Goal: Information Seeking & Learning: Find specific page/section

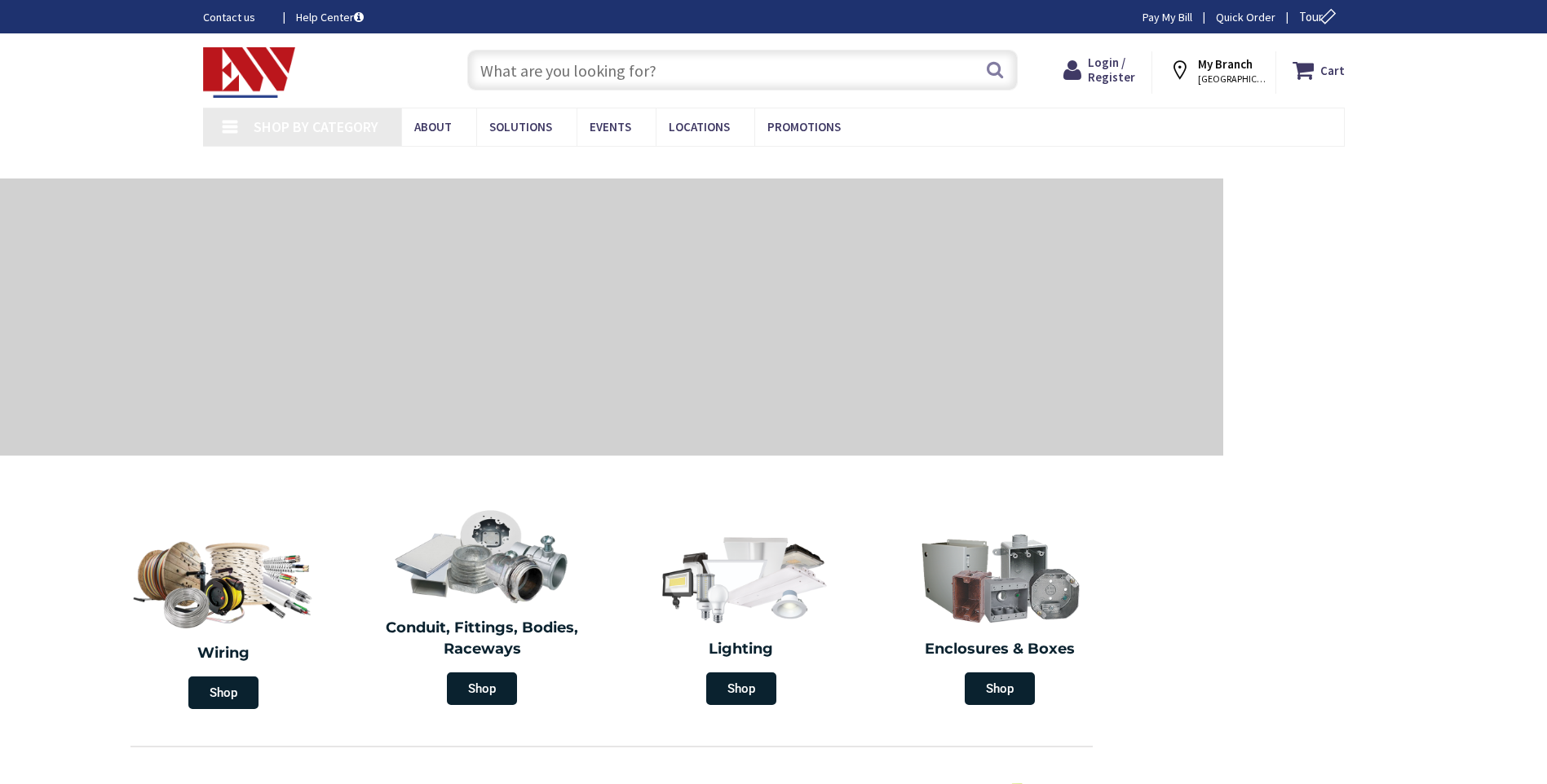
type input "Rocky Top Rd, [GEOGRAPHIC_DATA], [GEOGRAPHIC_DATA]"
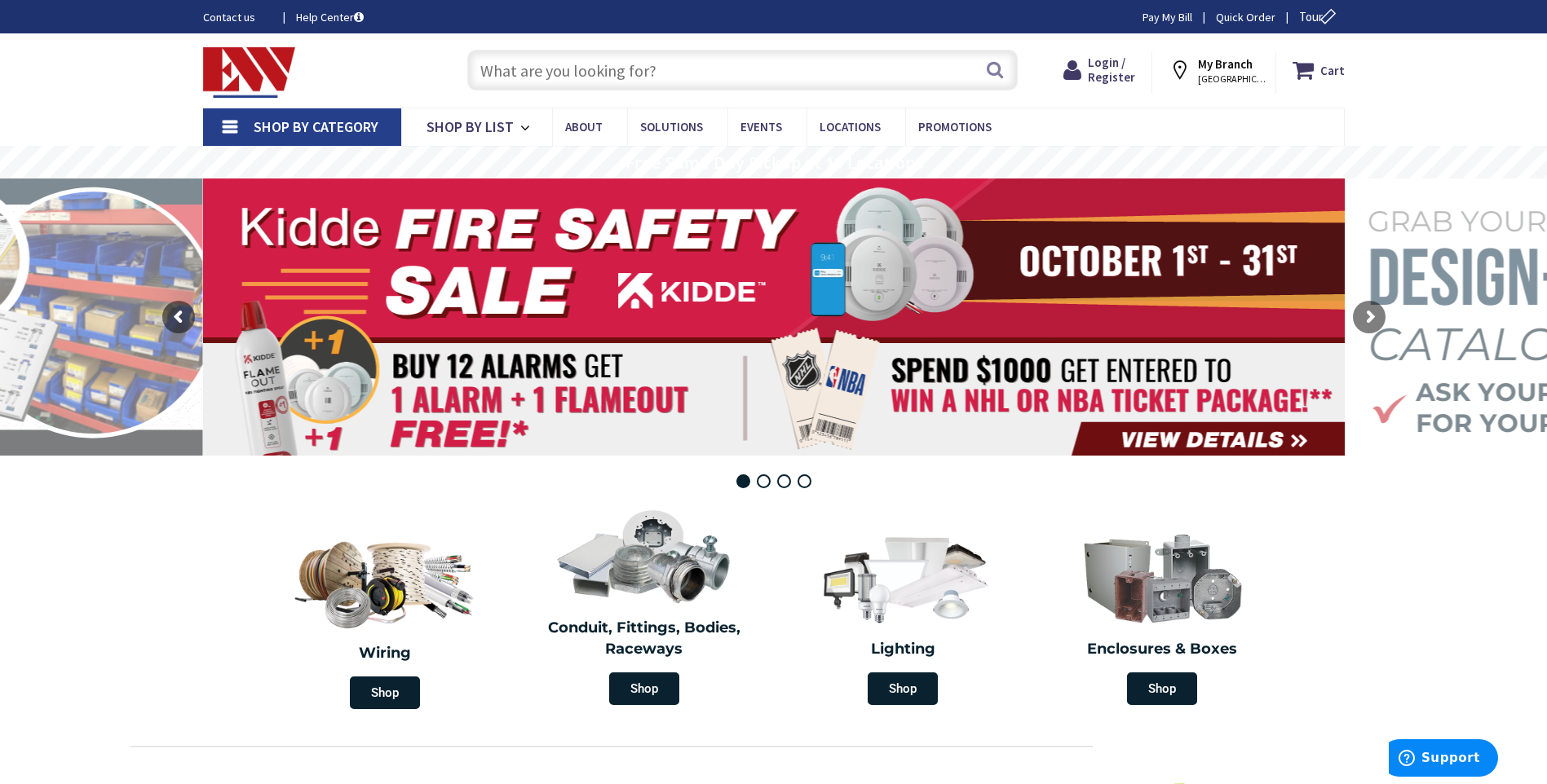
click at [558, 59] on input "text" at bounding box center [742, 71] width 550 height 41
click at [590, 84] on input "text" at bounding box center [742, 71] width 550 height 41
click at [589, 65] on input "text" at bounding box center [742, 71] width 550 height 41
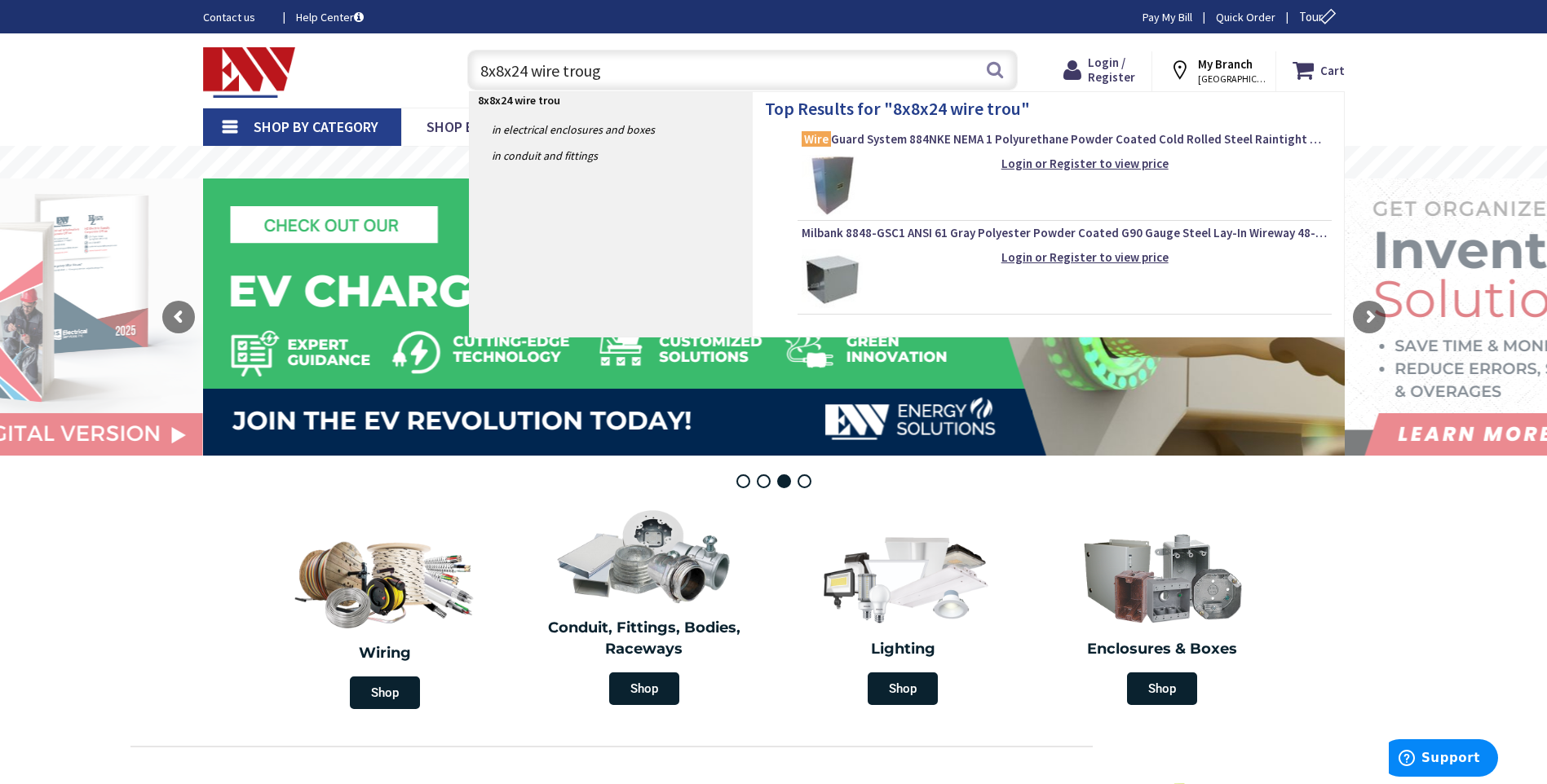
type input "8x8x24 wire trough"
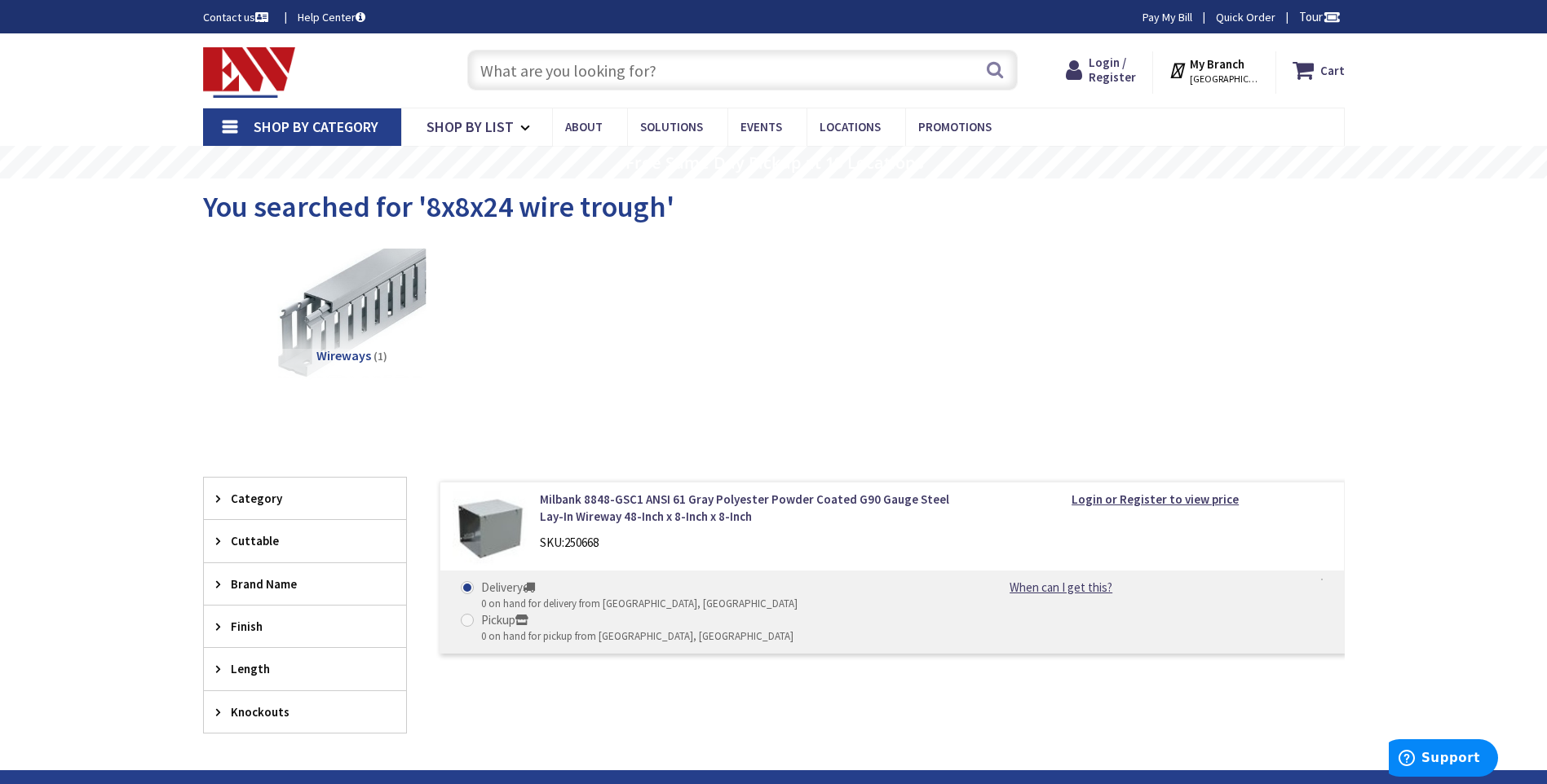
click at [337, 295] on img at bounding box center [351, 314] width 148 height 148
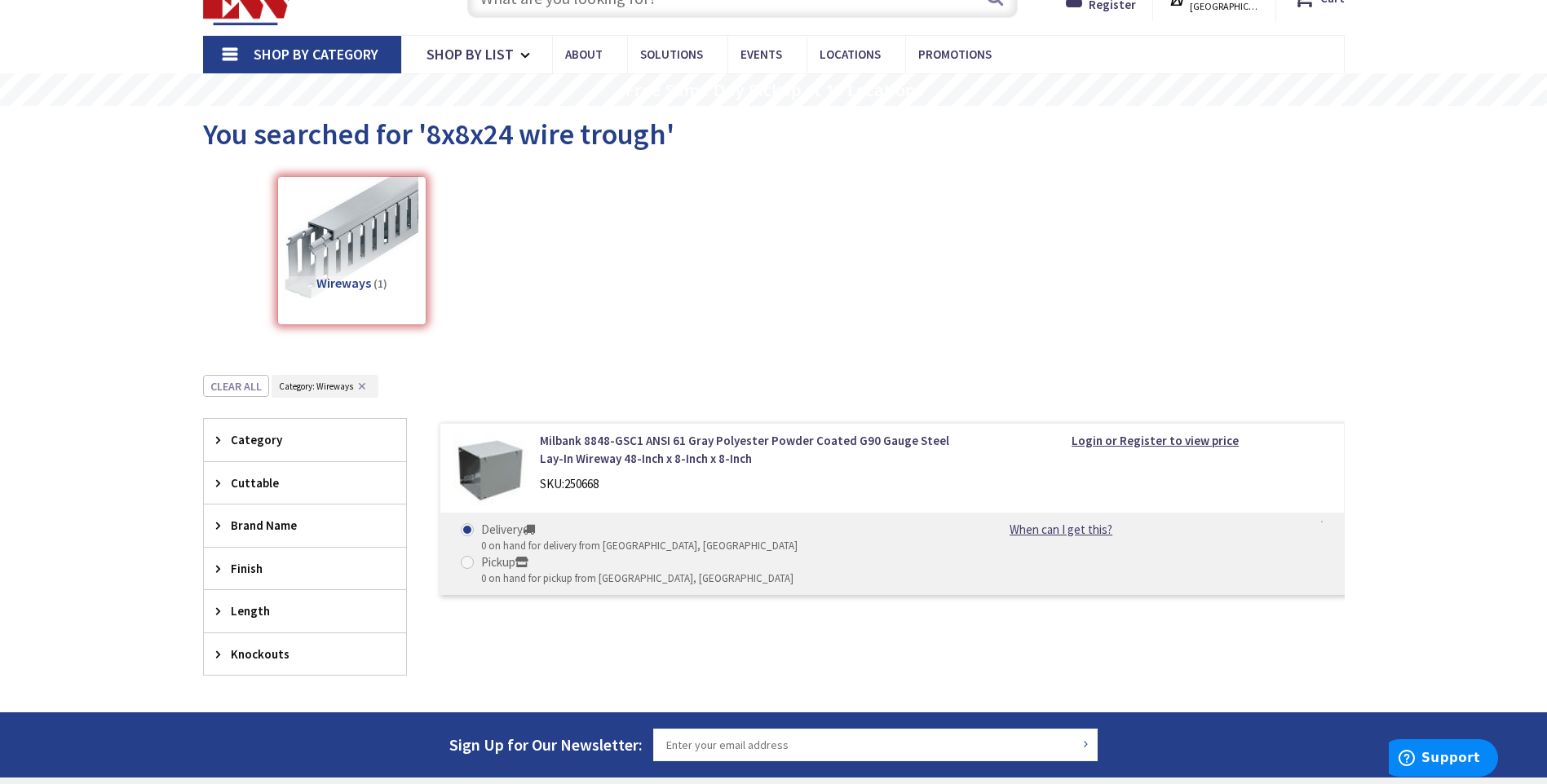
scroll to position [383, 0]
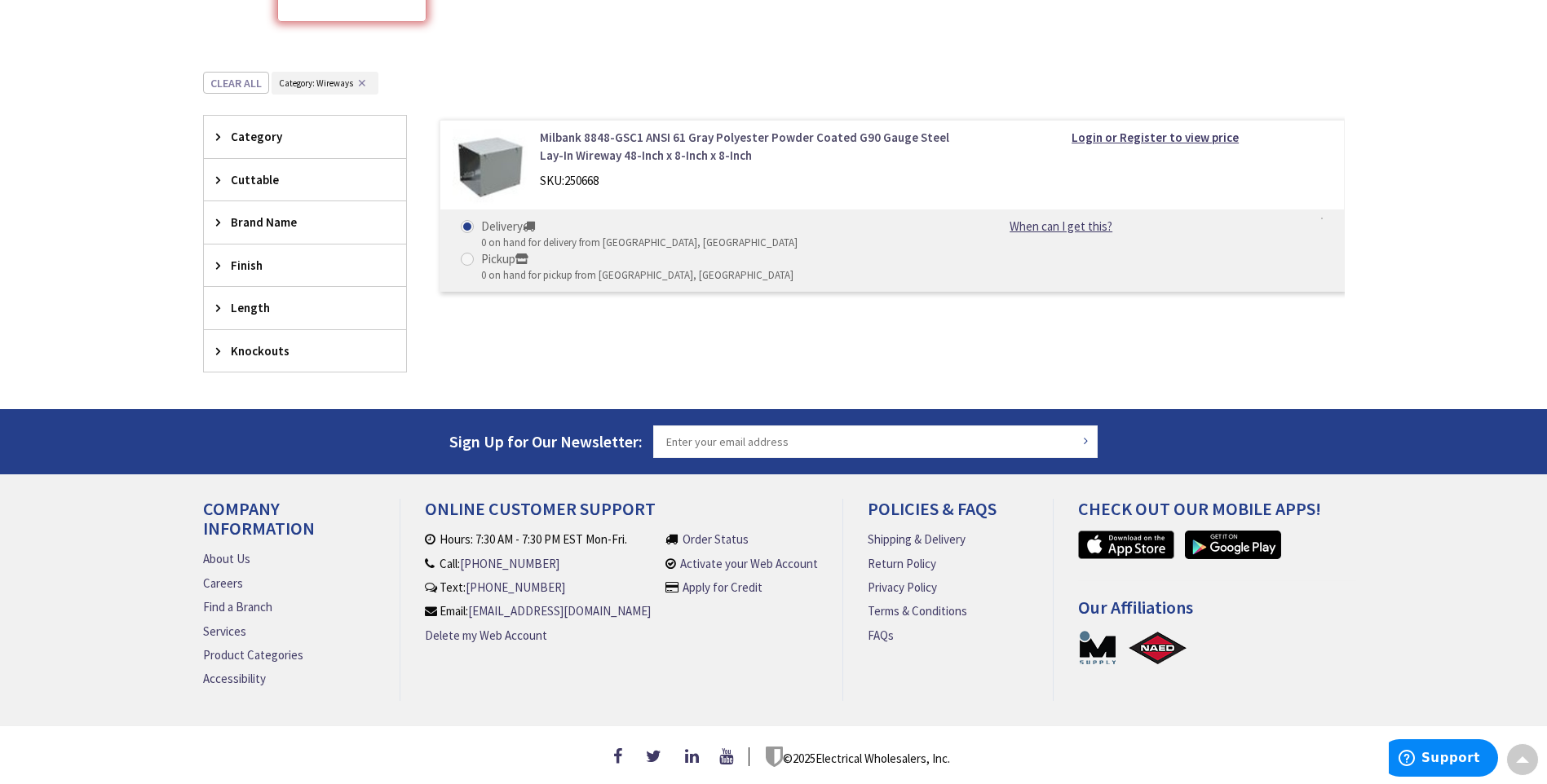
click at [626, 144] on link "Milbank 8848-GSC1 ANSI 61 Gray Polyester Powder Coated G90 Gauge Steel Lay-In W…" at bounding box center [748, 146] width 415 height 35
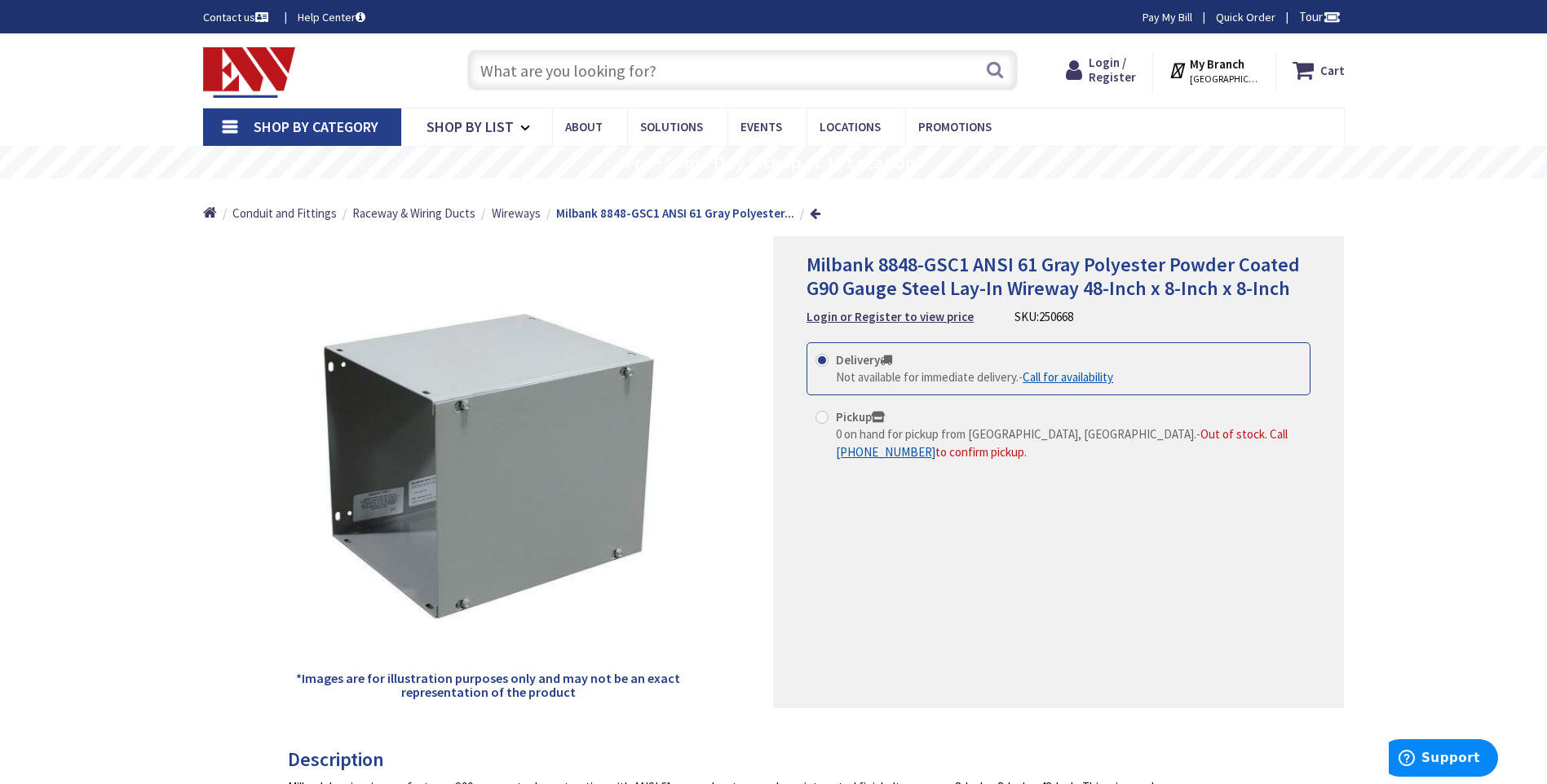
click at [590, 68] on input "text" at bounding box center [742, 71] width 550 height 41
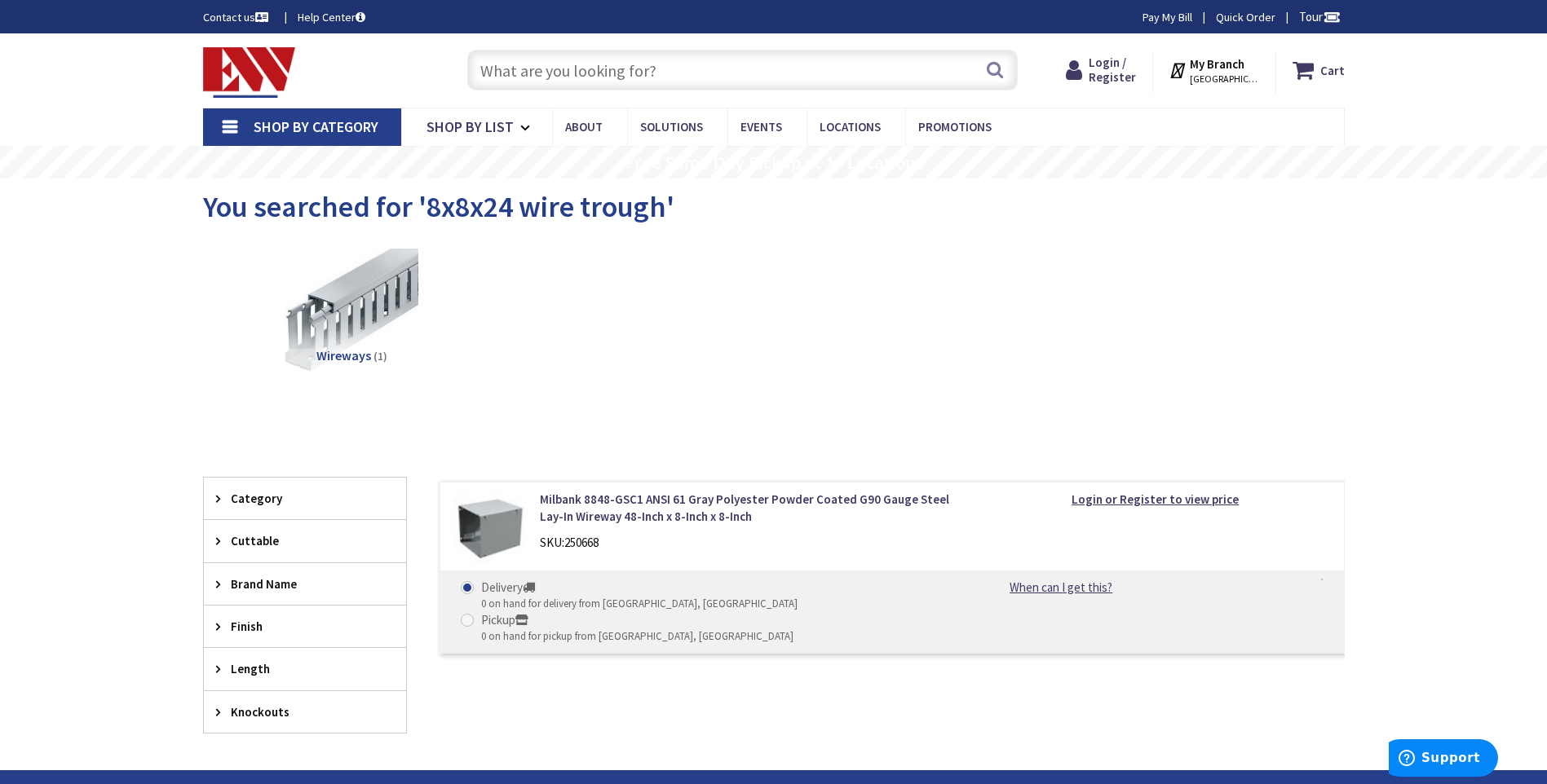
click at [590, 81] on input "text" at bounding box center [742, 71] width 550 height 41
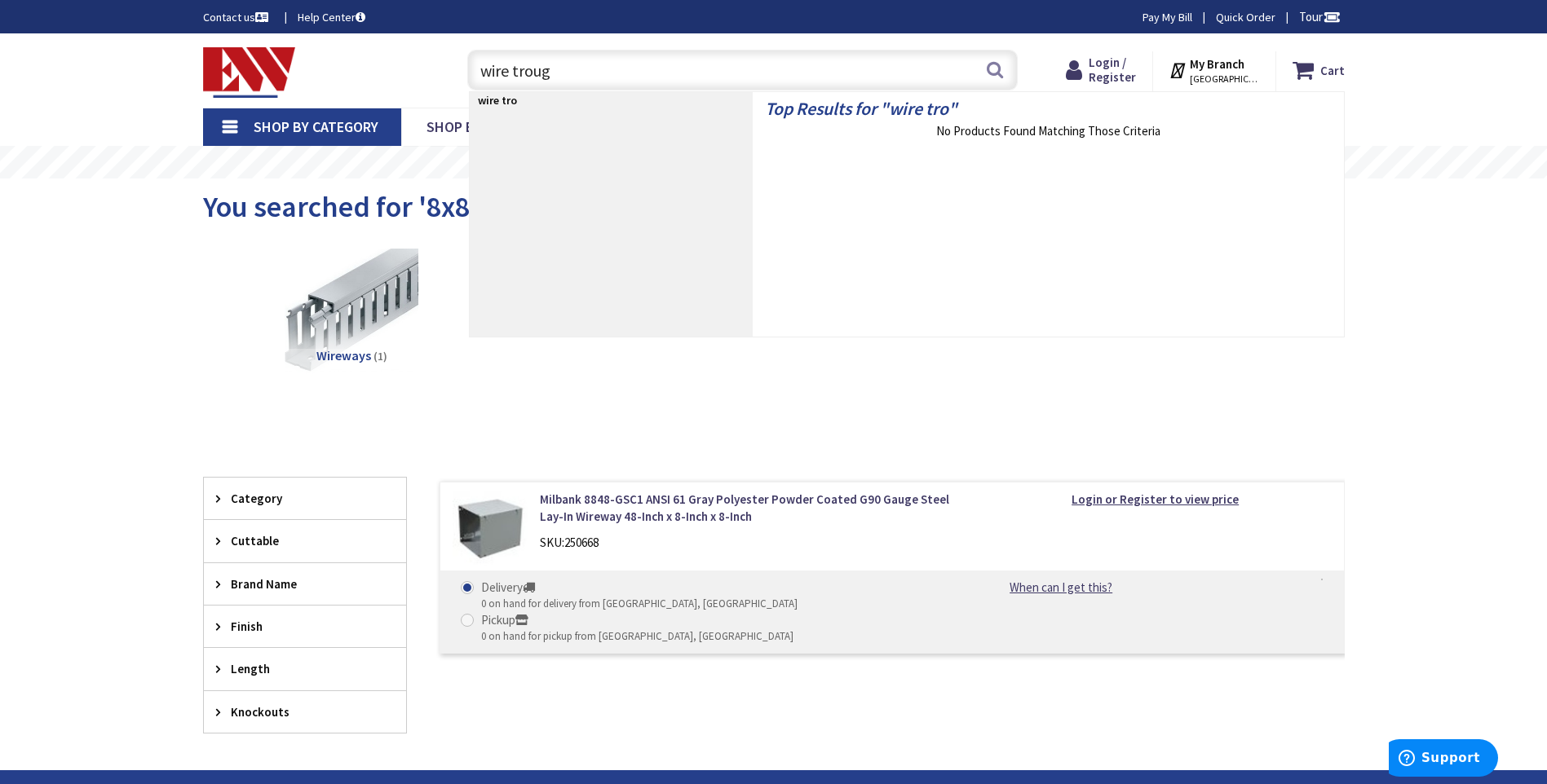
type input "wire trough"
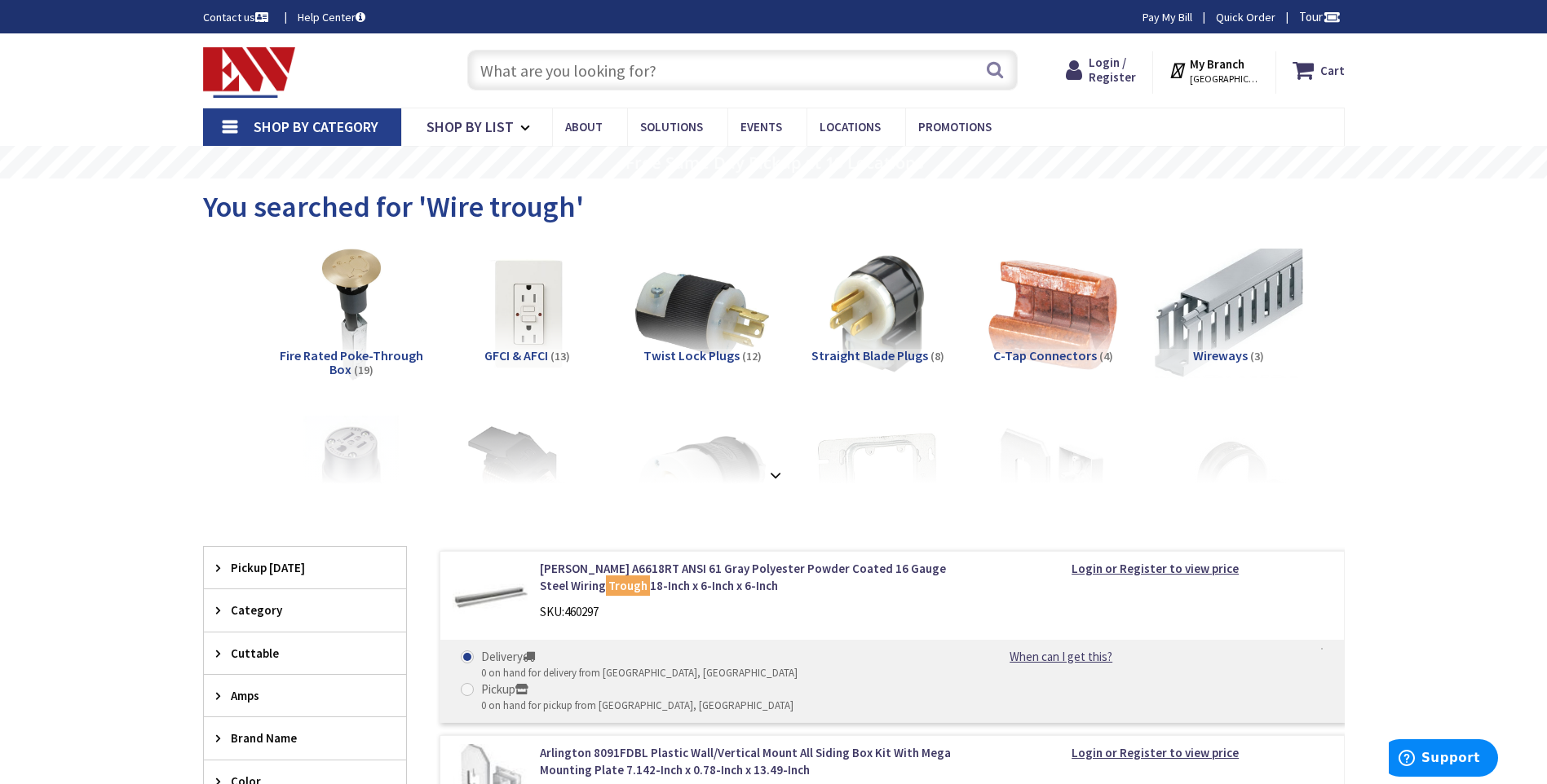
click at [1227, 300] on img at bounding box center [1228, 314] width 148 height 148
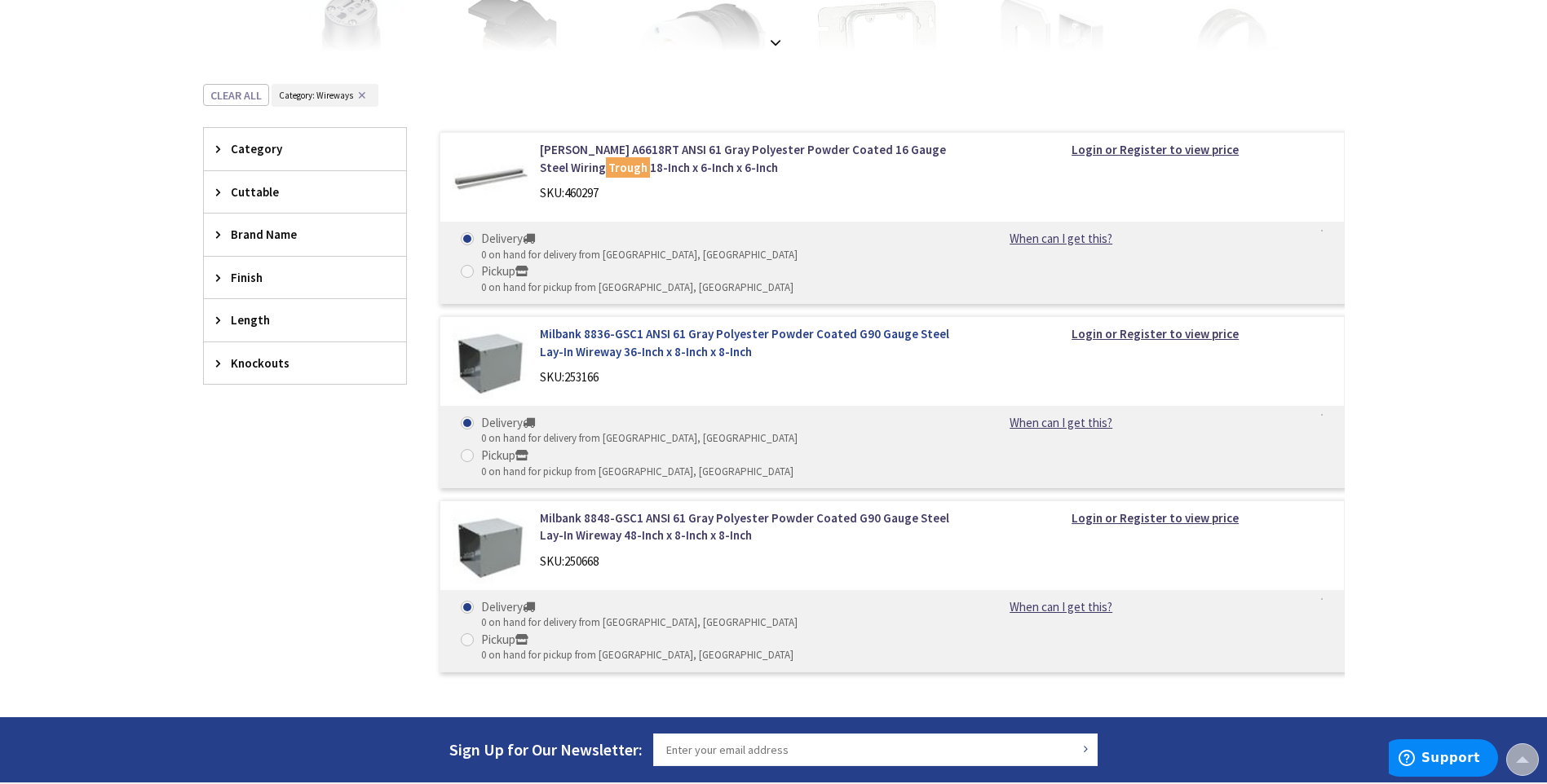
scroll to position [354, 0]
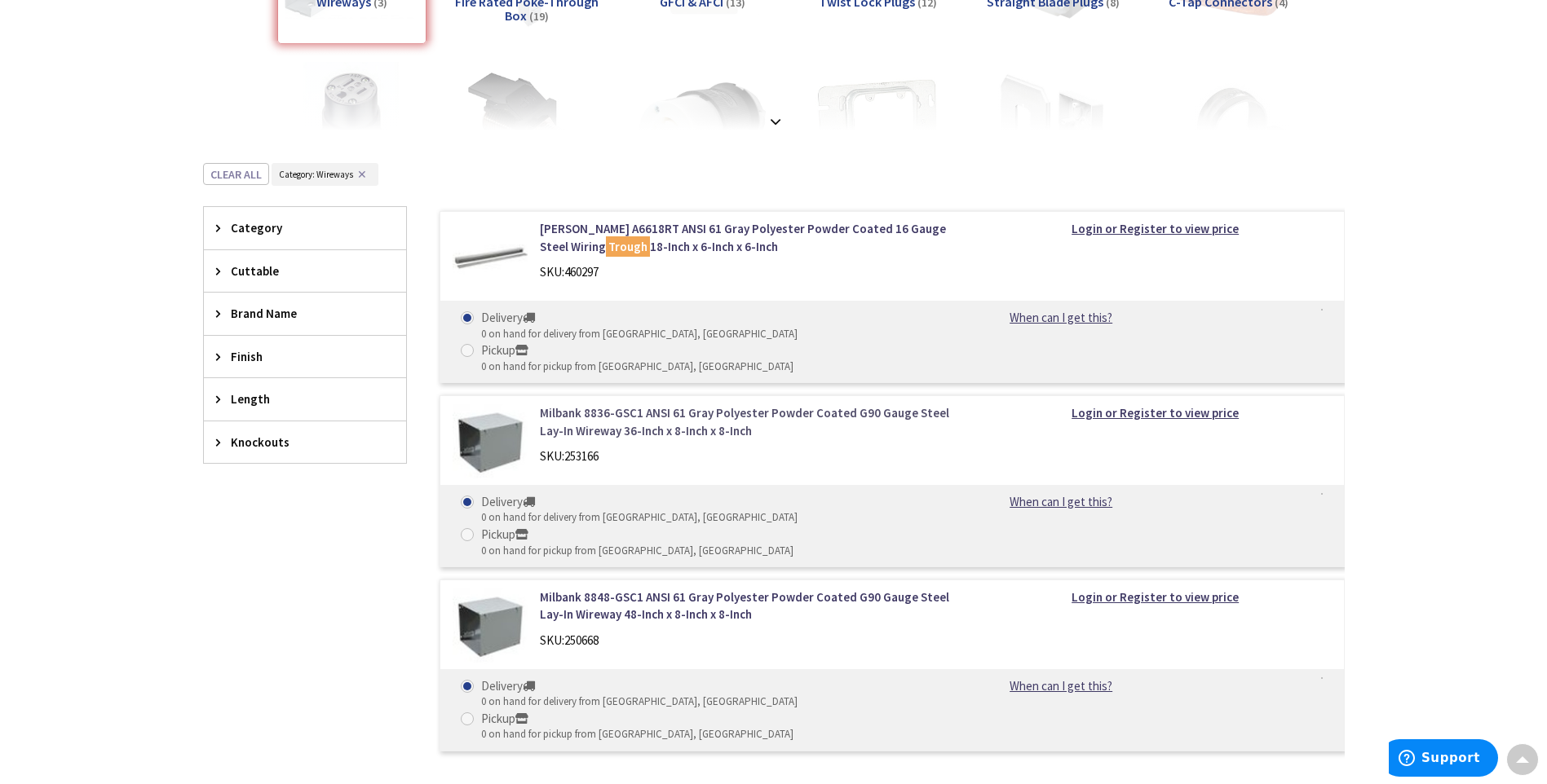
click at [631, 405] on link "Milbank 8836-GSC1 ANSI 61 Gray Polyester Powder Coated G90 Gauge Steel Lay-In W…" at bounding box center [748, 422] width 415 height 35
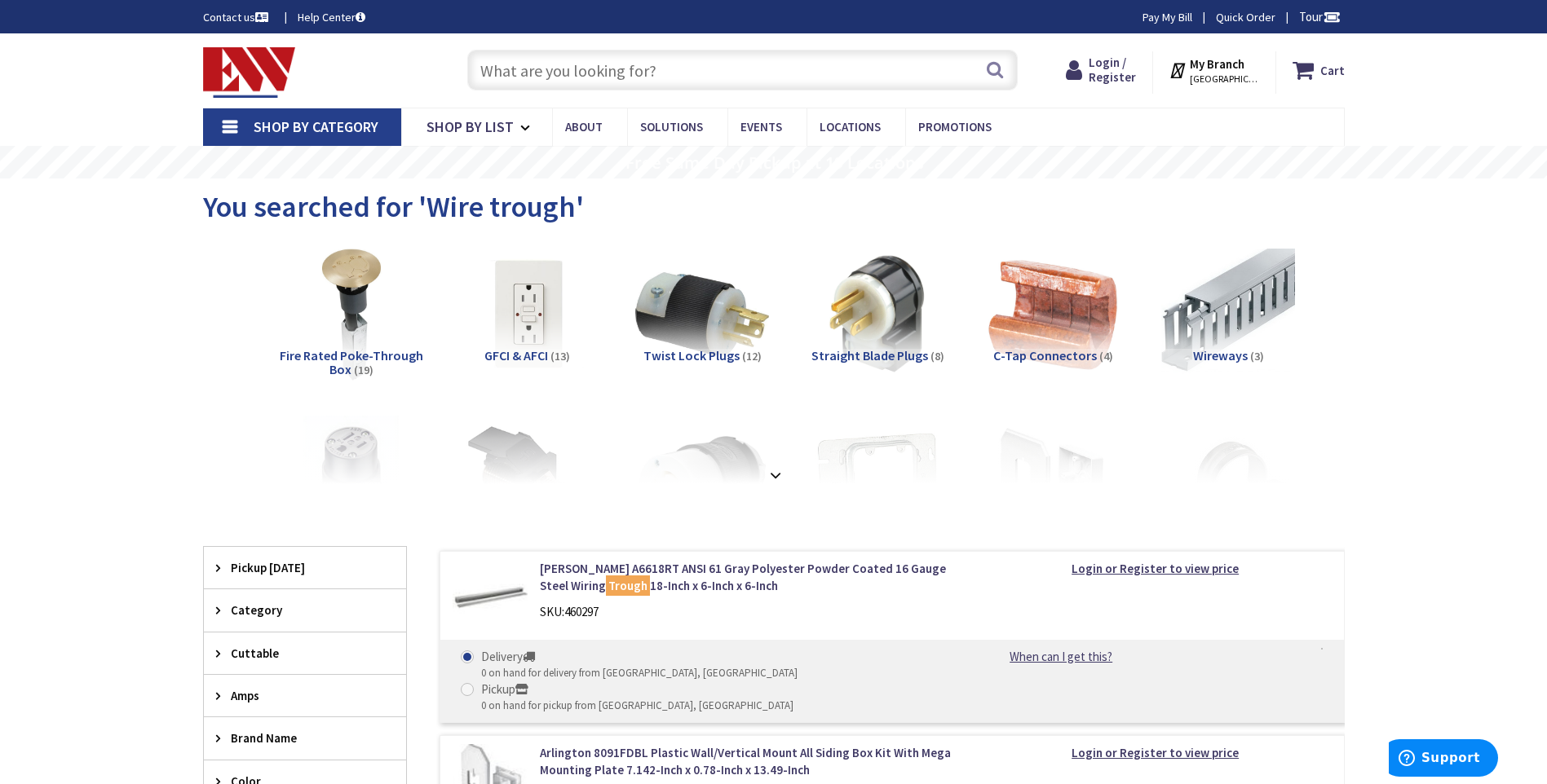
click at [552, 69] on input "text" at bounding box center [742, 71] width 550 height 41
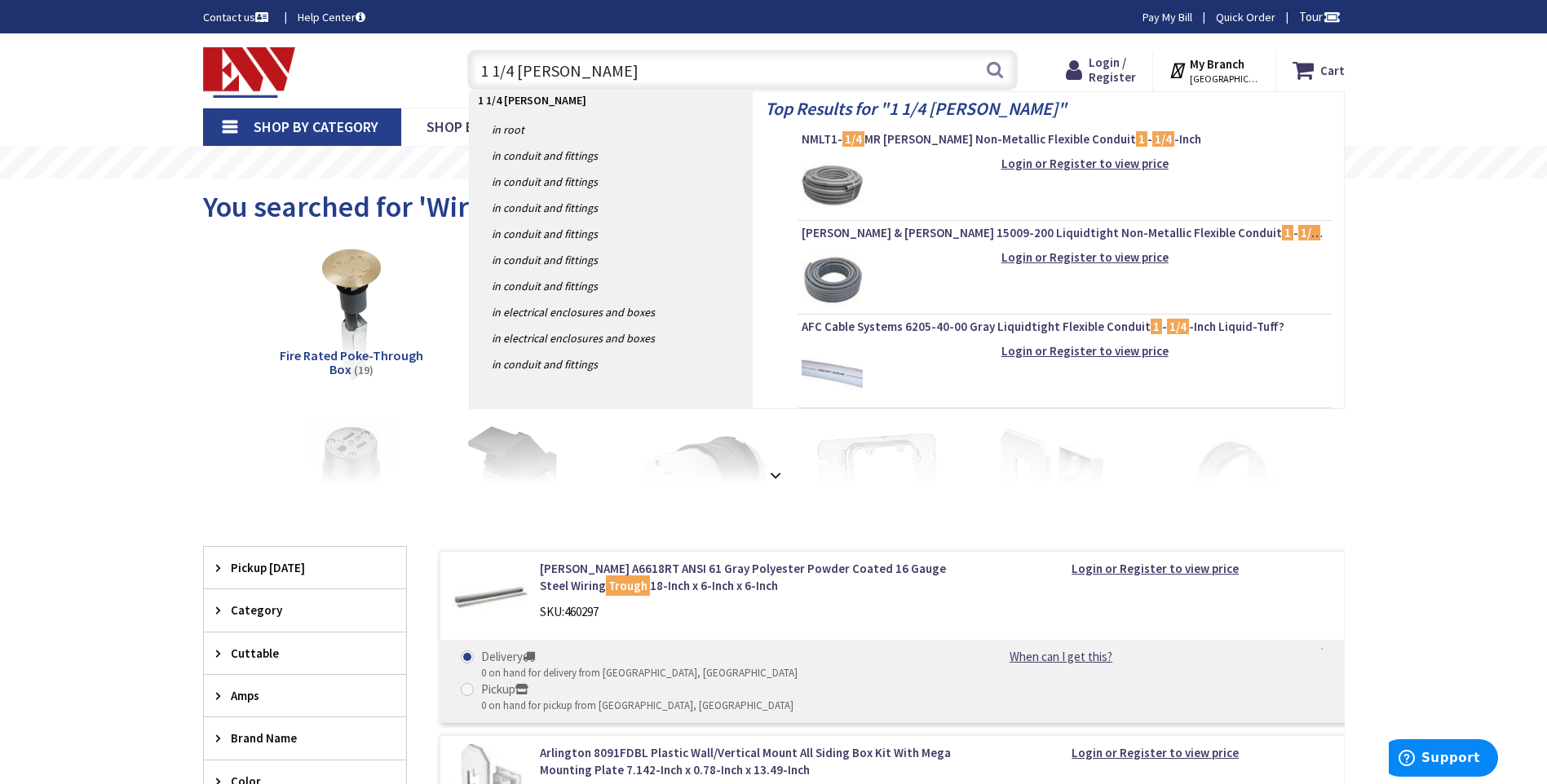
type input "1 1/4 carlex"
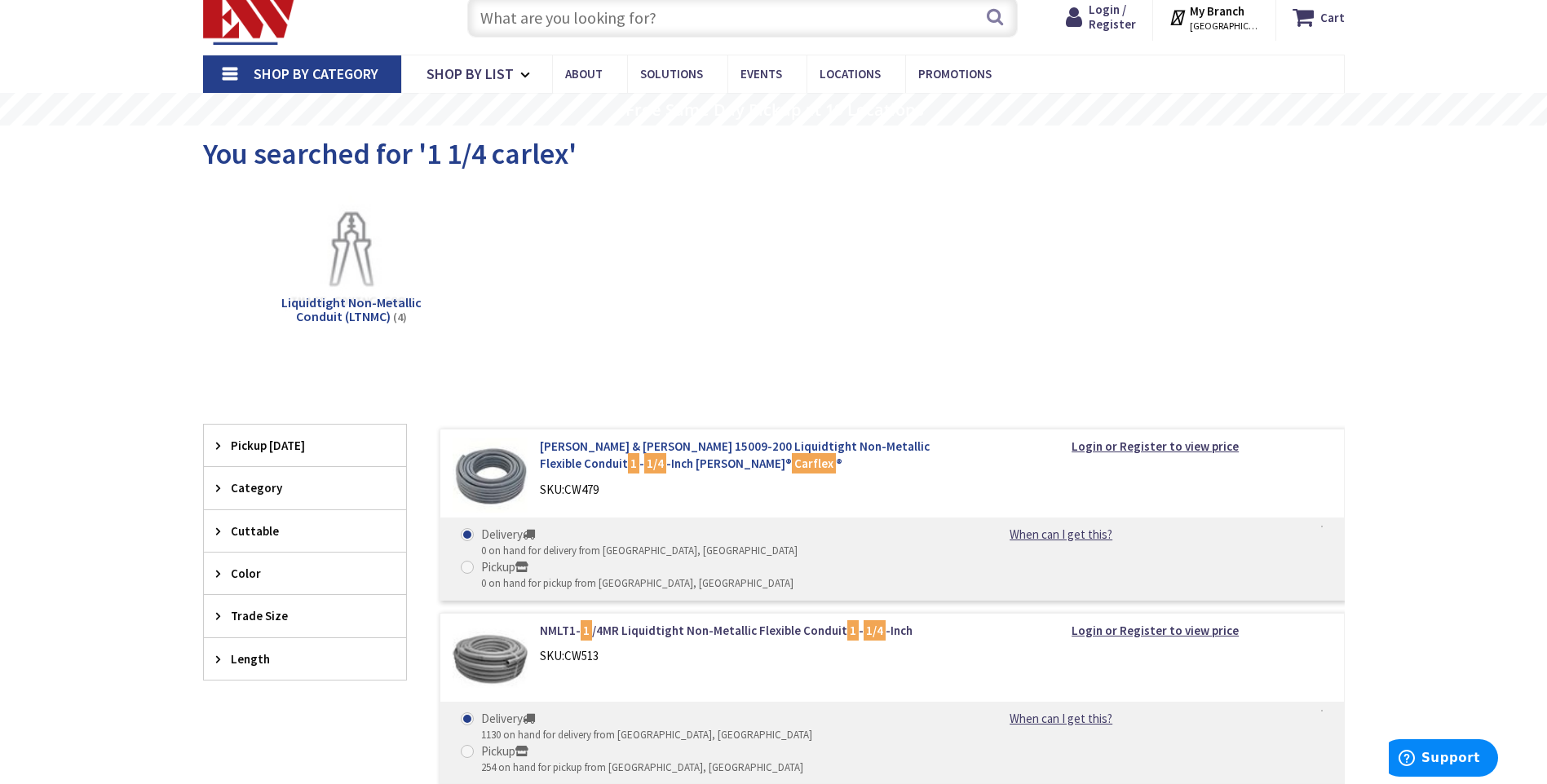
scroll to position [81, 0]
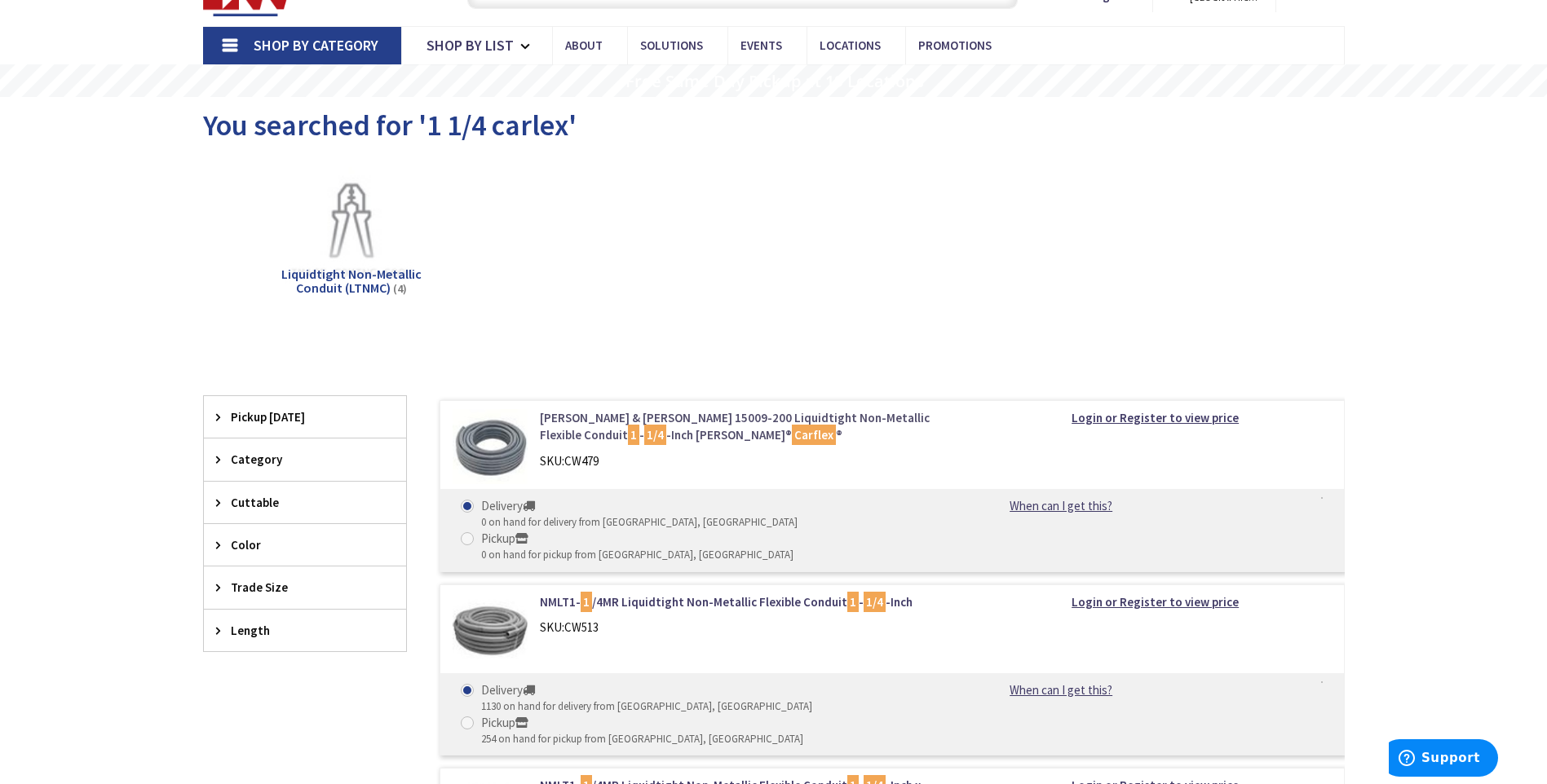
click at [568, 420] on link "Thomas & Betts 15009-200 Liquidtight Non-Metallic Flexible Conduit 1 - 1/4 -Inc…" at bounding box center [748, 427] width 415 height 35
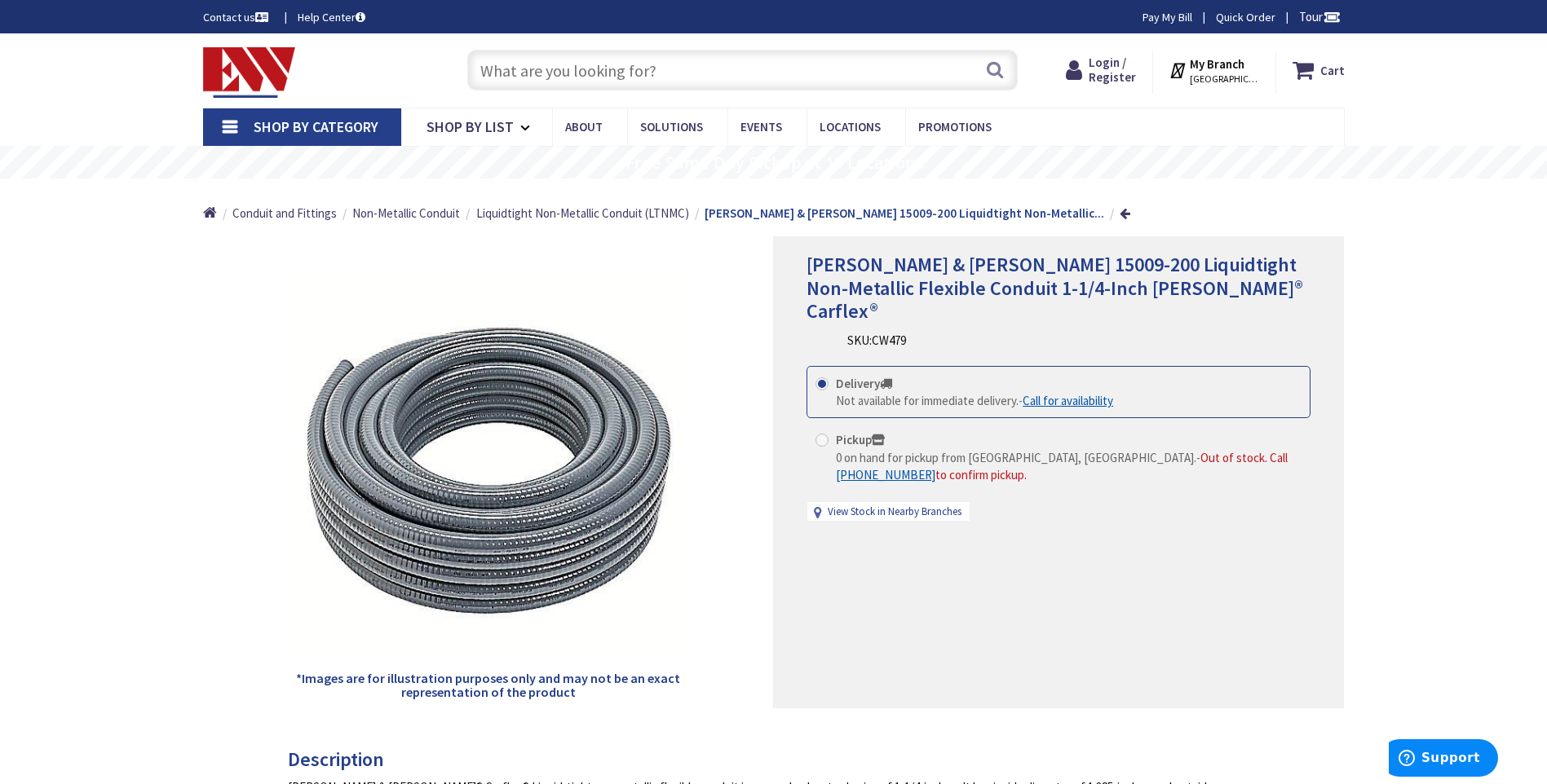
click at [532, 78] on input "text" at bounding box center [742, 71] width 550 height 41
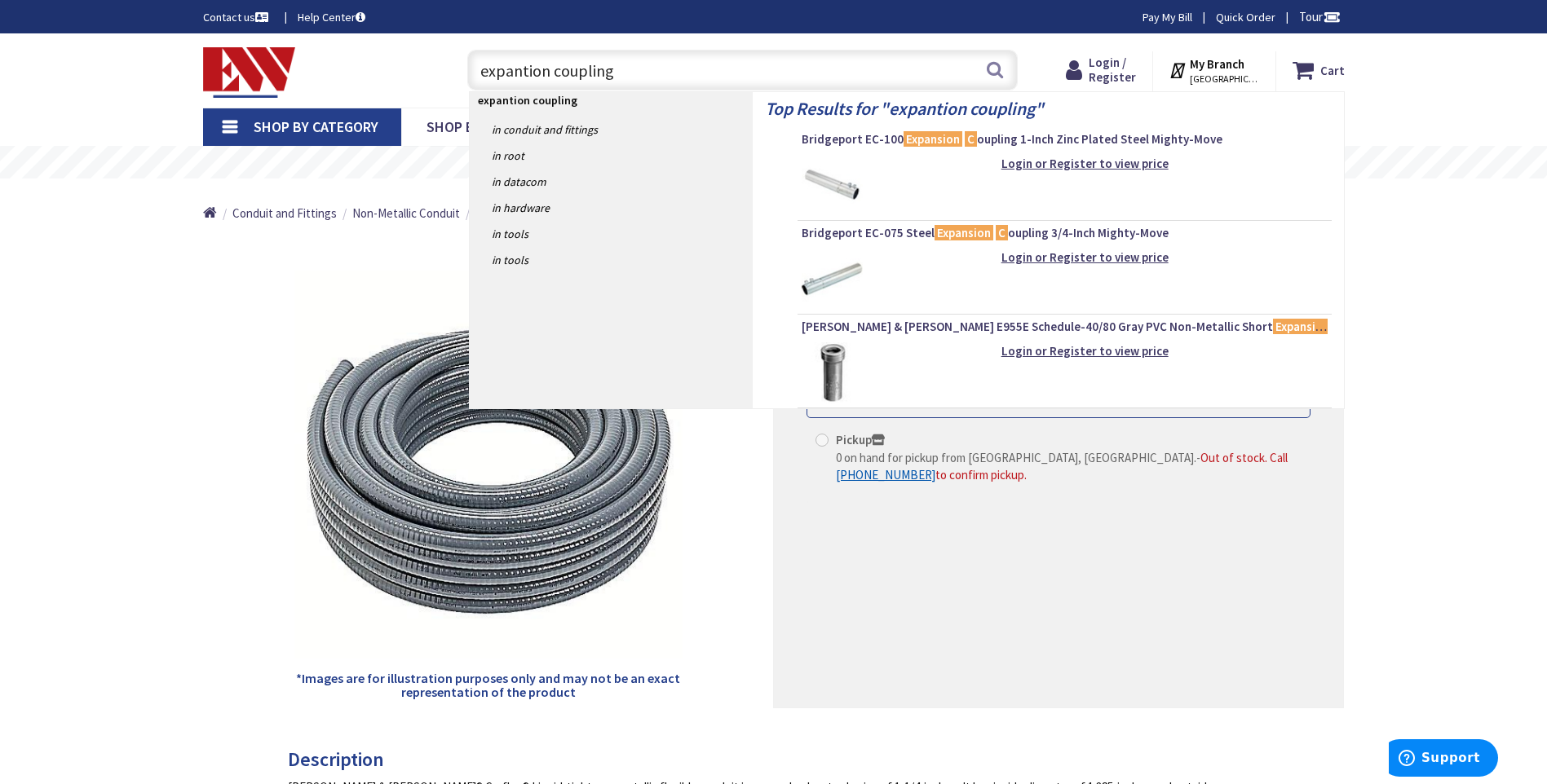
type input "expantion coupling"
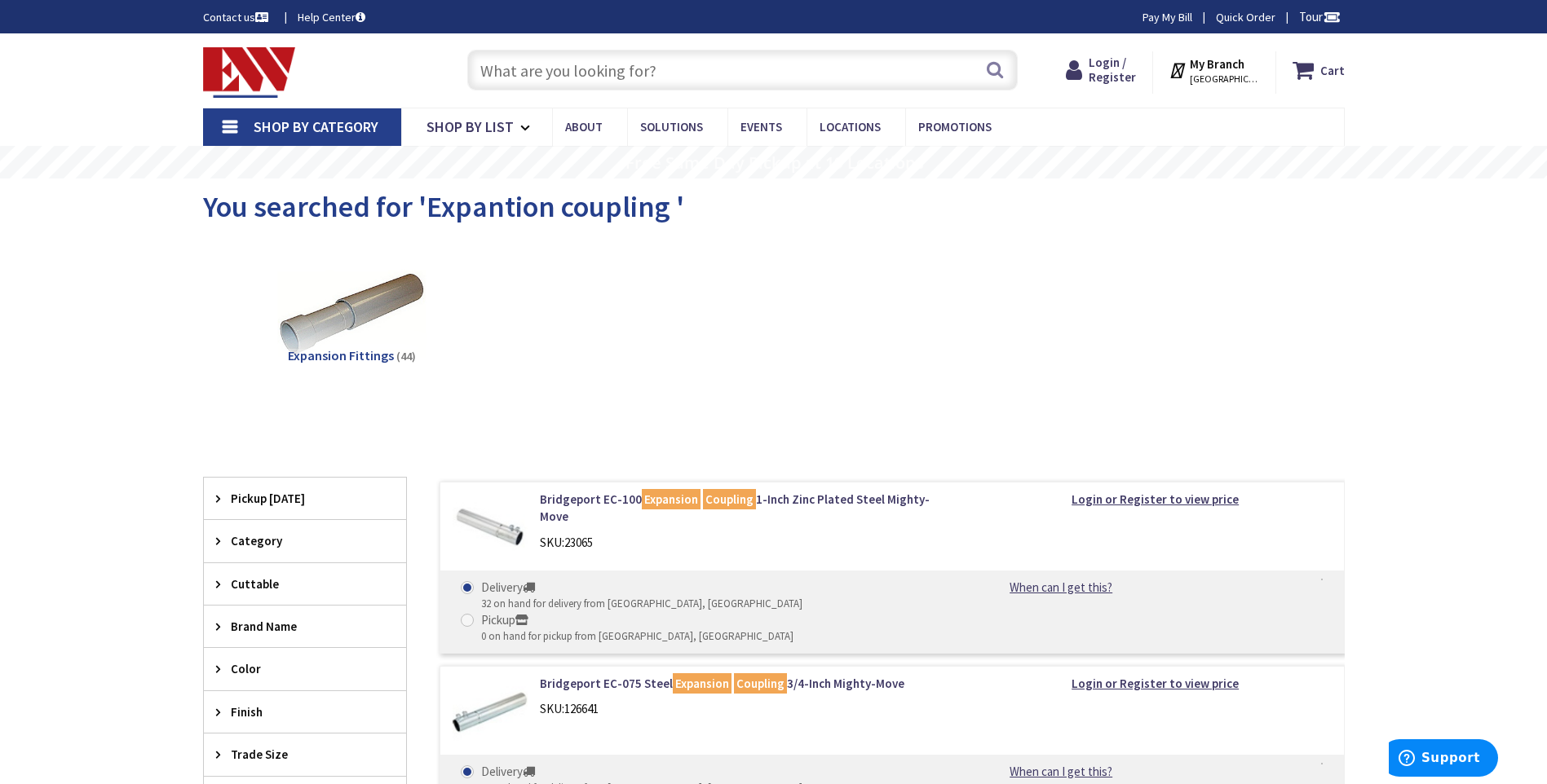
click at [310, 323] on img at bounding box center [351, 314] width 148 height 148
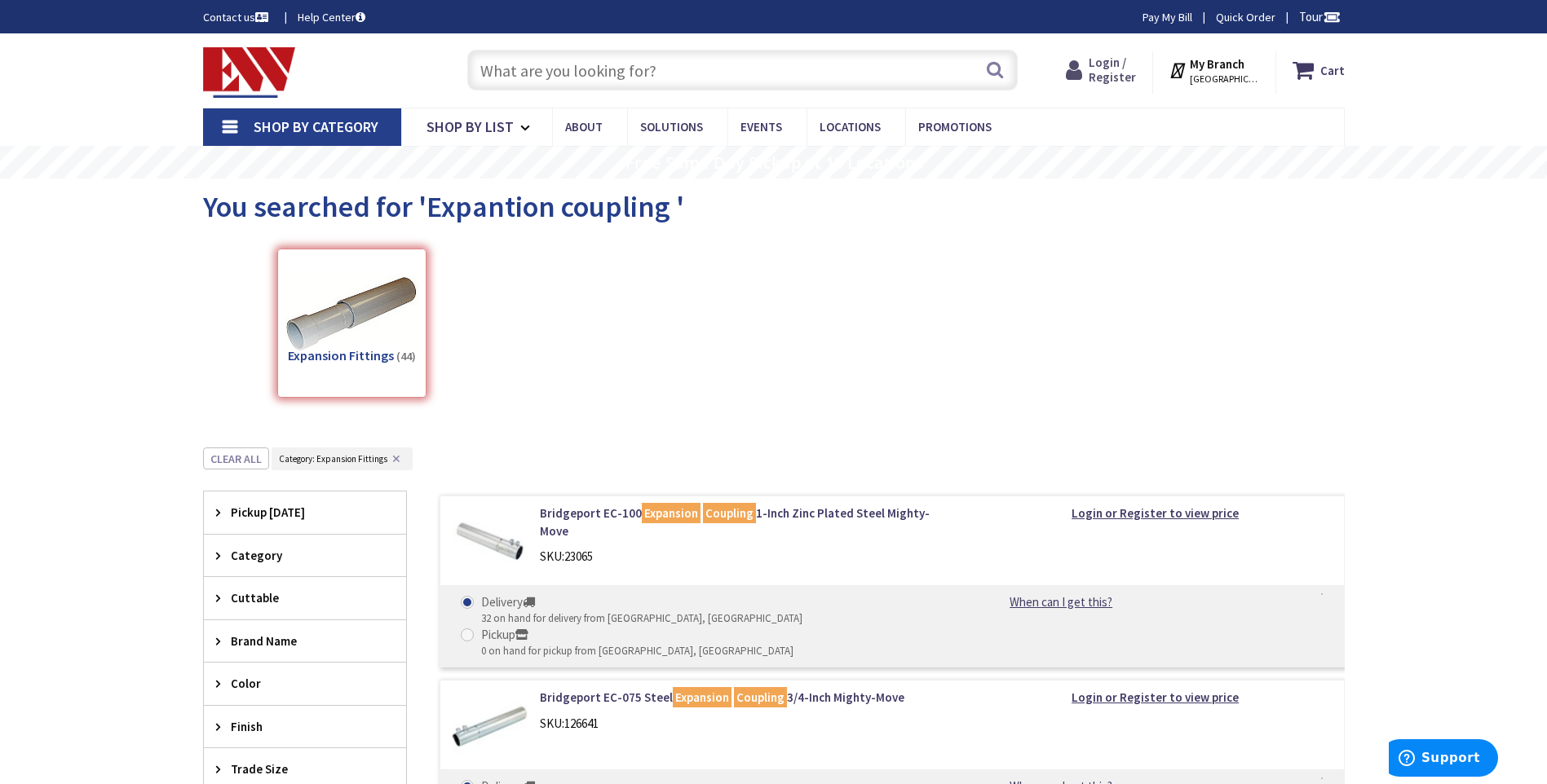
click at [1107, 66] on span "Login / Register" at bounding box center [1113, 70] width 48 height 30
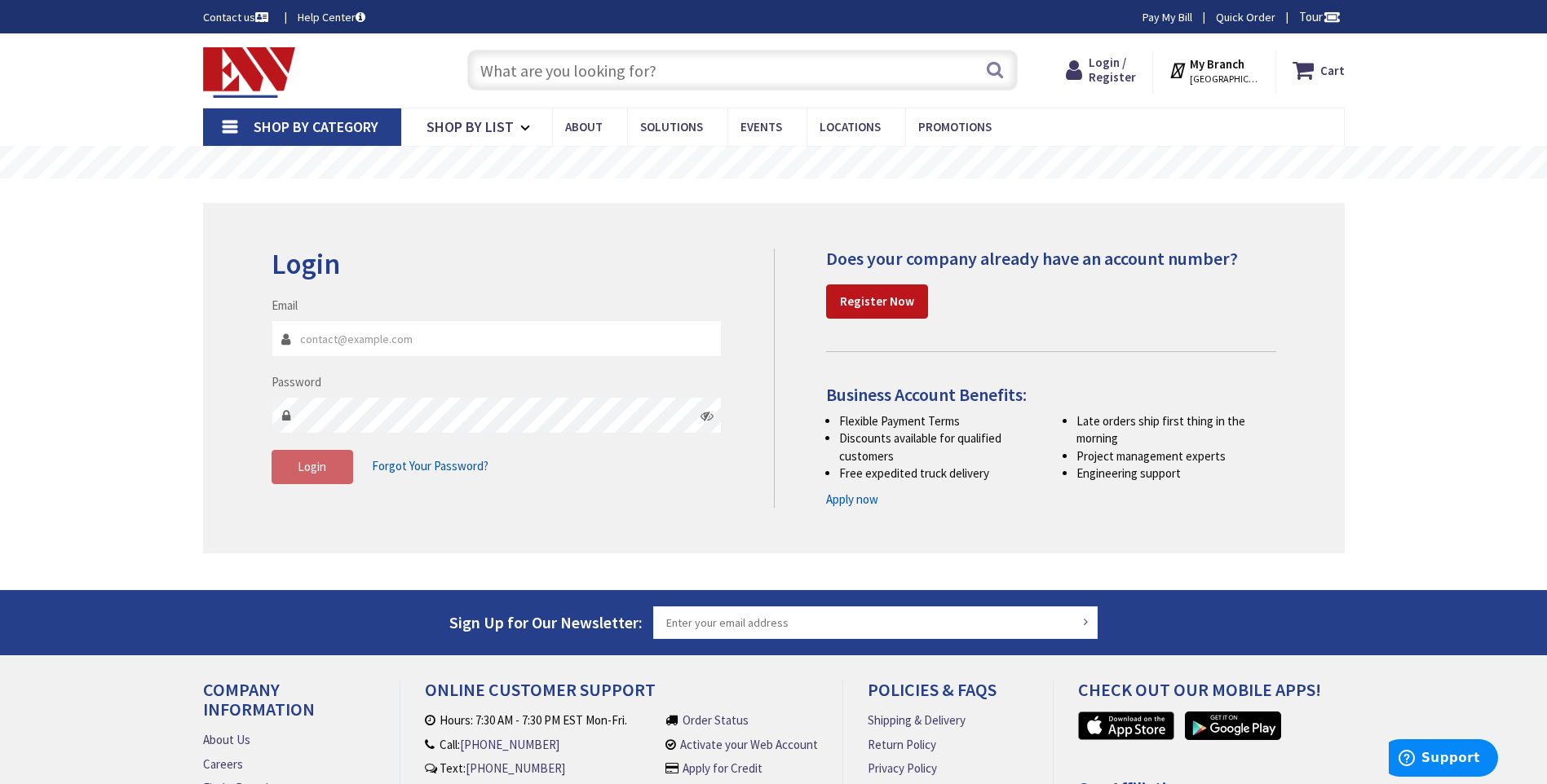
click at [447, 337] on input "Email" at bounding box center [497, 338] width 451 height 37
type input "[EMAIL_ADDRESS][DOMAIN_NAME]"
click at [310, 455] on button "Login" at bounding box center [312, 467] width 81 height 34
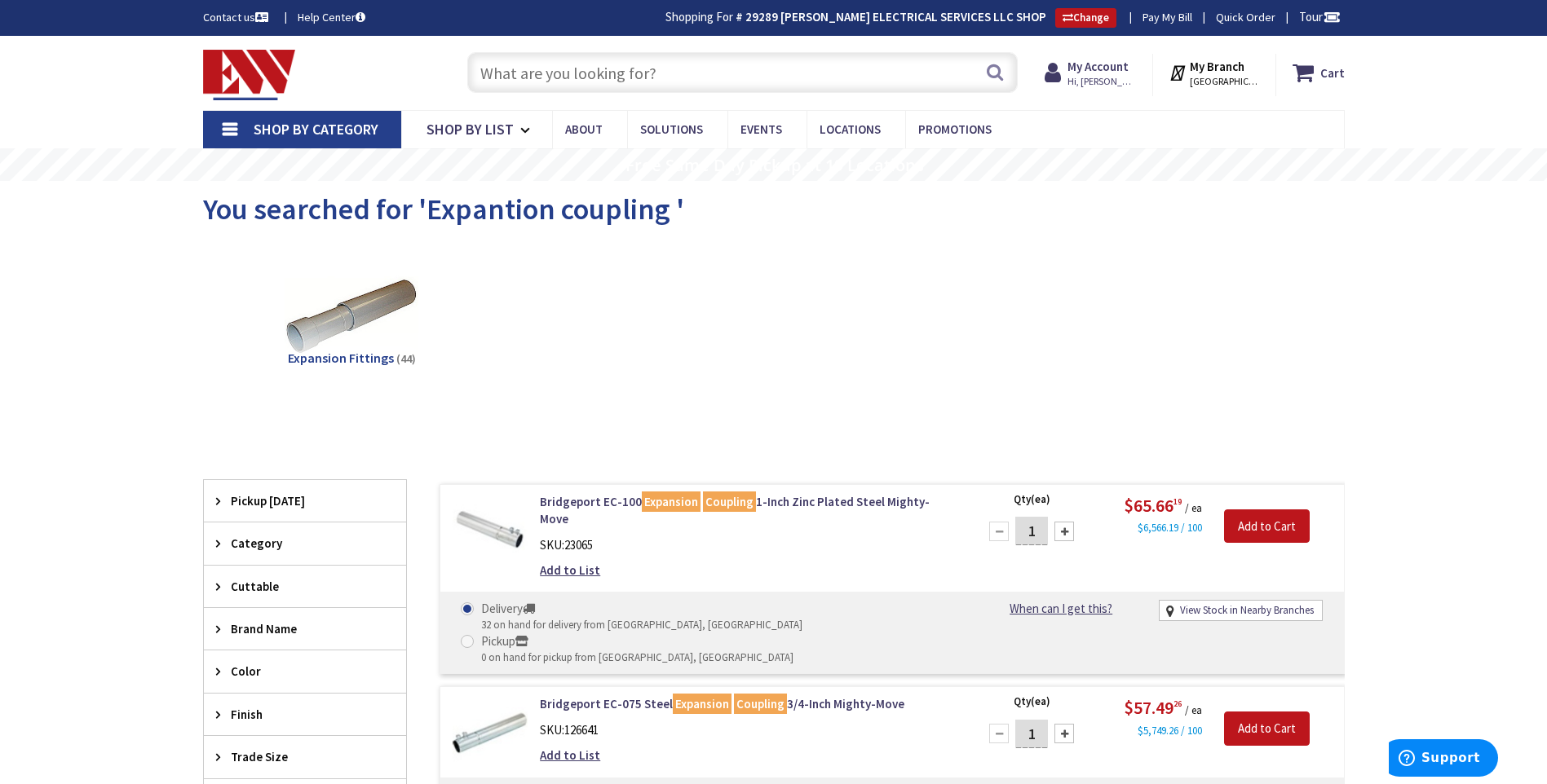
click at [521, 72] on input "text" at bounding box center [742, 73] width 550 height 41
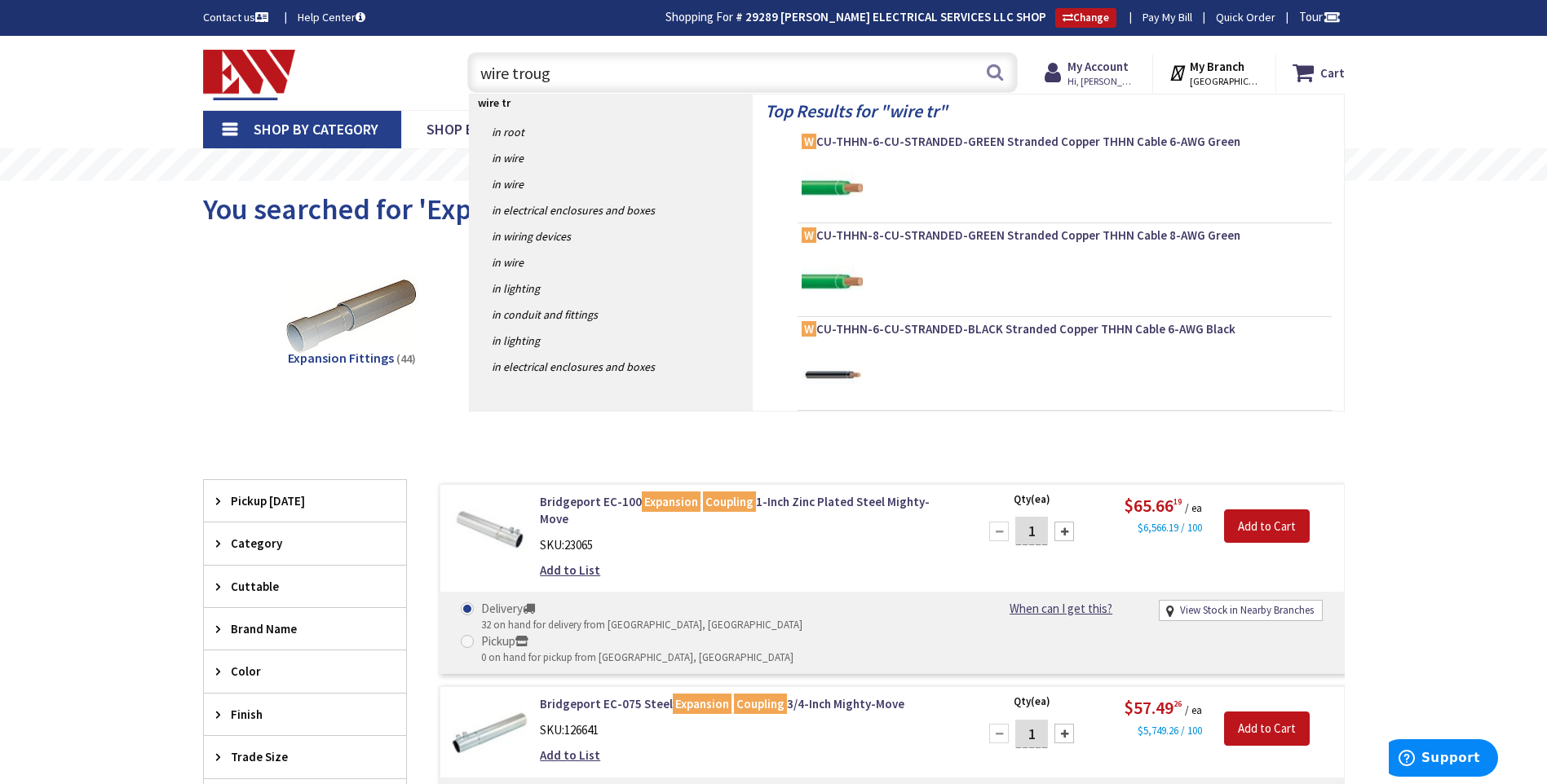
type input "wire trough"
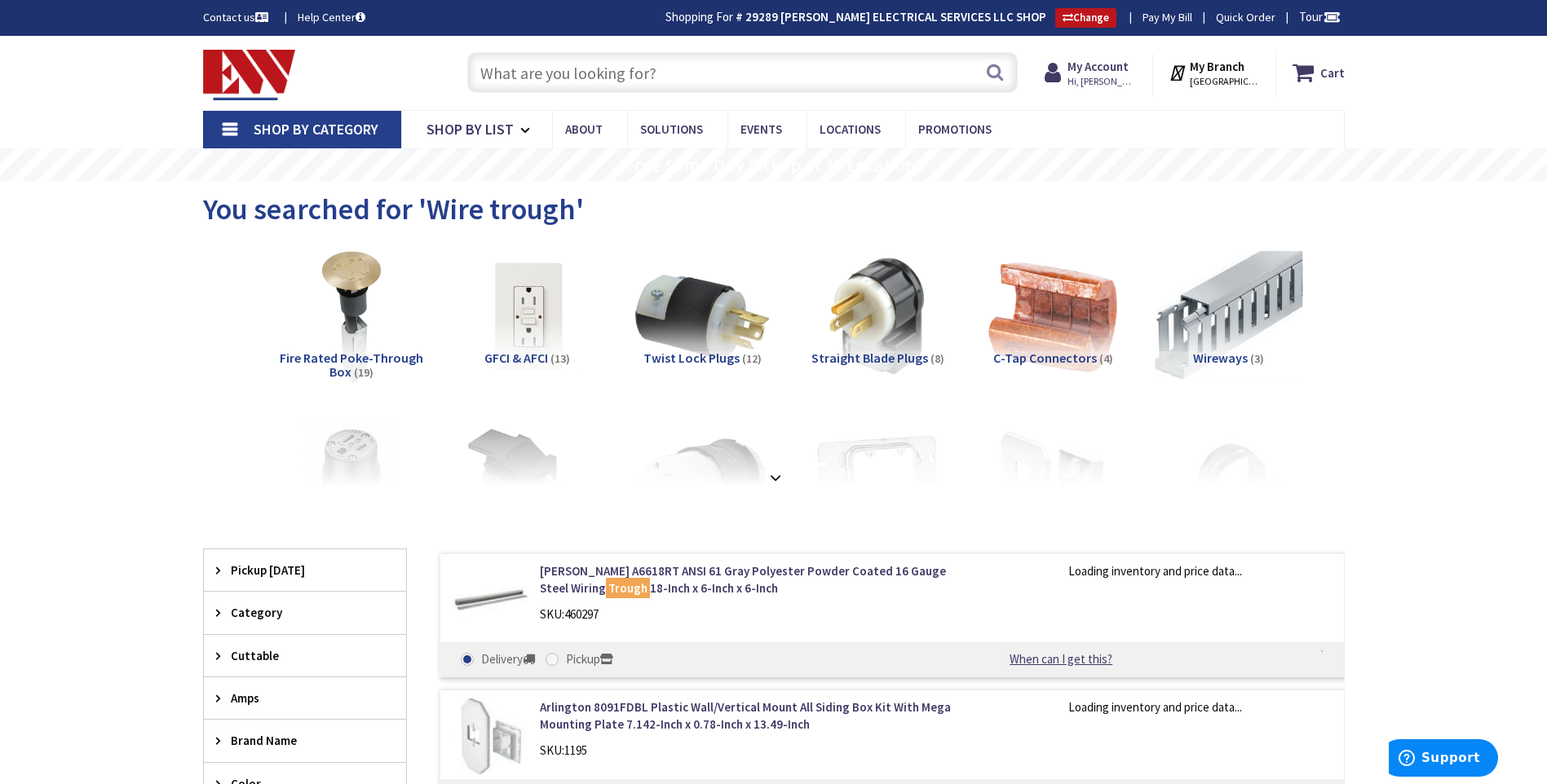
click at [1229, 305] on img at bounding box center [1228, 317] width 148 height 148
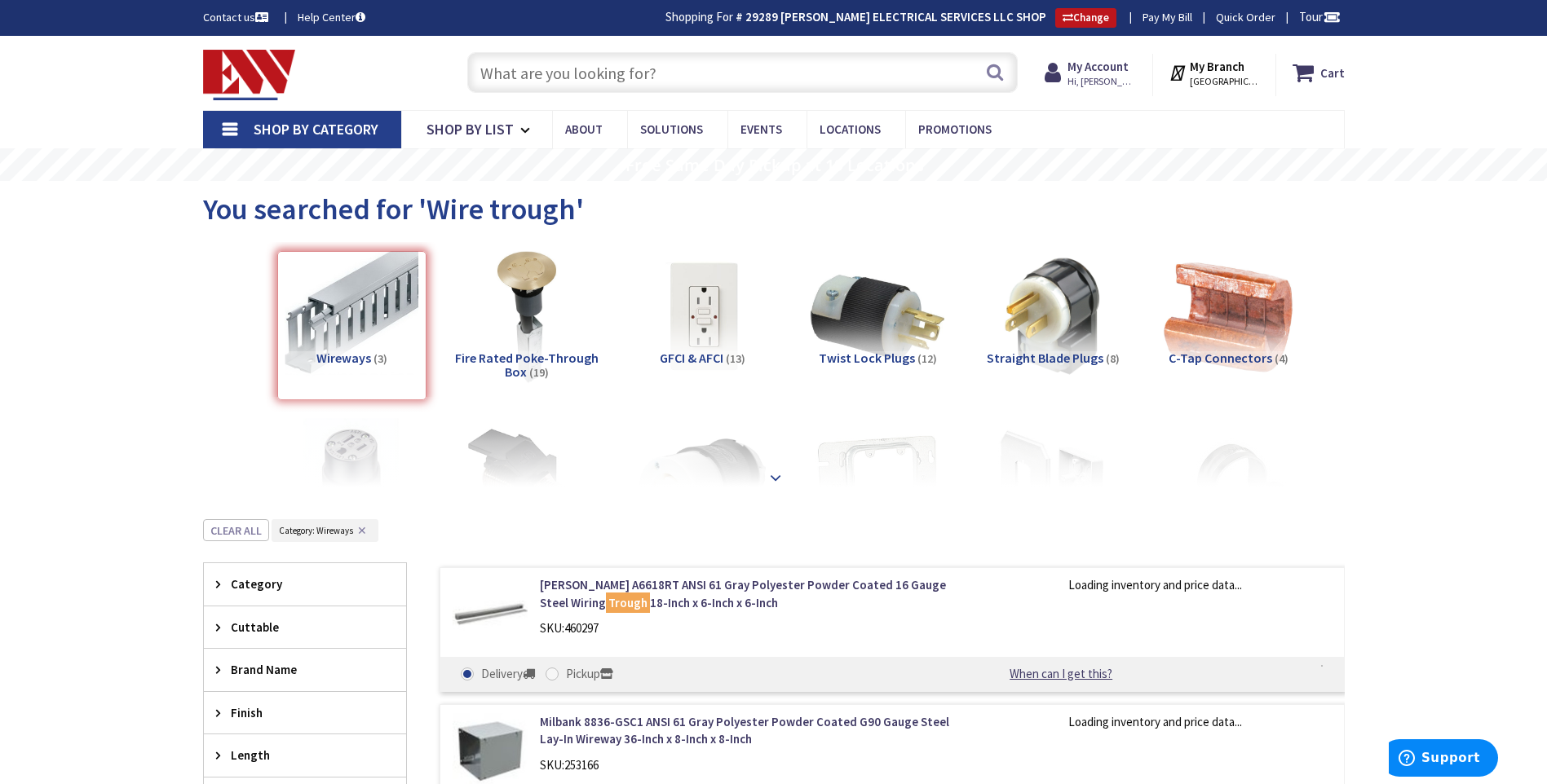
scroll to position [520, 0]
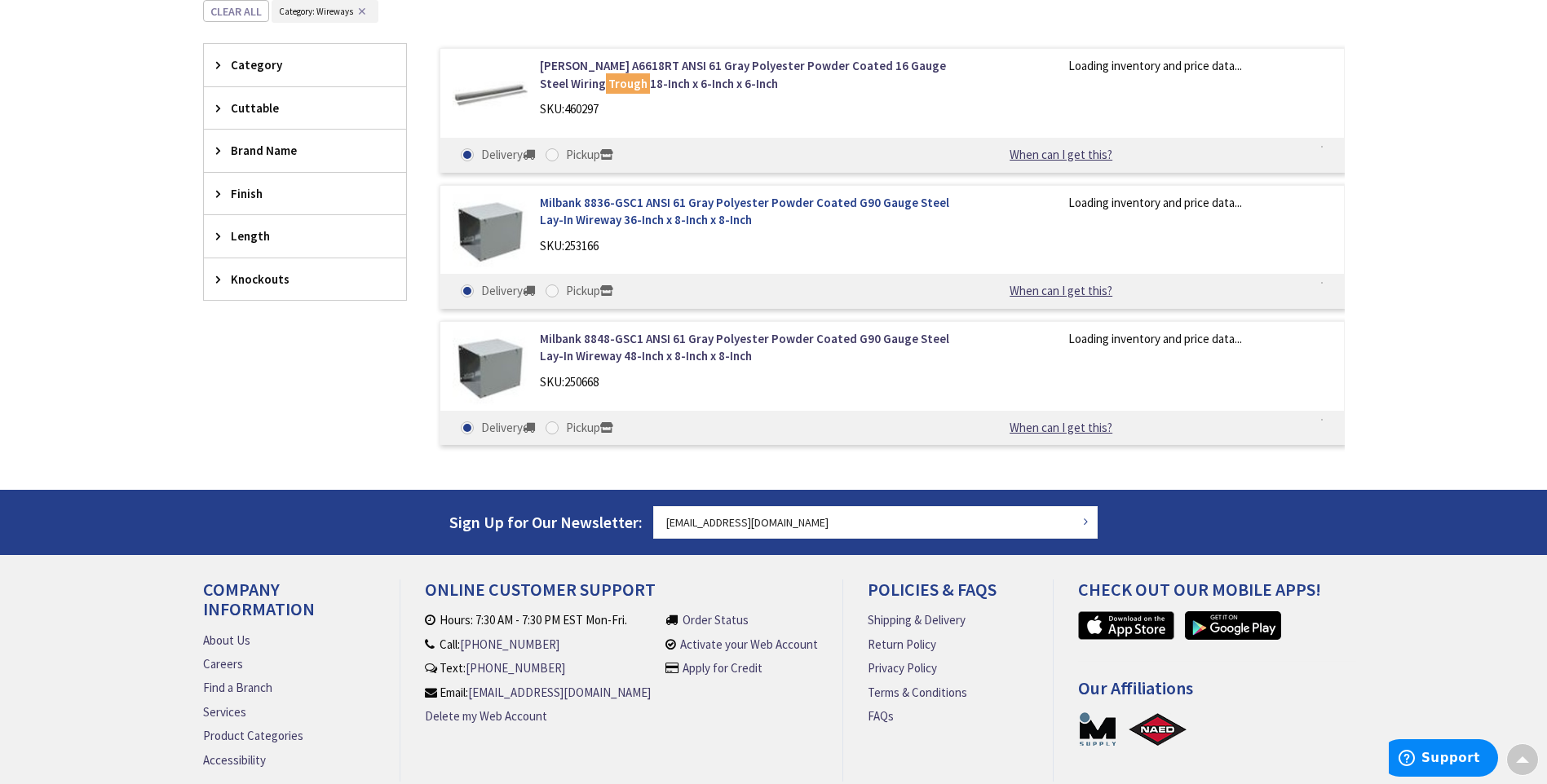
click at [616, 213] on link "Milbank 8836-GSC1 ANSI 61 Gray Polyester Powder Coated G90 Gauge Steel Lay-In W…" at bounding box center [748, 211] width 415 height 35
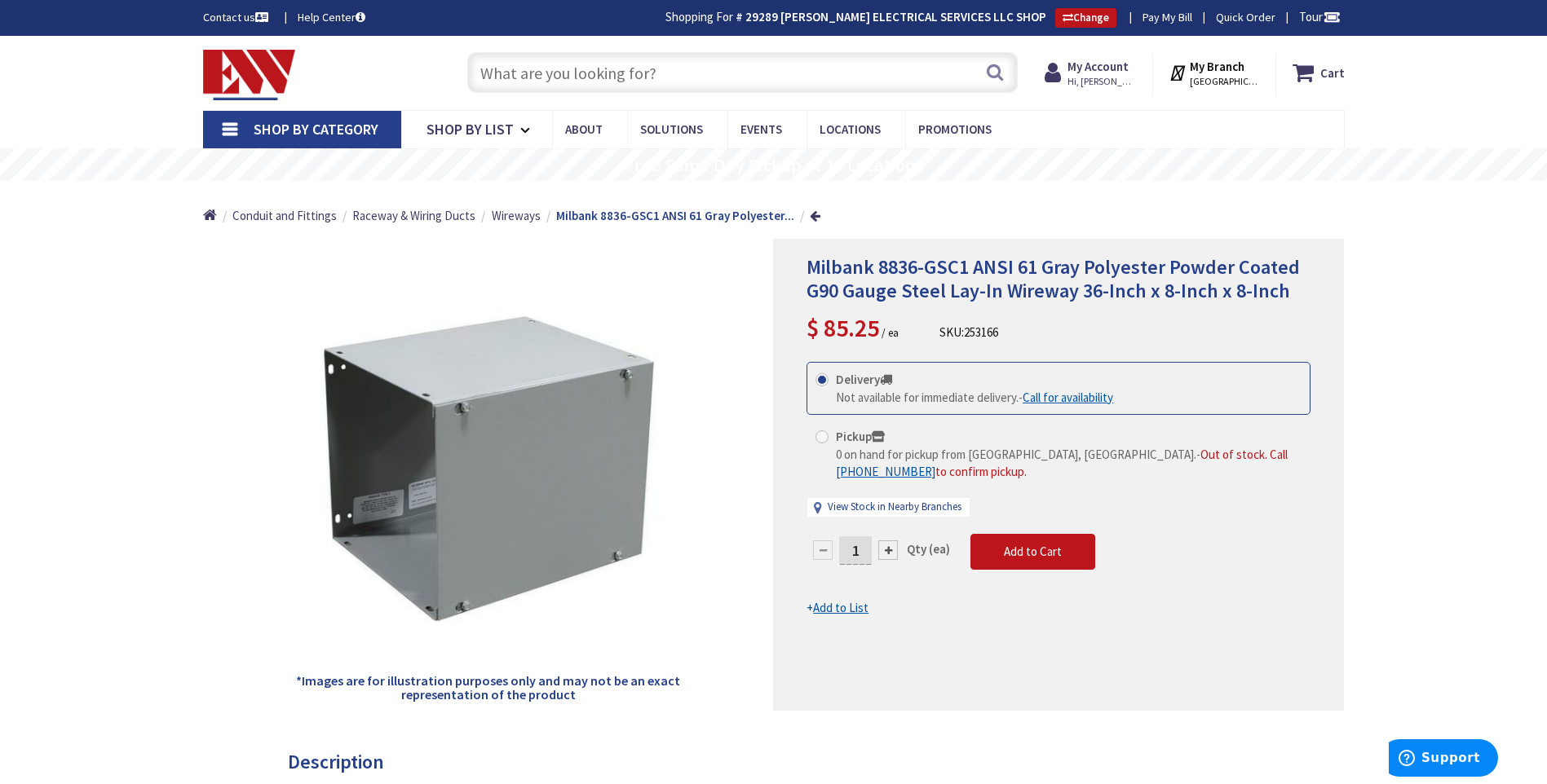
click at [701, 91] on input "text" at bounding box center [742, 73] width 550 height 41
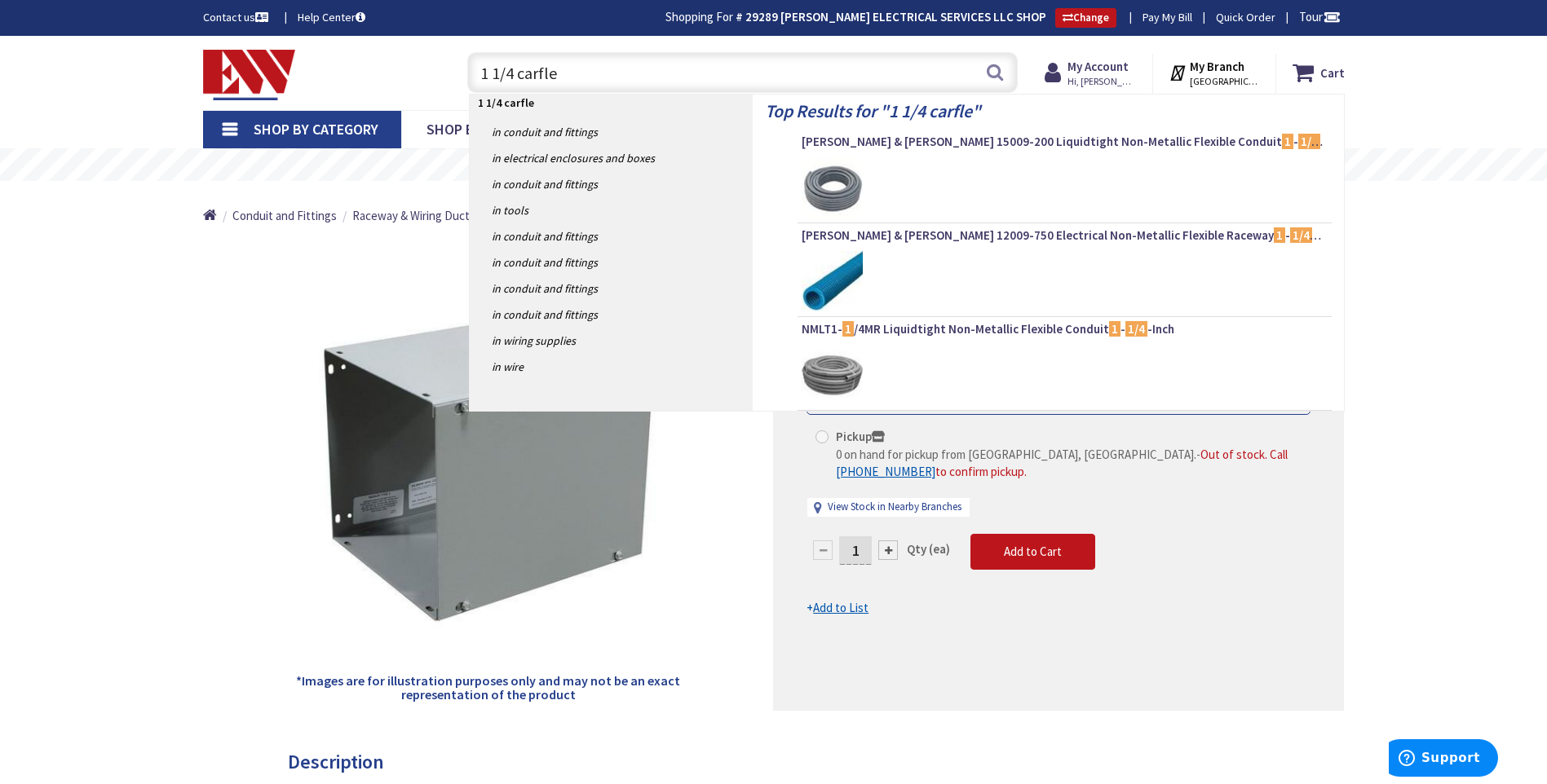
type input "1 1/4 carflex"
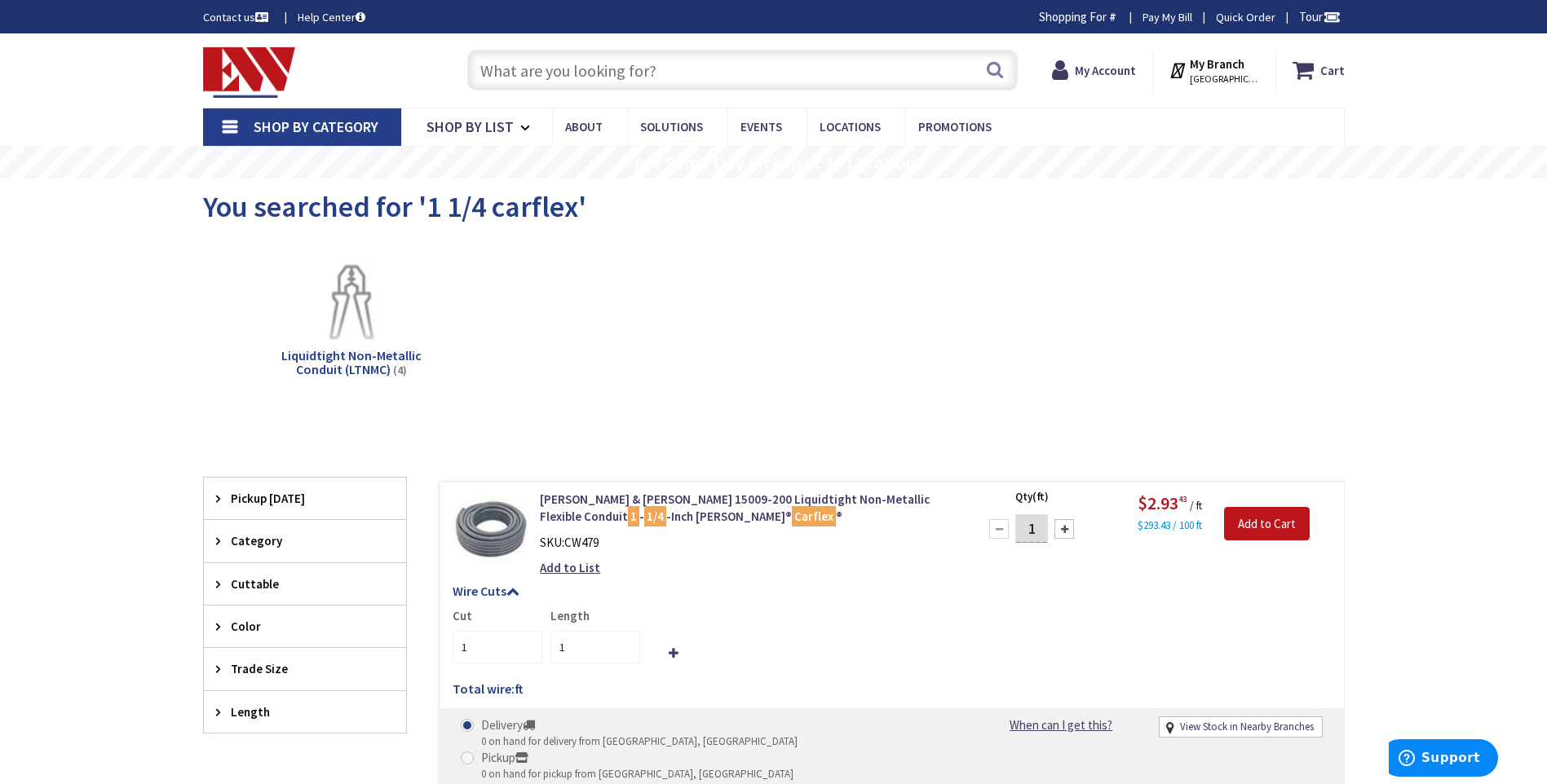
click at [341, 364] on span "Liquidtight Non-Metallic Conduit (LTNMC)" at bounding box center [351, 363] width 140 height 31
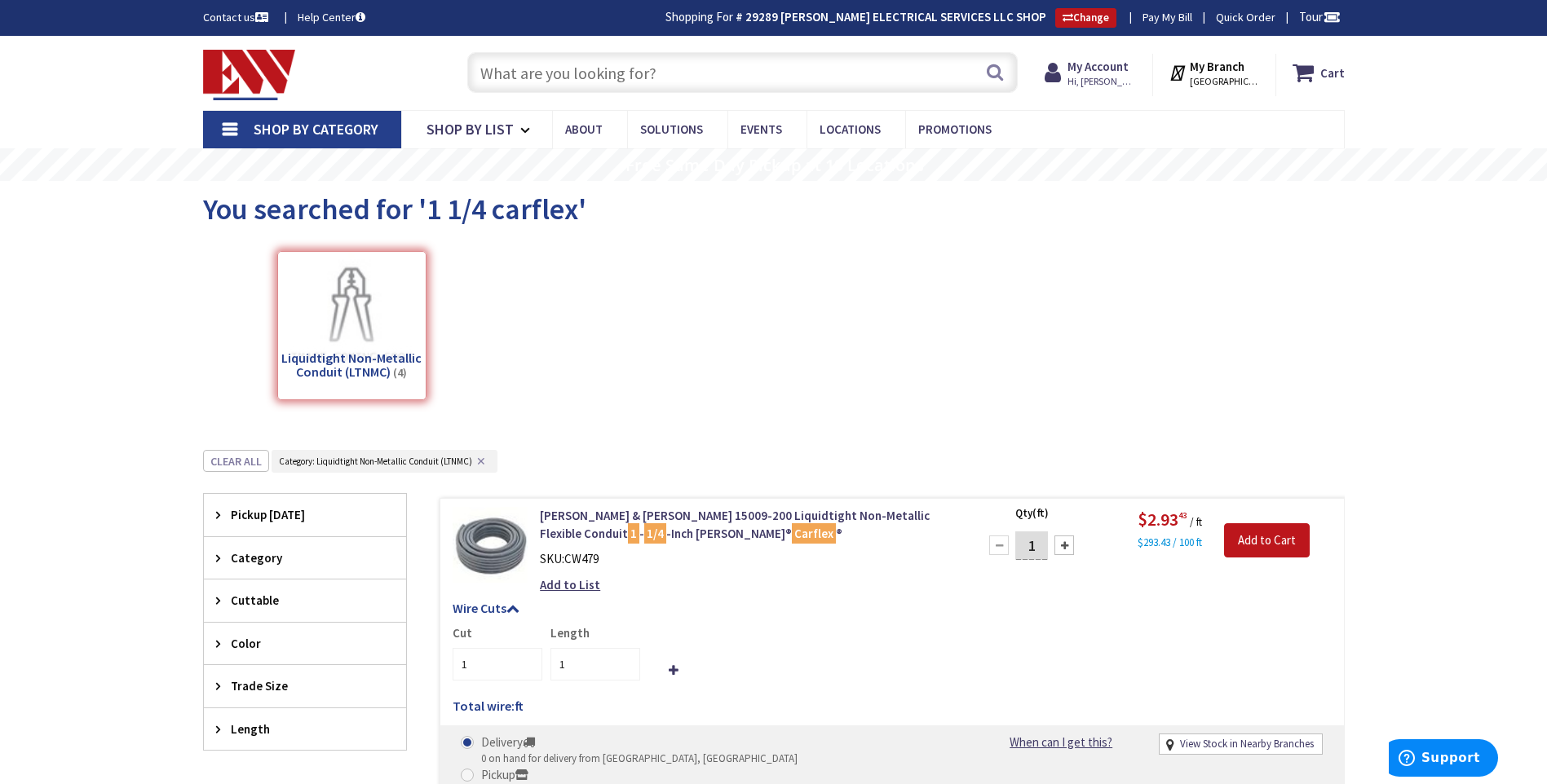
click at [537, 66] on input "text" at bounding box center [742, 73] width 550 height 41
click at [579, 71] on input "text" at bounding box center [742, 73] width 550 height 41
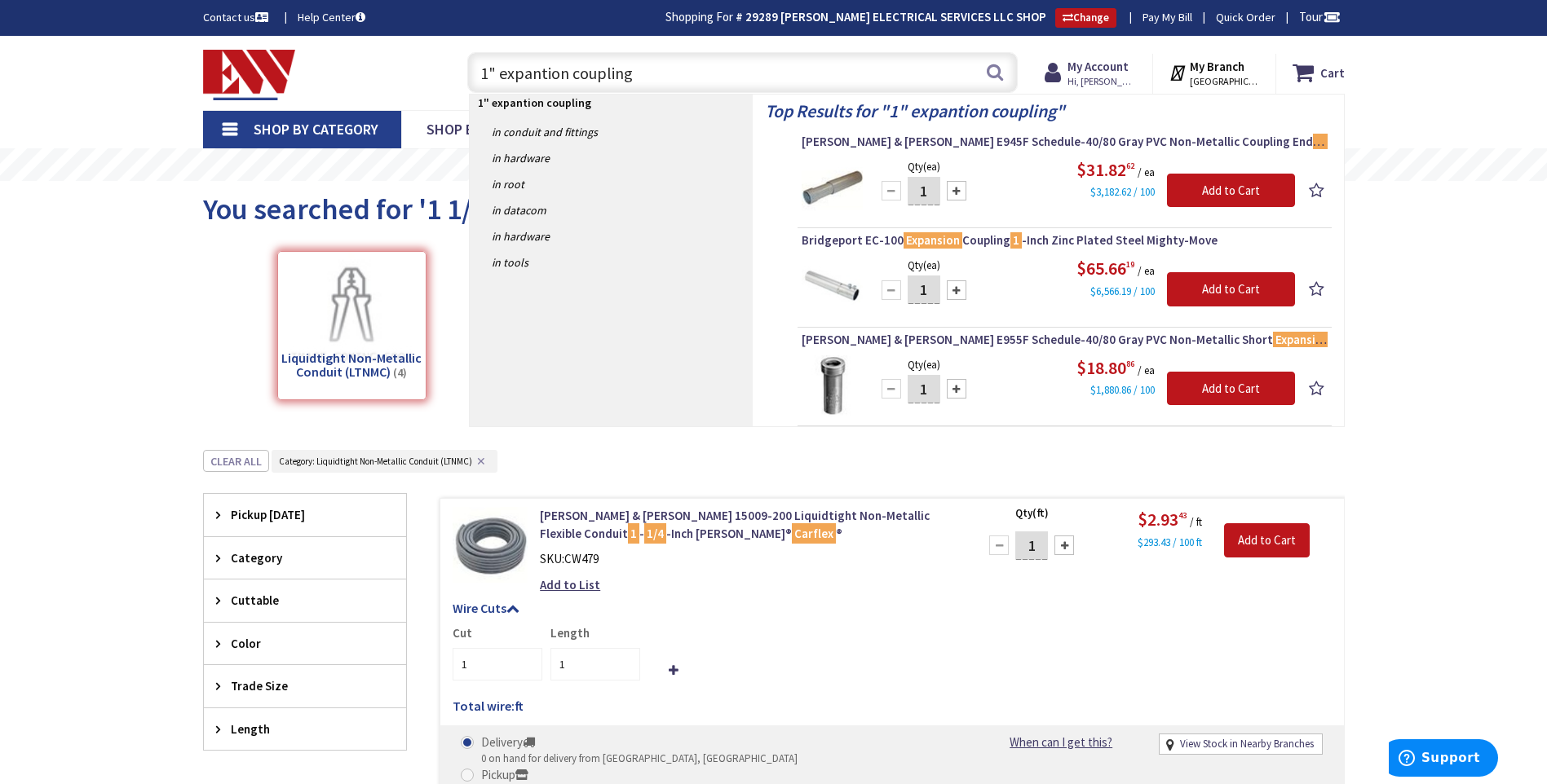
type input "1" expantion coupling"
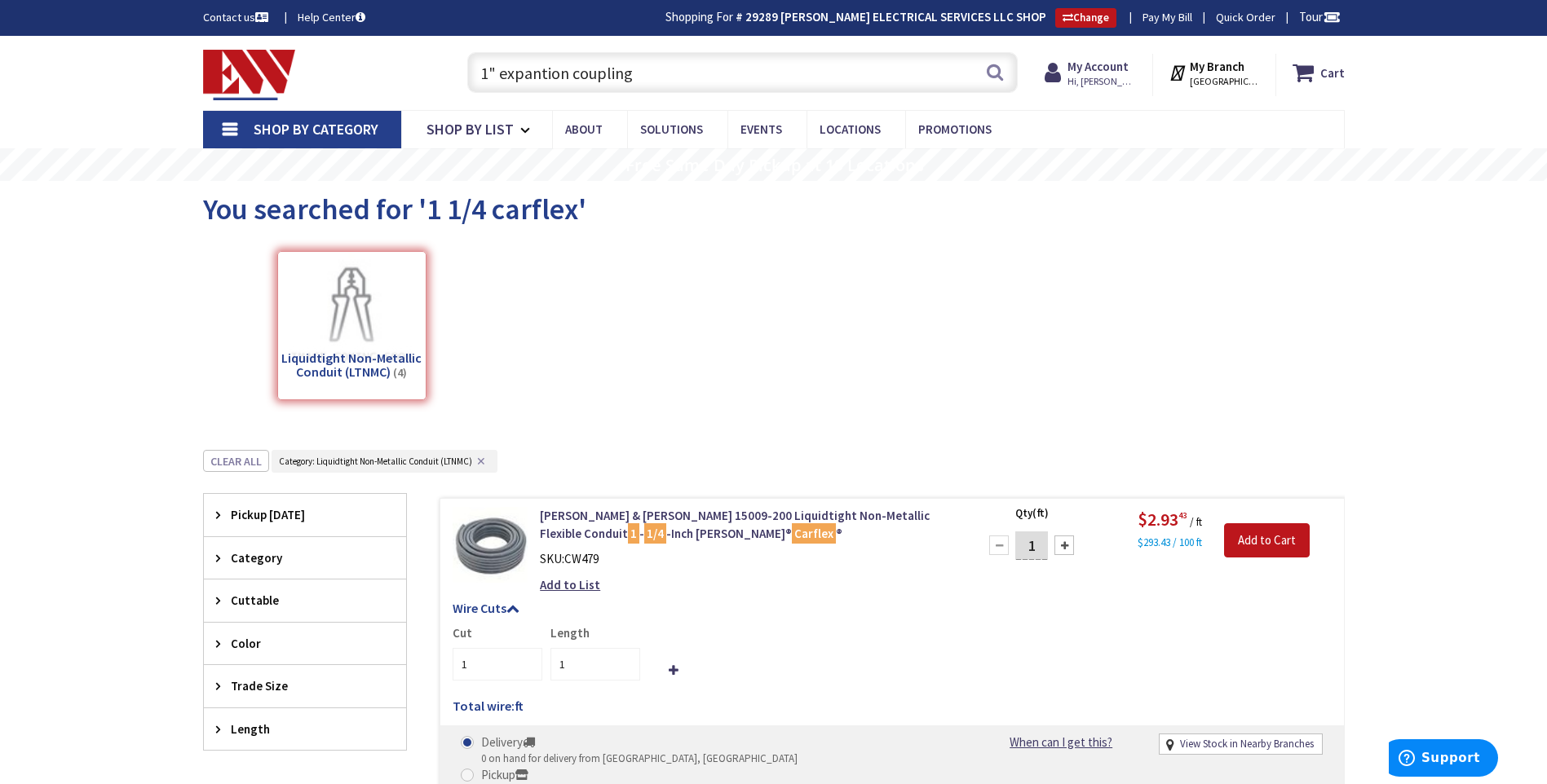
scroll to position [81, 0]
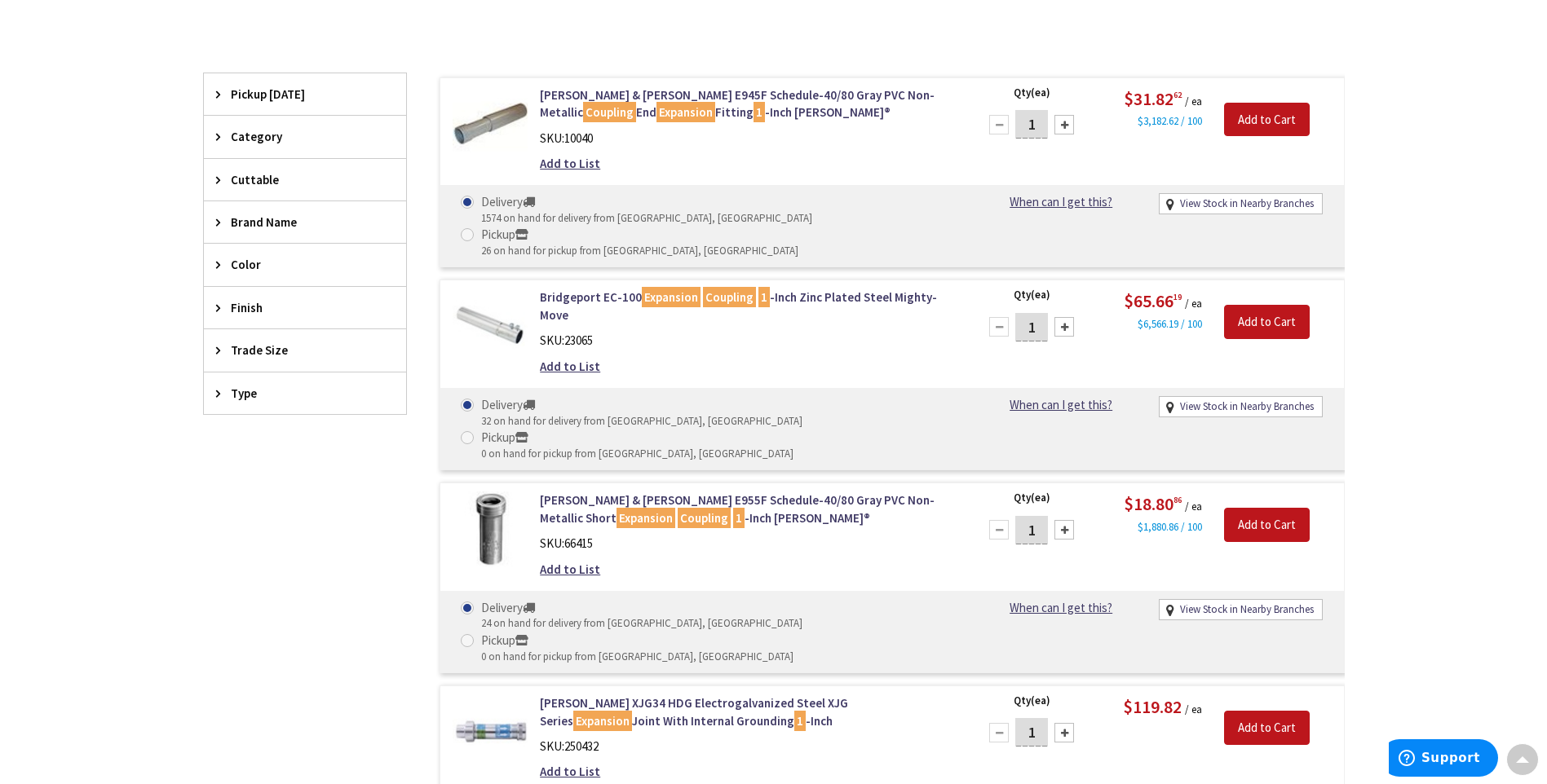
scroll to position [408, 0]
click at [1416, 543] on div "Skip to Content Toggle Nav Search Cart My Cart Close" at bounding box center [774, 562] width 1547 height 1869
click at [154, 256] on div "Skip to Content Toggle Nav Search Cart My Cart Close" at bounding box center [774, 562] width 1547 height 1869
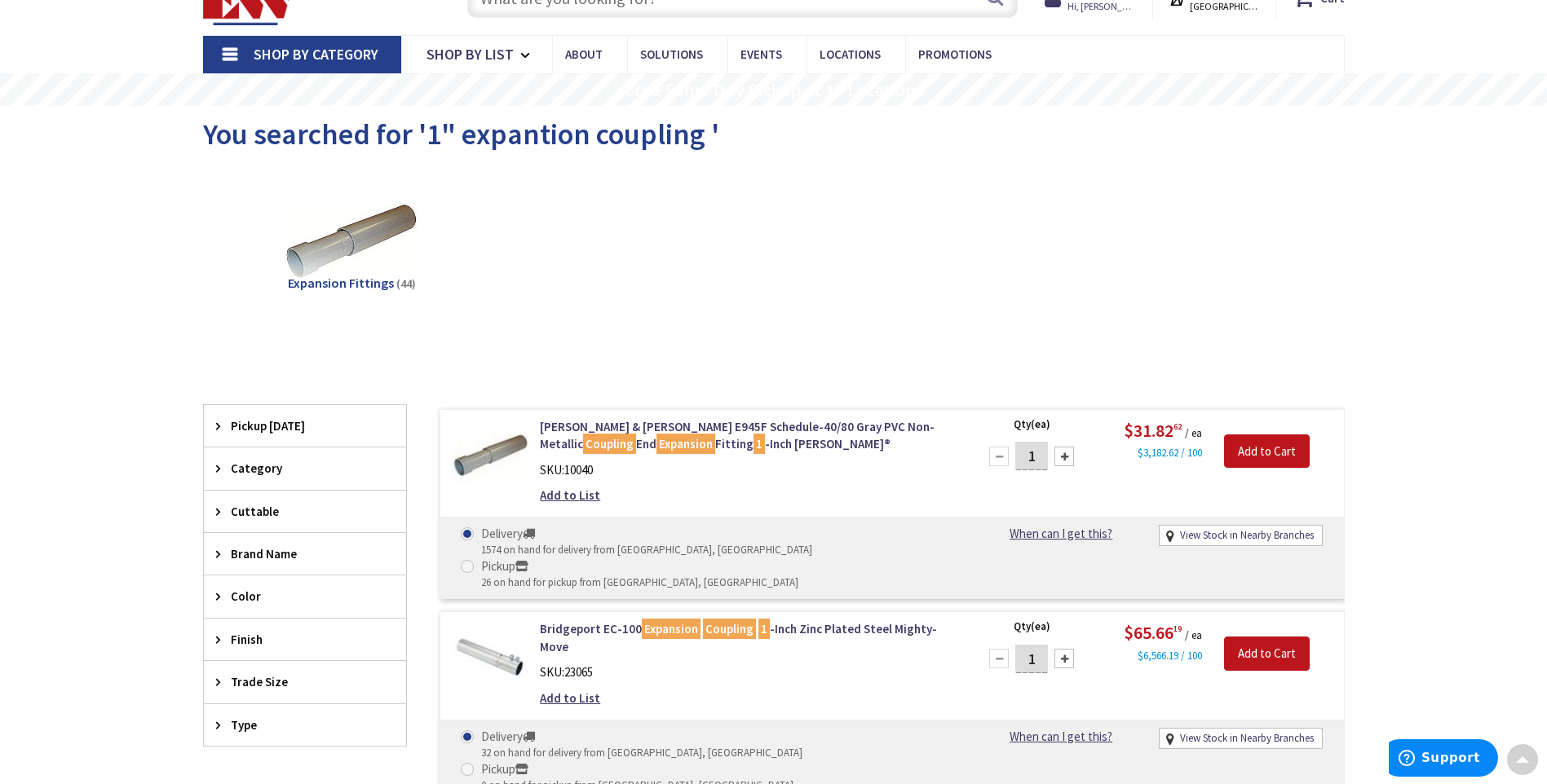
scroll to position [0, 0]
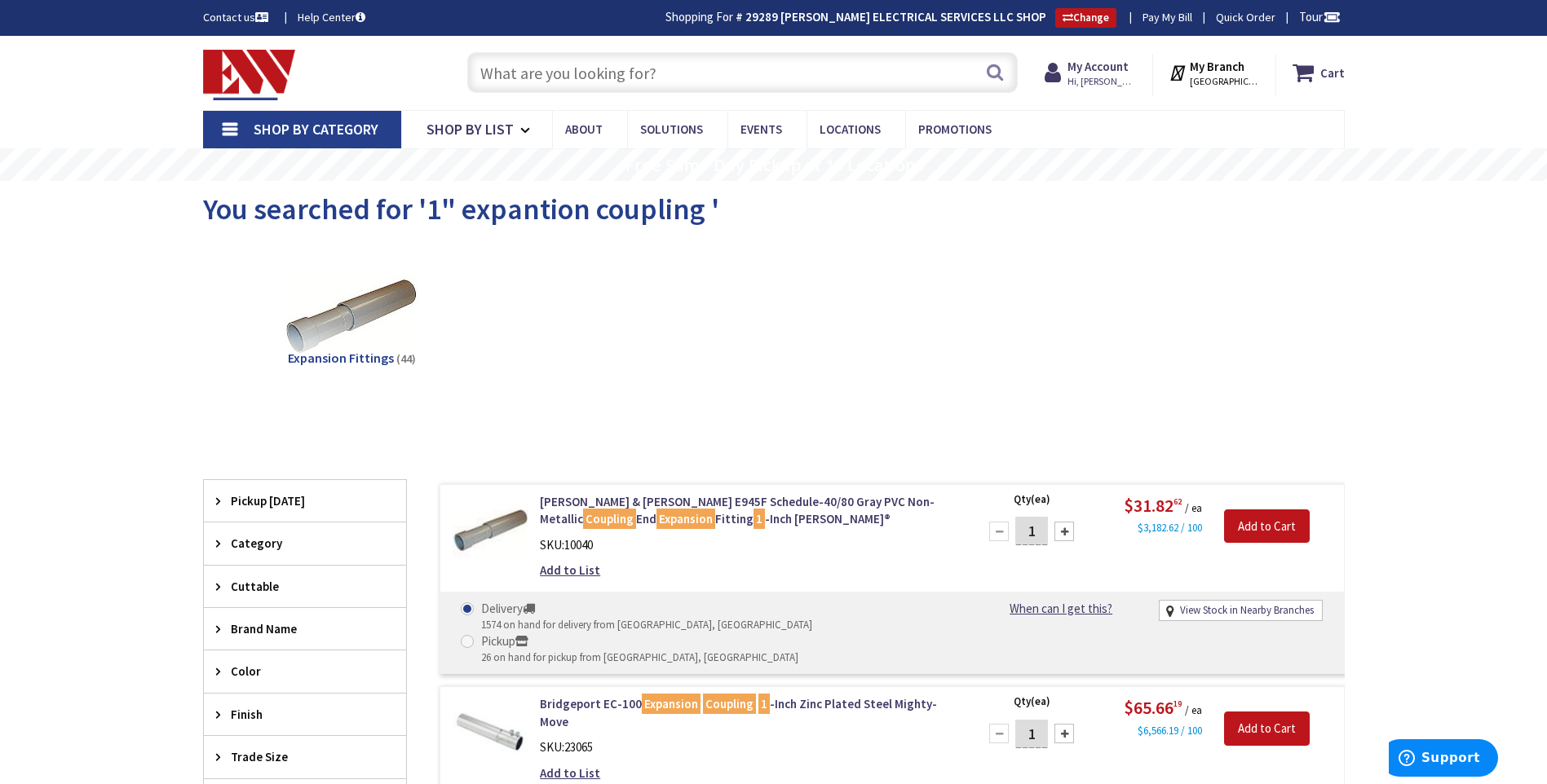
click at [652, 80] on input "text" at bounding box center [742, 73] width 550 height 41
paste input "sealing washers"
type input "sealing washers"
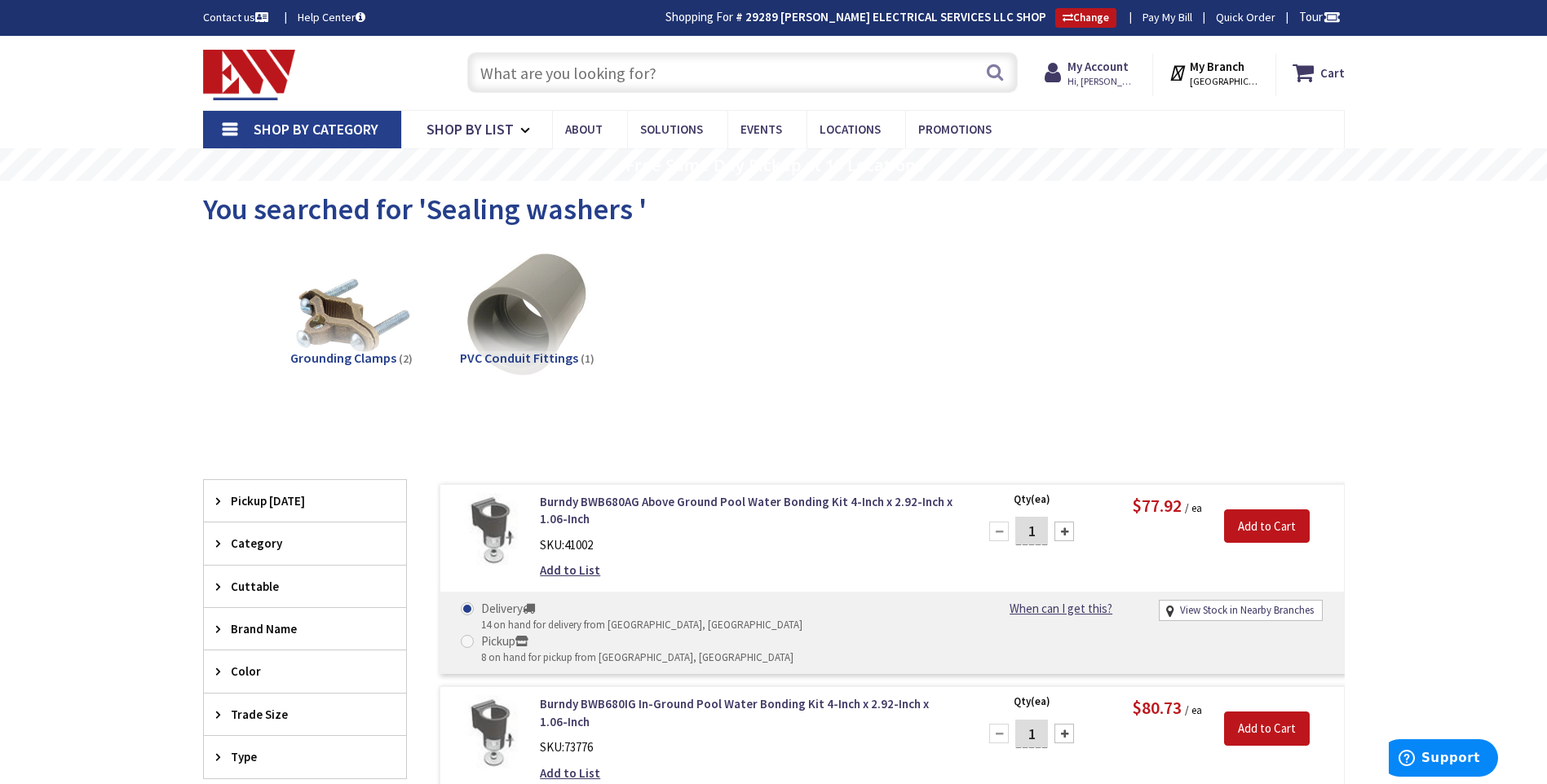
click at [690, 74] on input "text" at bounding box center [742, 73] width 550 height 41
paste input "Lock nut and Bushing"
type input "Lock nut and Bushing"
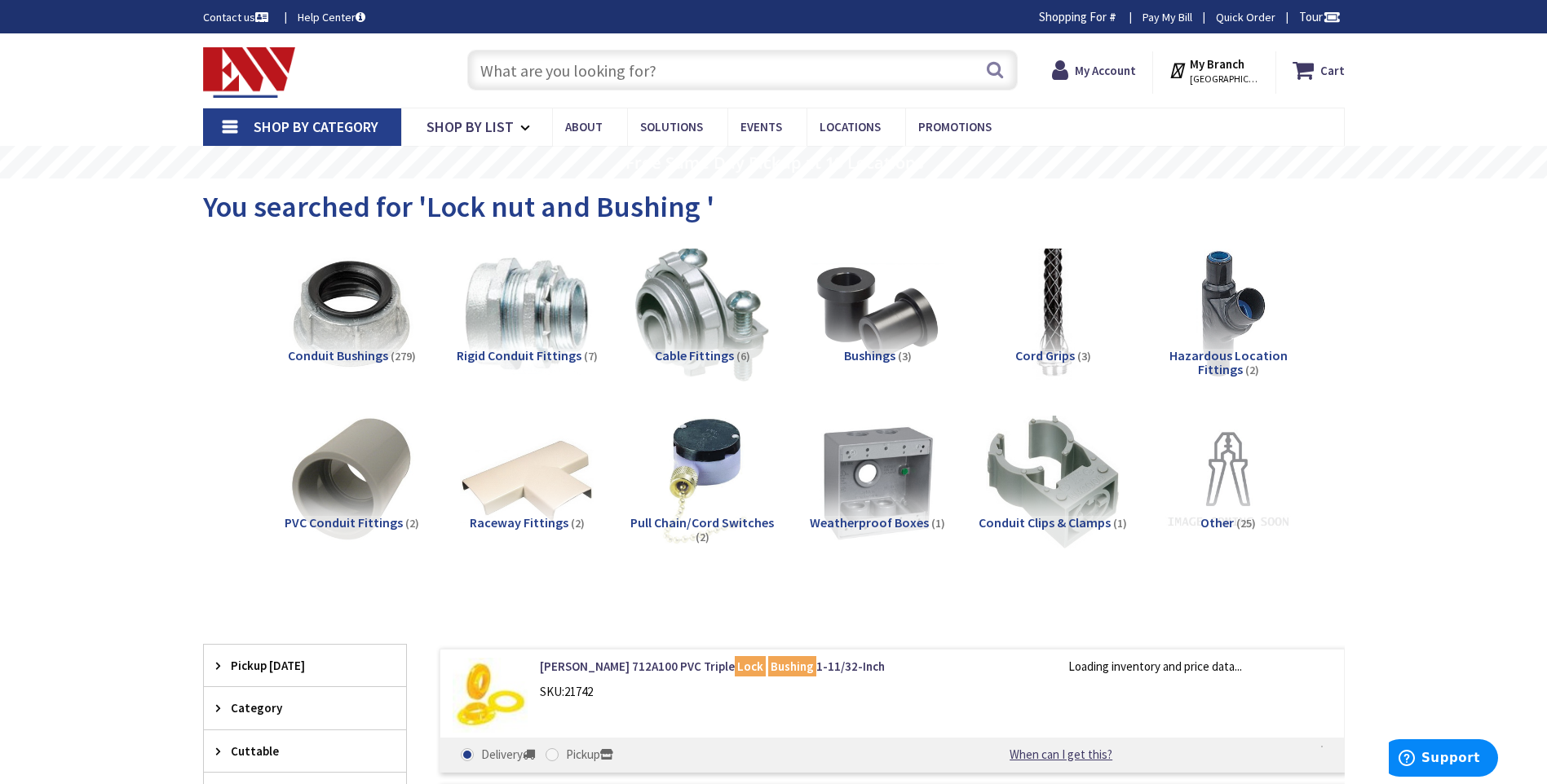
click at [305, 352] on span "Conduit Bushings" at bounding box center [338, 355] width 100 height 16
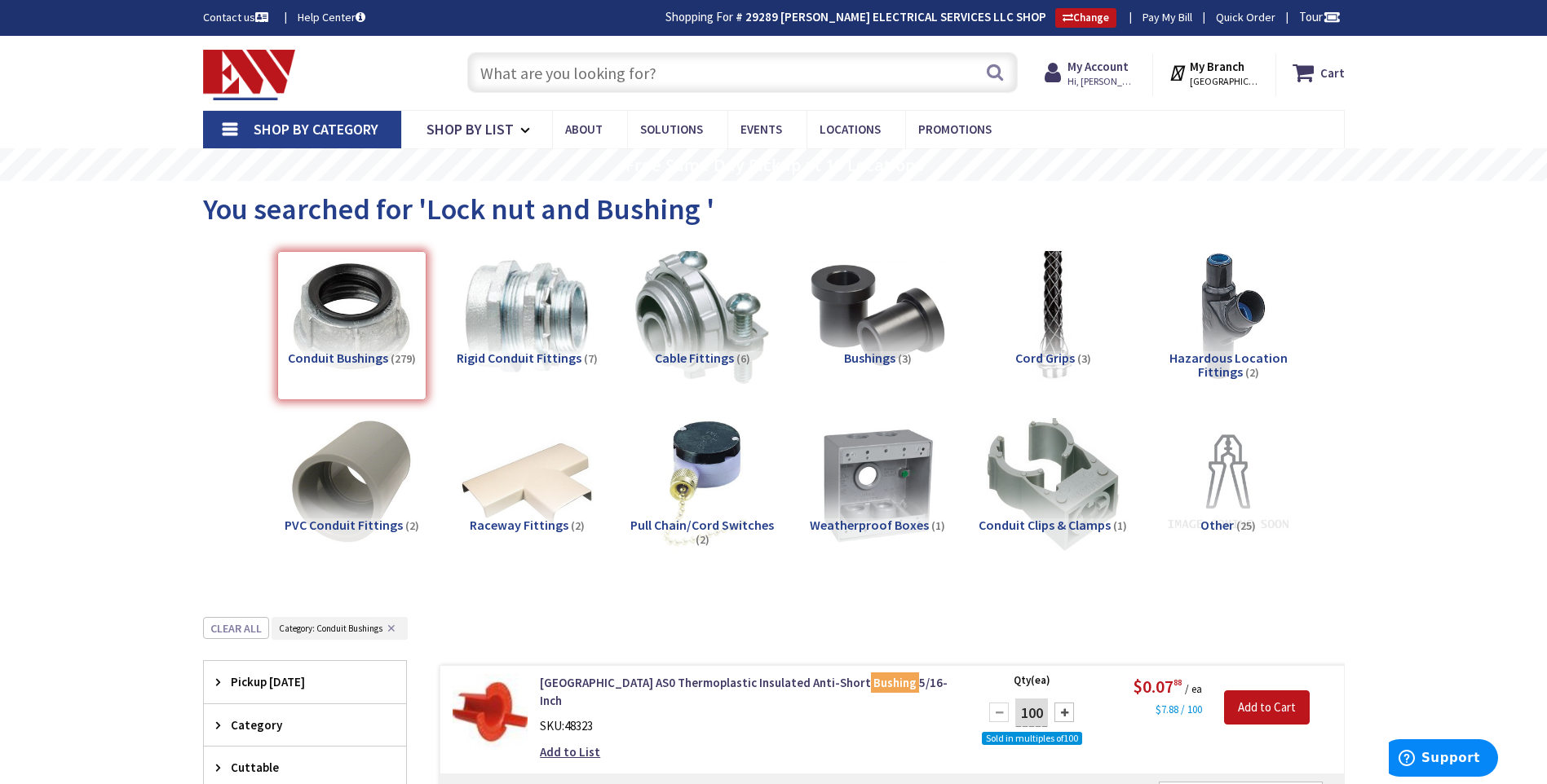
click at [851, 322] on img at bounding box center [877, 317] width 148 height 148
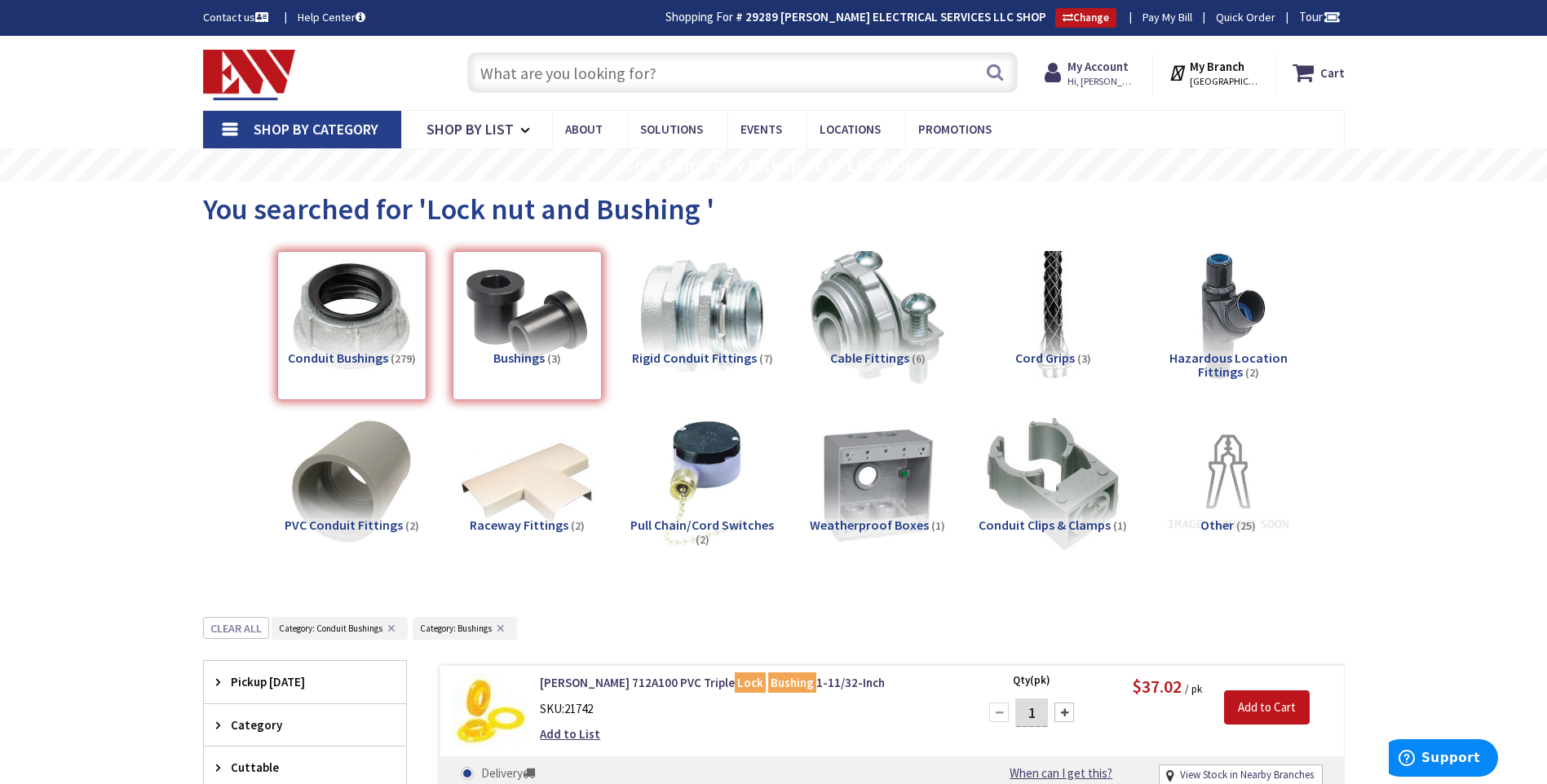
click at [610, 68] on input "text" at bounding box center [742, 73] width 550 height 41
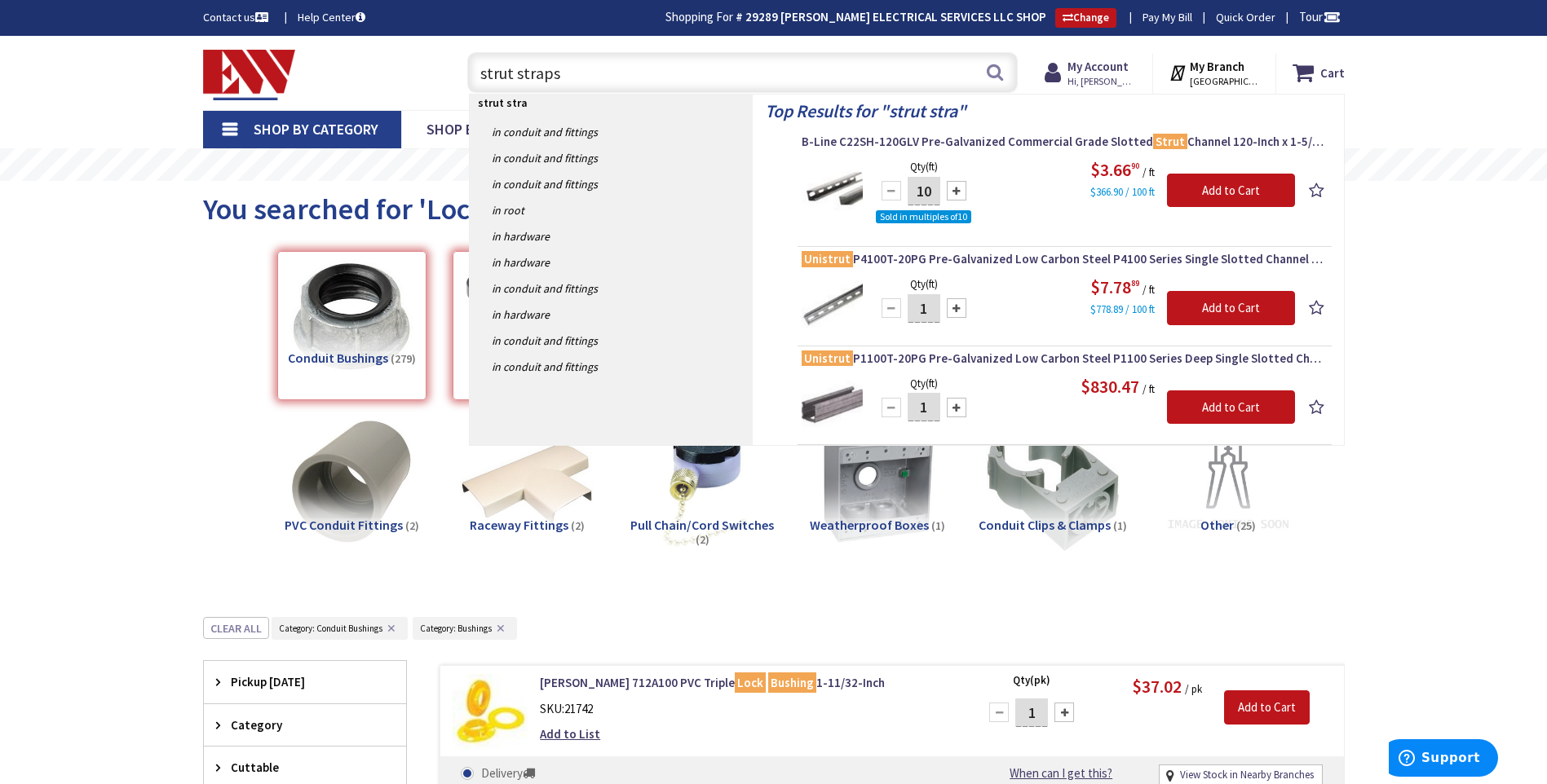
type input "strut straps"
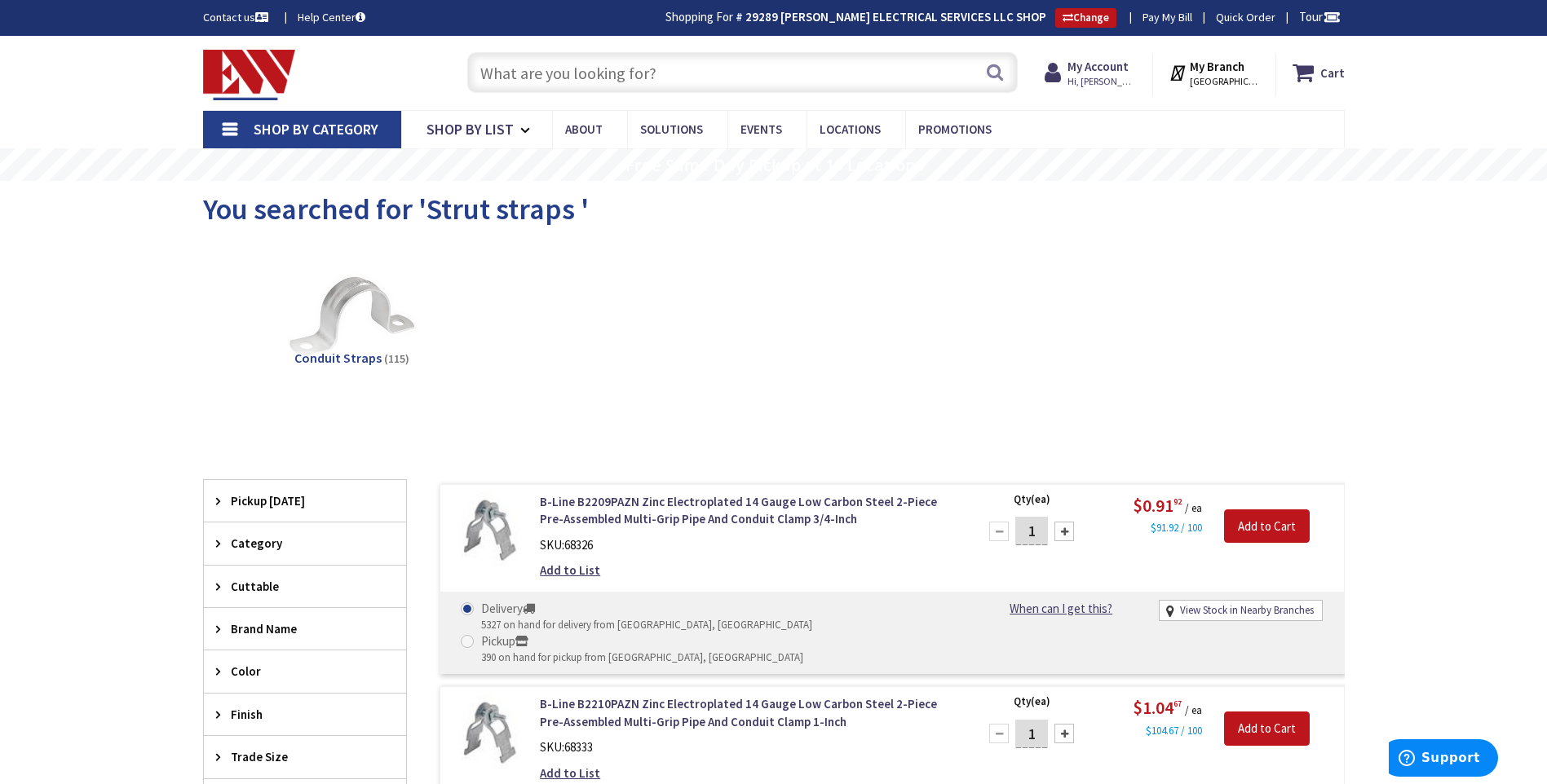
click at [319, 357] on span "Conduit Straps" at bounding box center [338, 358] width 87 height 16
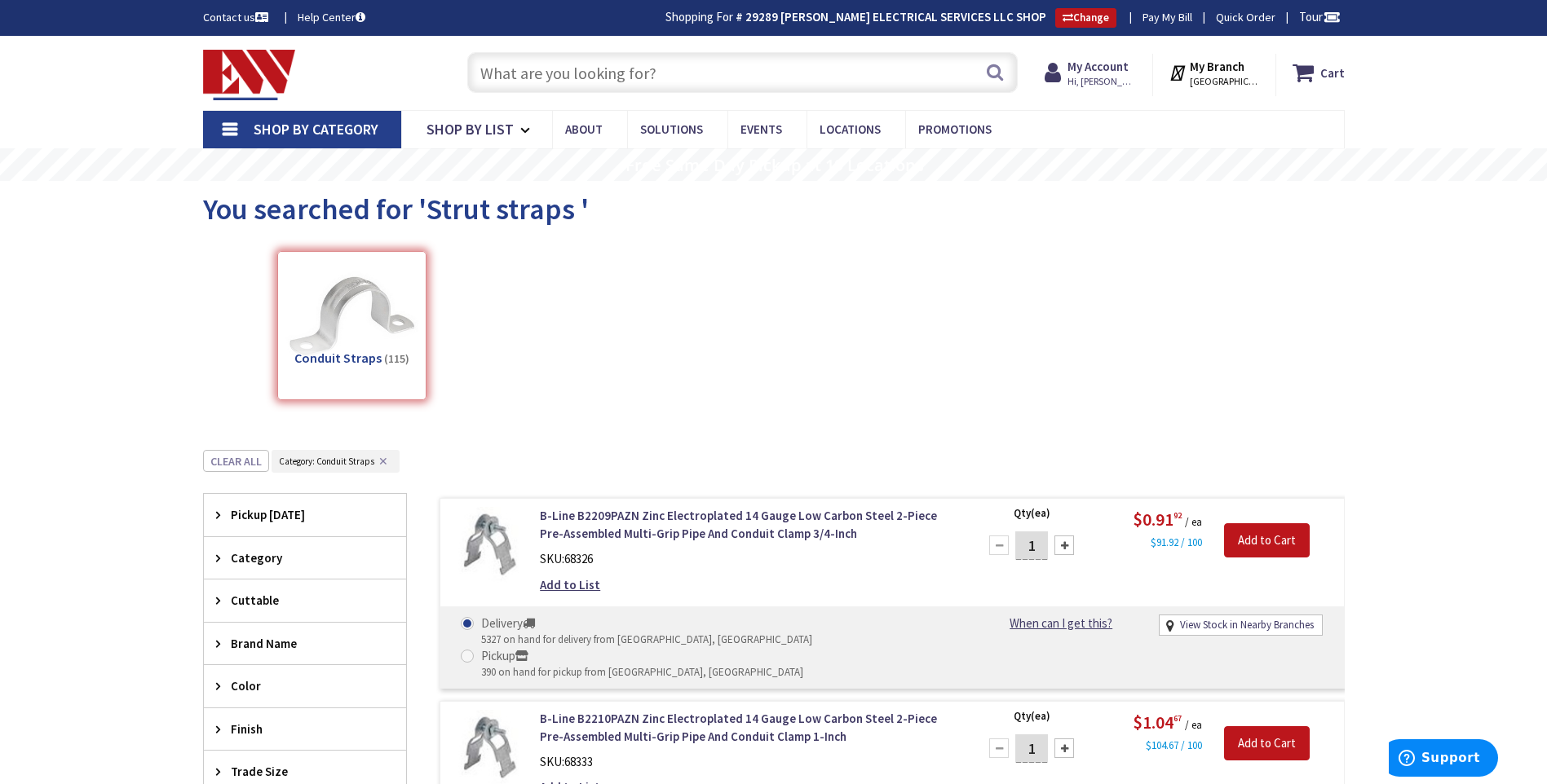
click at [556, 75] on input "text" at bounding box center [742, 73] width 550 height 41
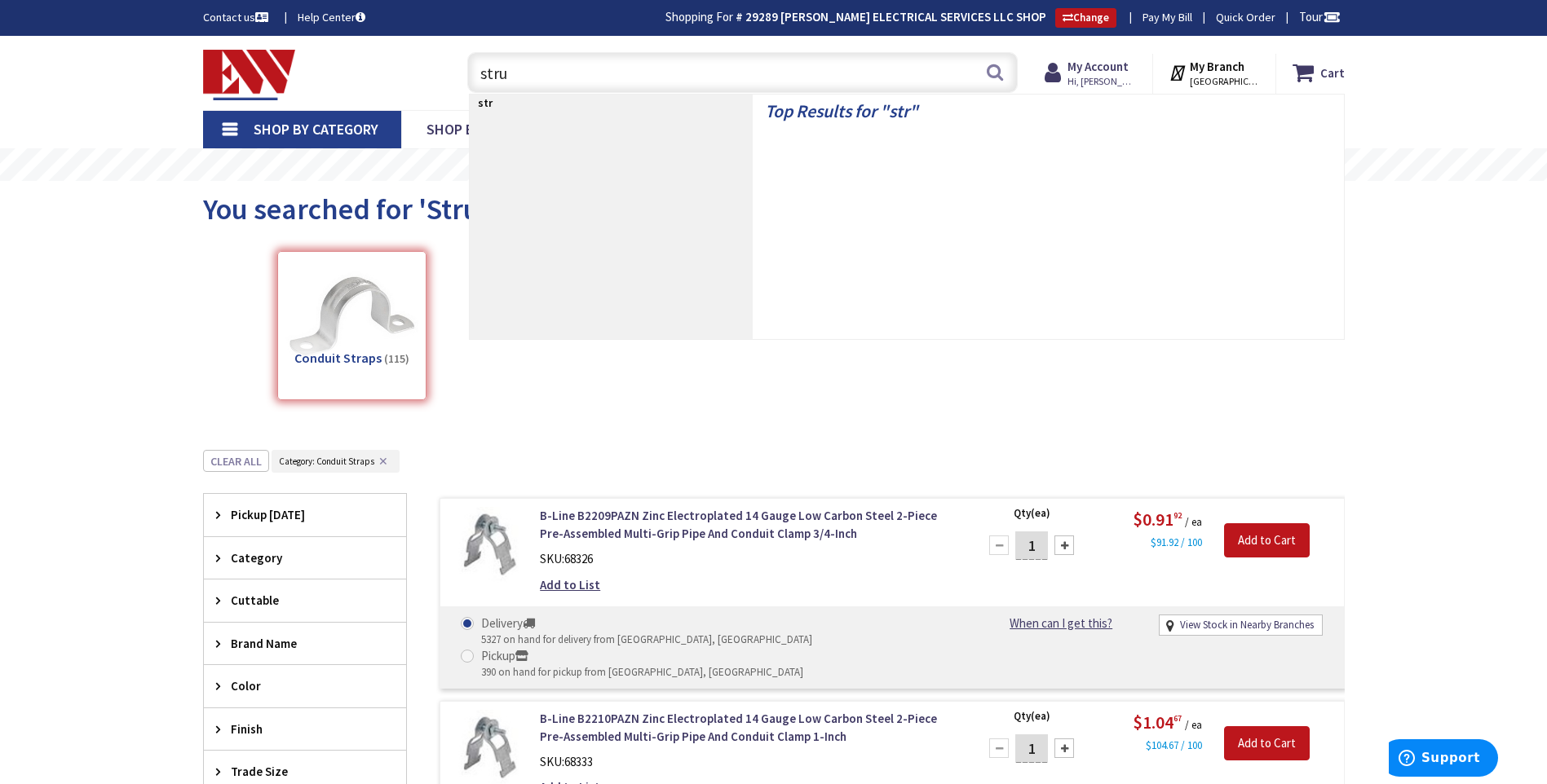
type input "strut"
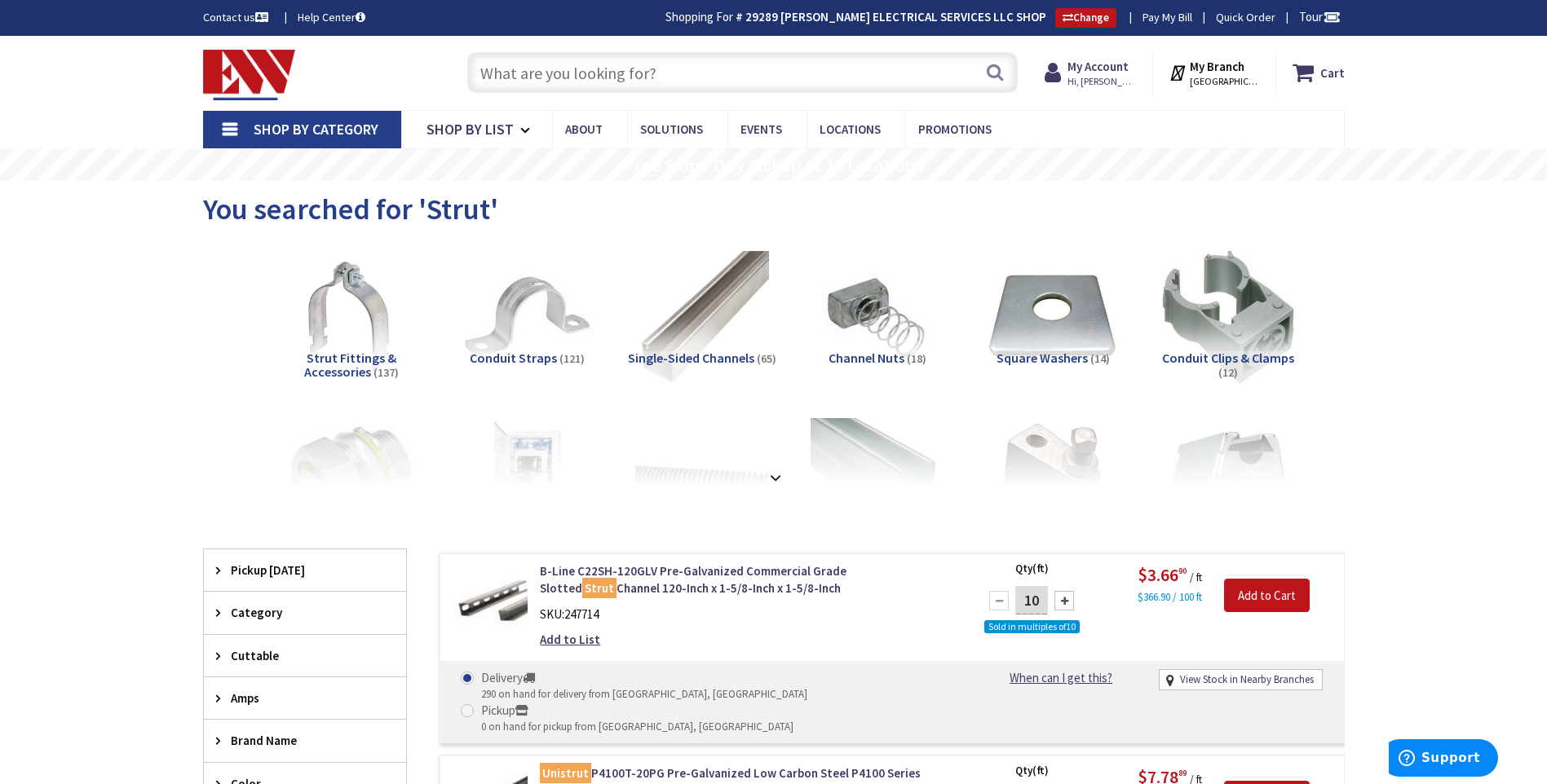
click at [499, 351] on span "Conduit Straps" at bounding box center [513, 358] width 87 height 16
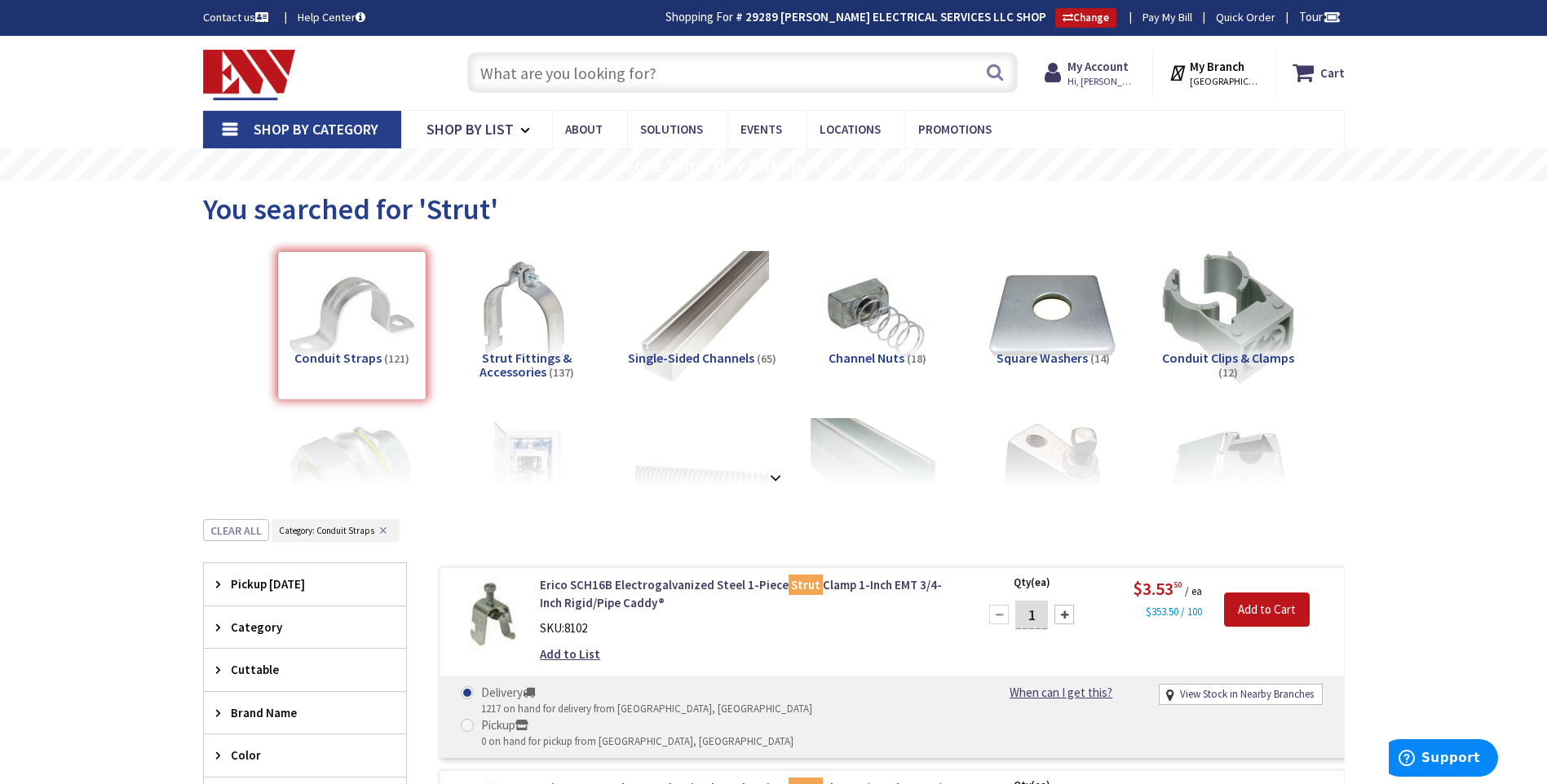
click at [558, 69] on input "text" at bounding box center [742, 73] width 550 height 41
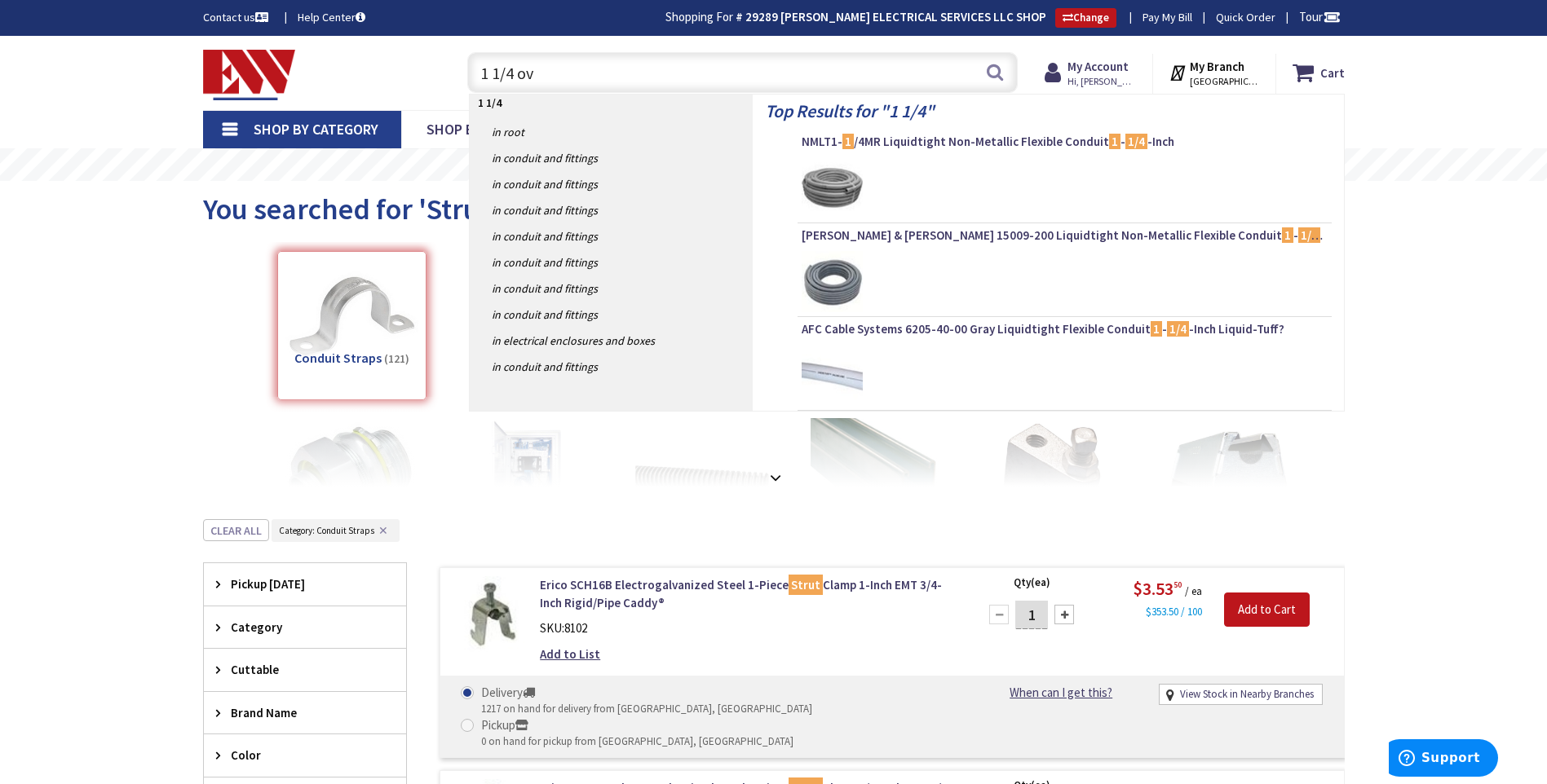
type input "1 1/4 ovc"
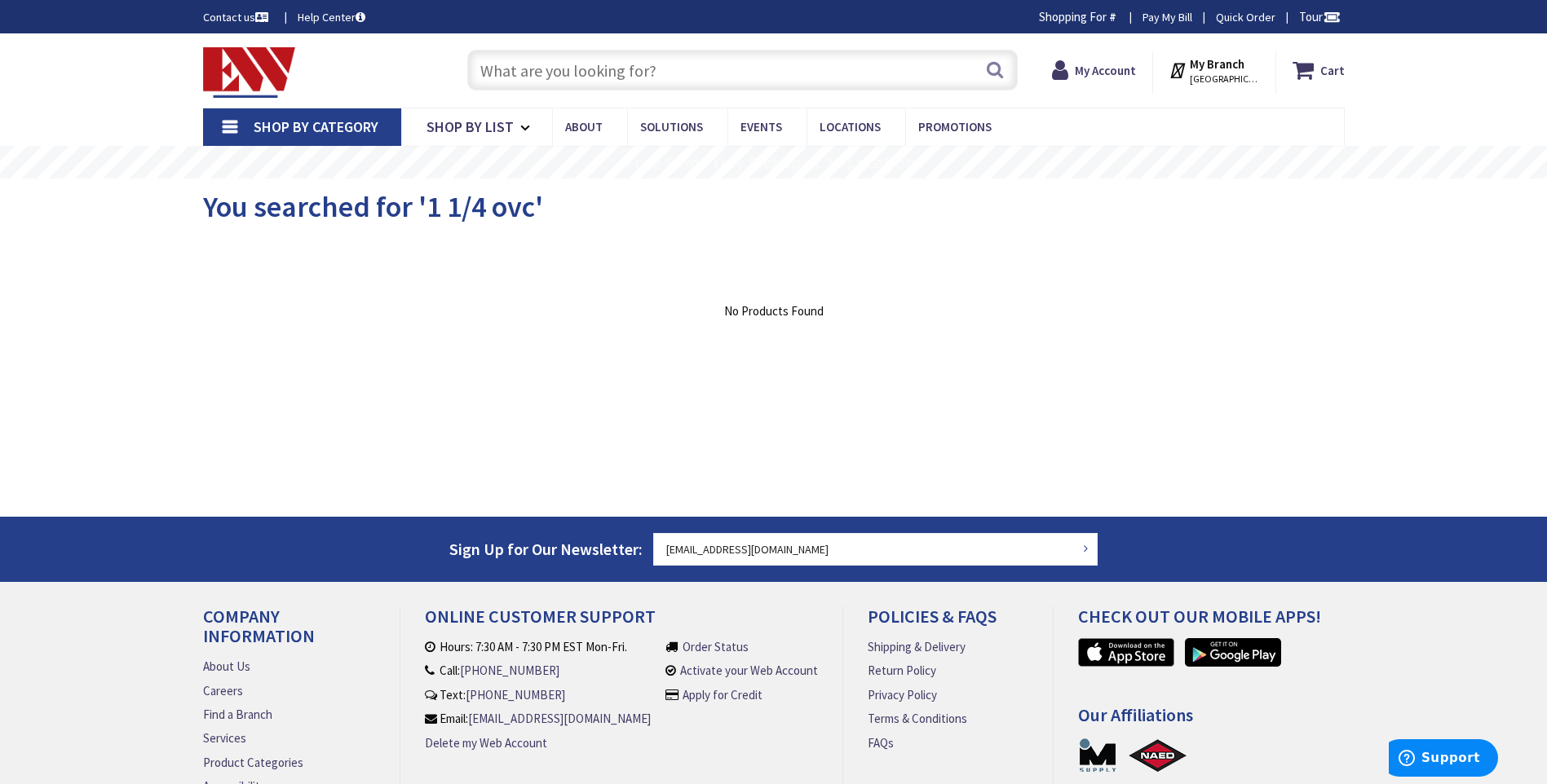
click at [553, 83] on input "text" at bounding box center [742, 71] width 550 height 41
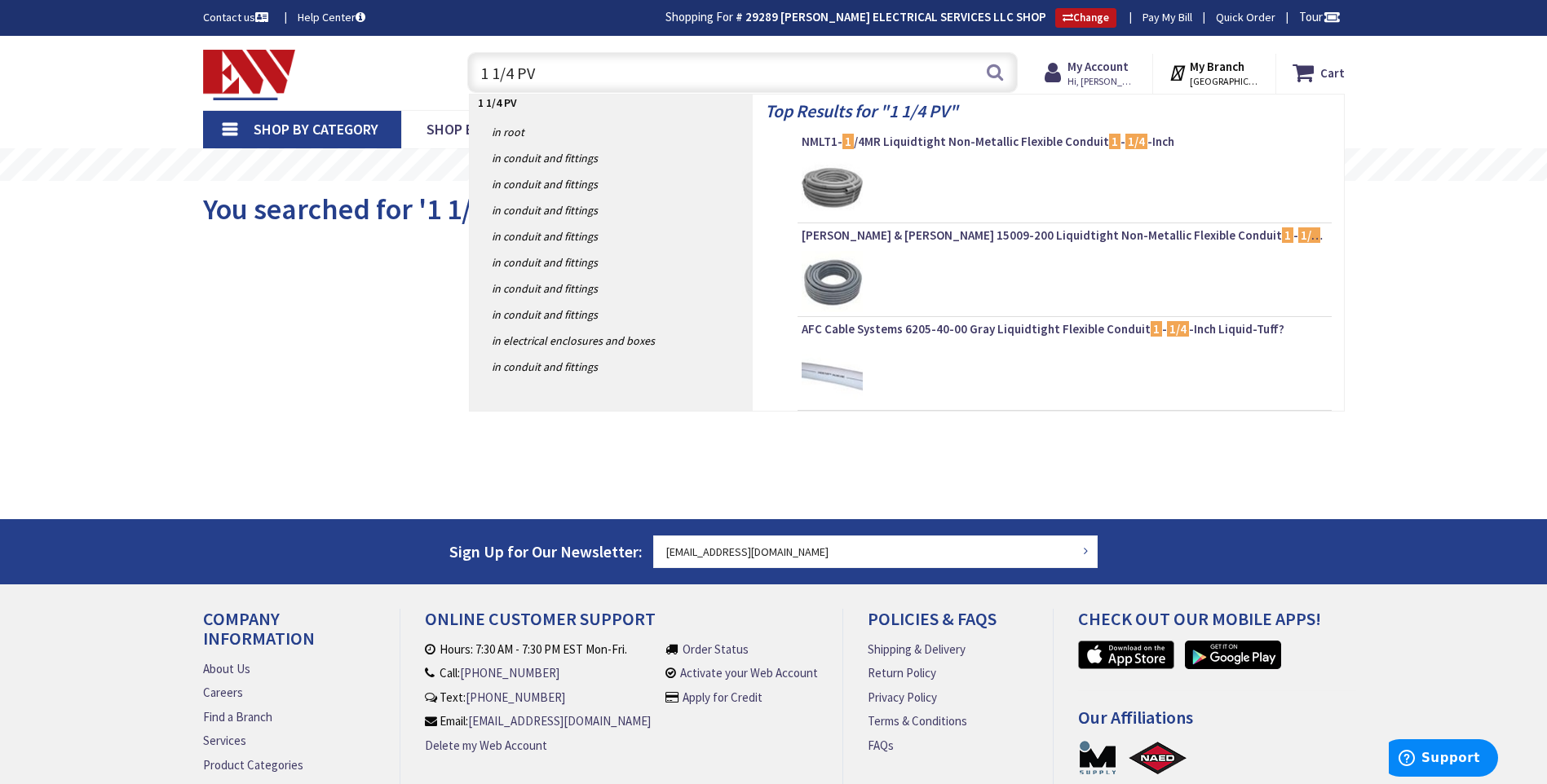
type input "1 1/4 PVC"
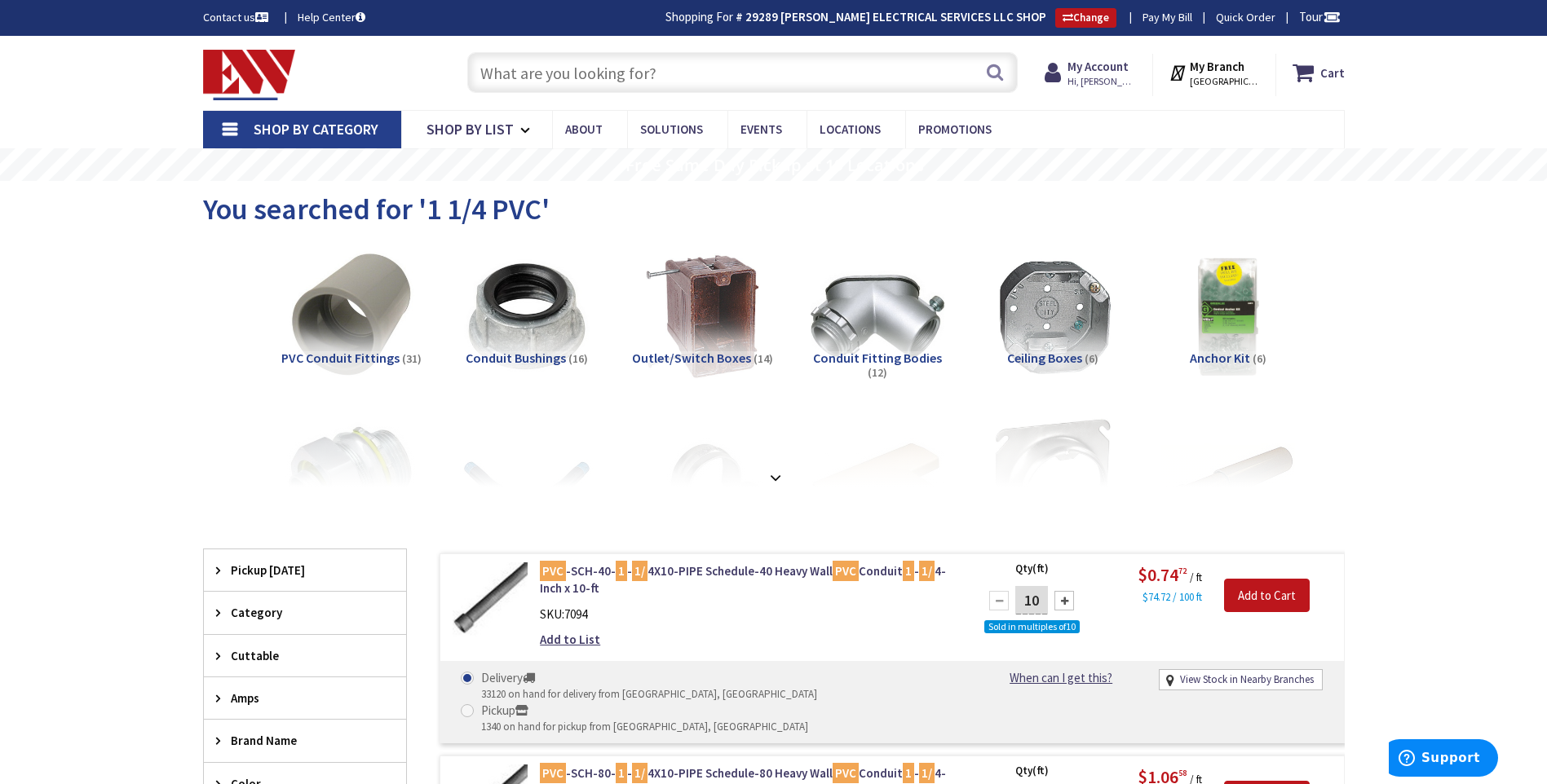
click at [523, 81] on input "text" at bounding box center [742, 73] width 550 height 41
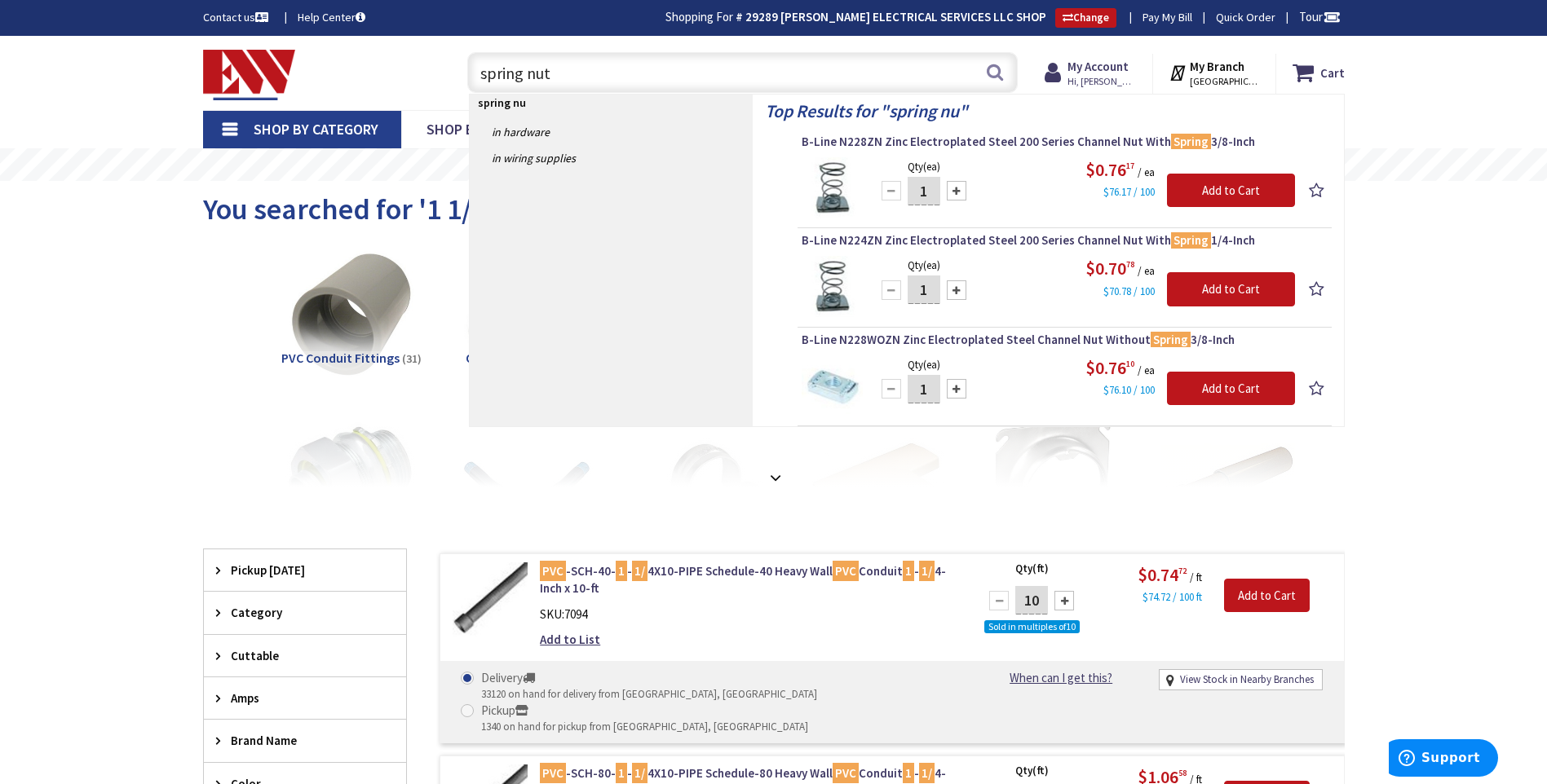
type input "spring nuts"
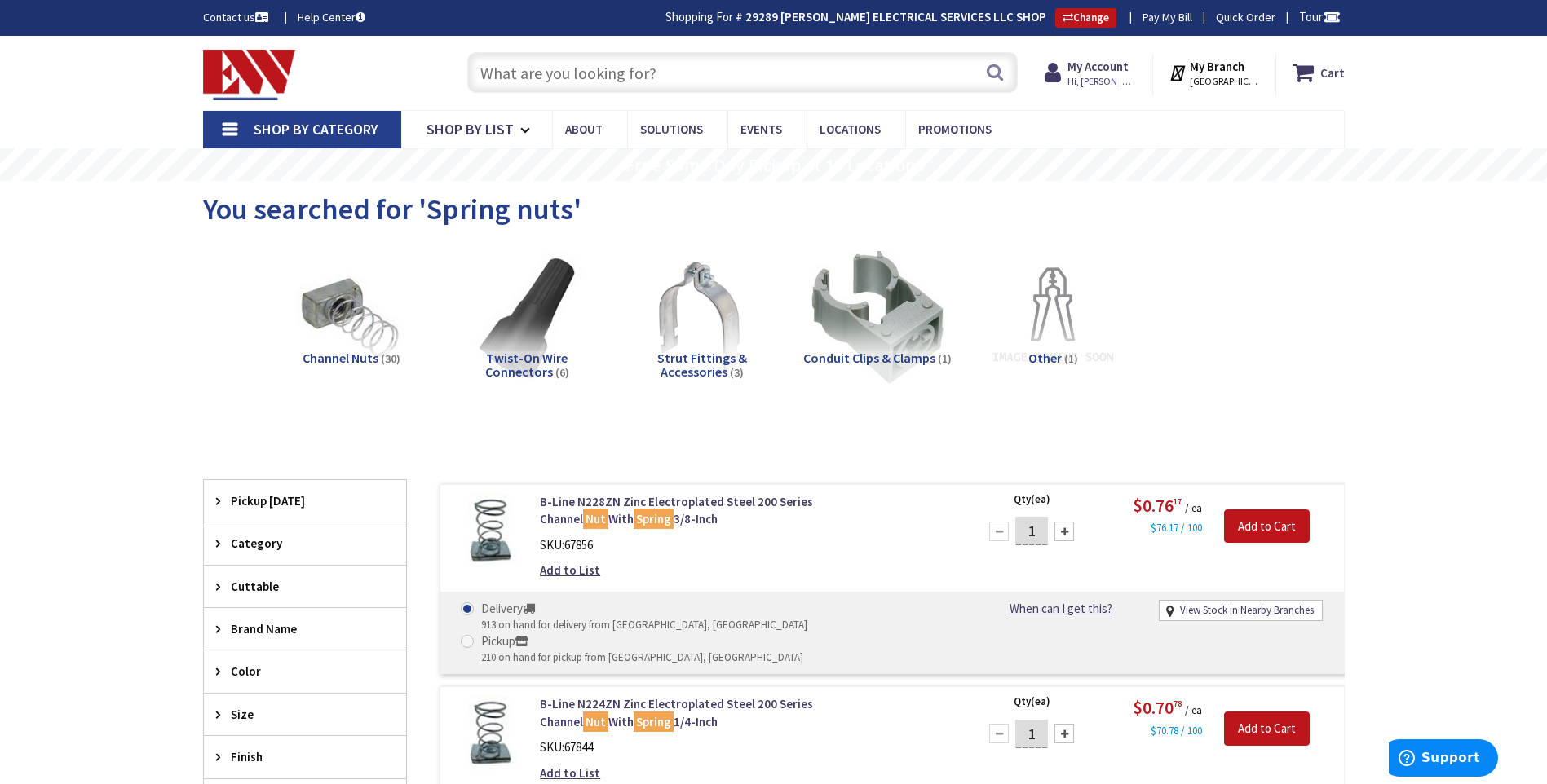
click at [570, 74] on input "text" at bounding box center [742, 73] width 550 height 41
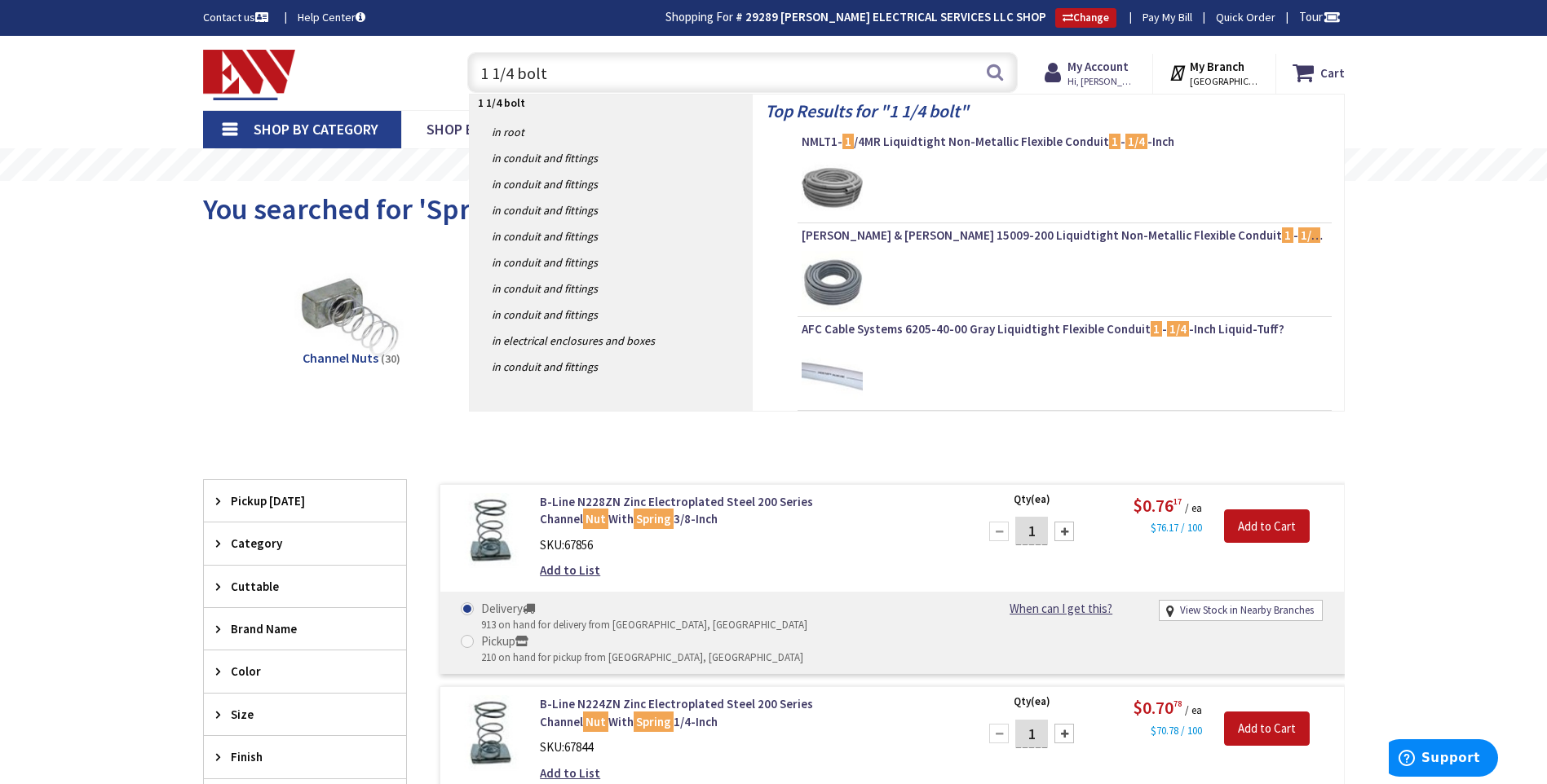
type input "1 1/4 bolts"
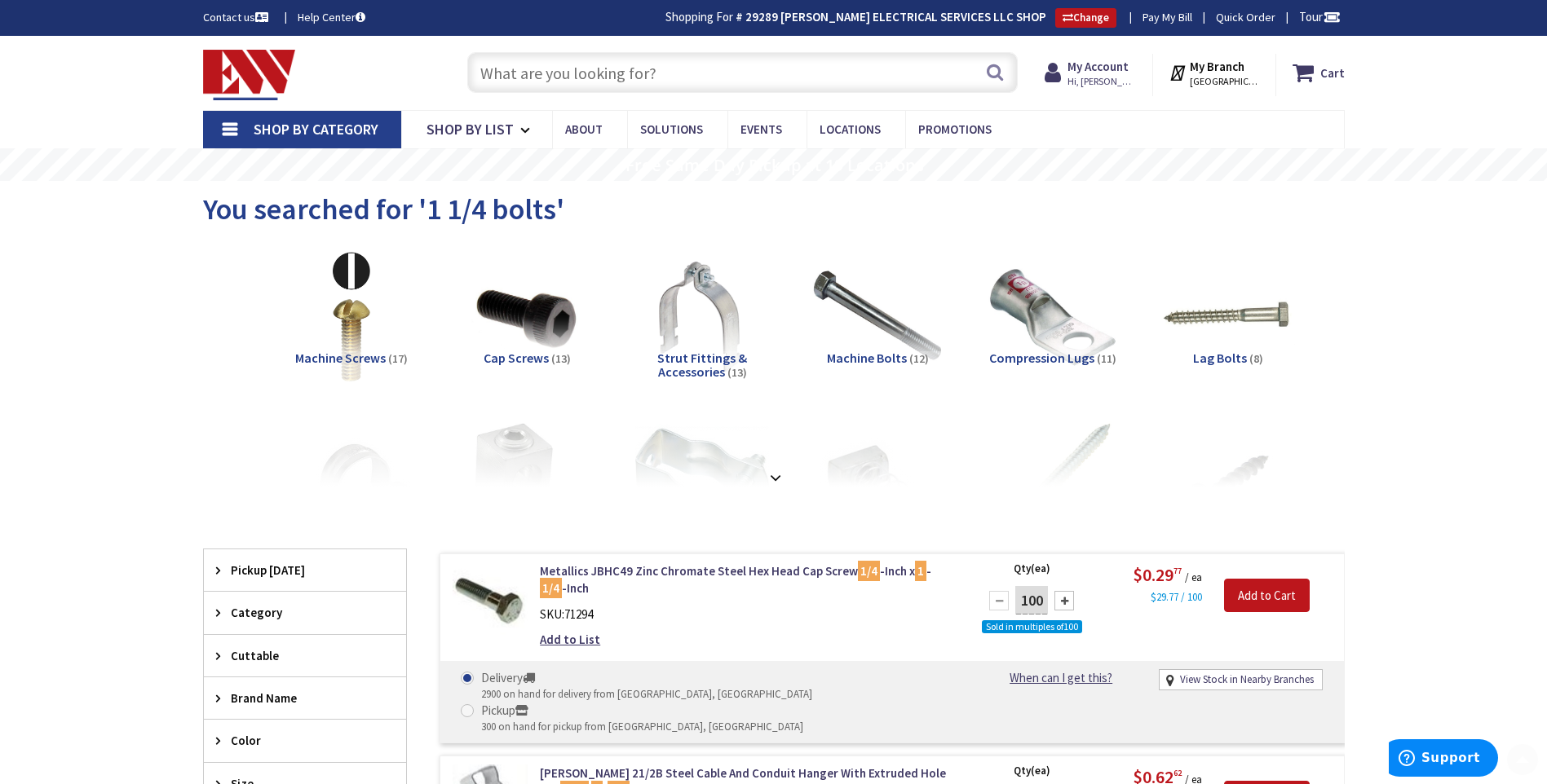
click at [572, 75] on input "text" at bounding box center [742, 73] width 550 height 41
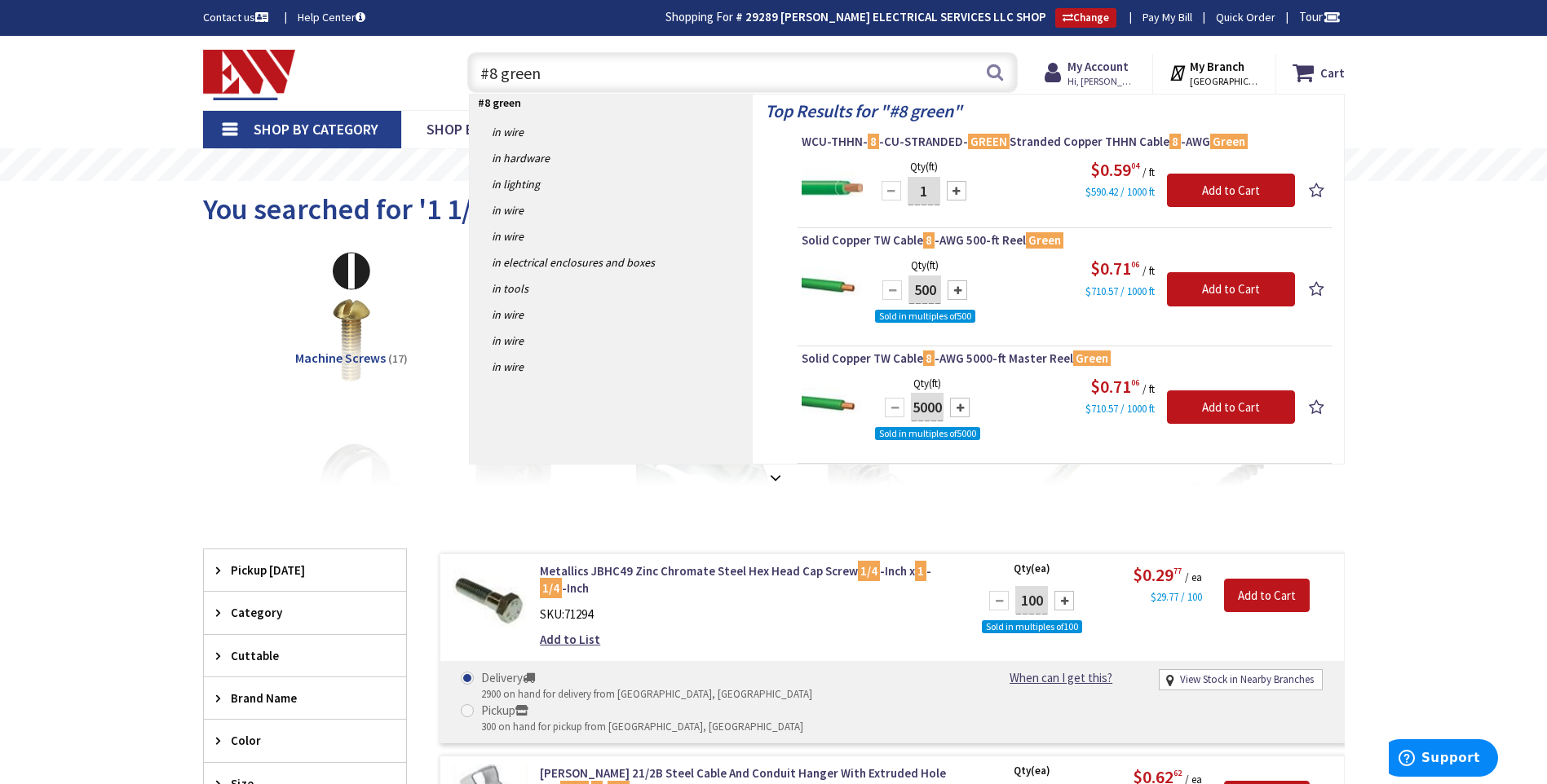
type input "#8 green"
click at [617, 82] on input "#8 green" at bounding box center [742, 73] width 550 height 41
drag, startPoint x: 501, startPoint y: 69, endPoint x: 375, endPoint y: 62, distance: 126.2
click at [380, 62] on div "Toggle Nav #8 green #8 green Search Cart My Cart Close" at bounding box center [774, 73] width 1166 height 55
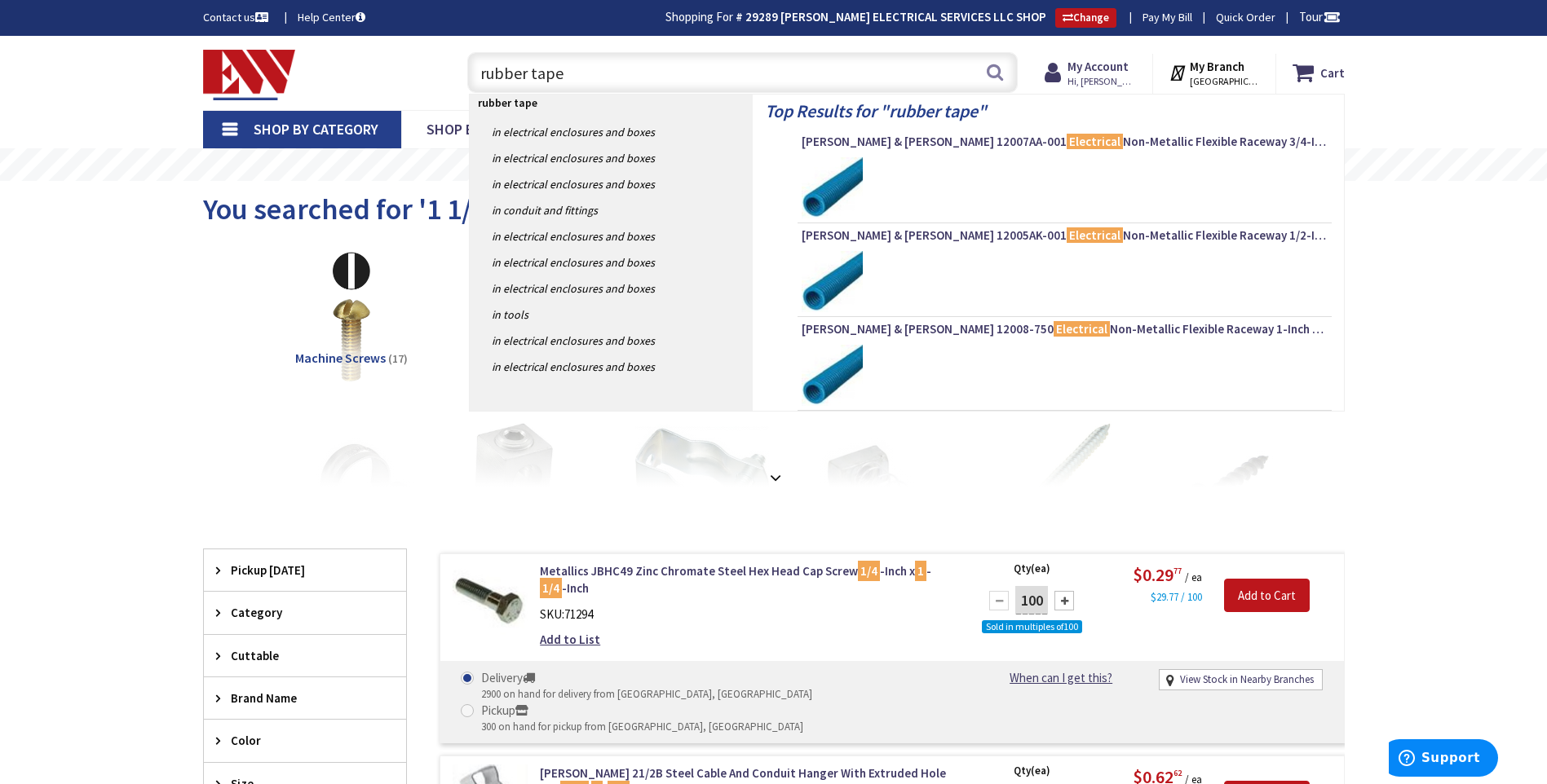
type input "rubber tape"
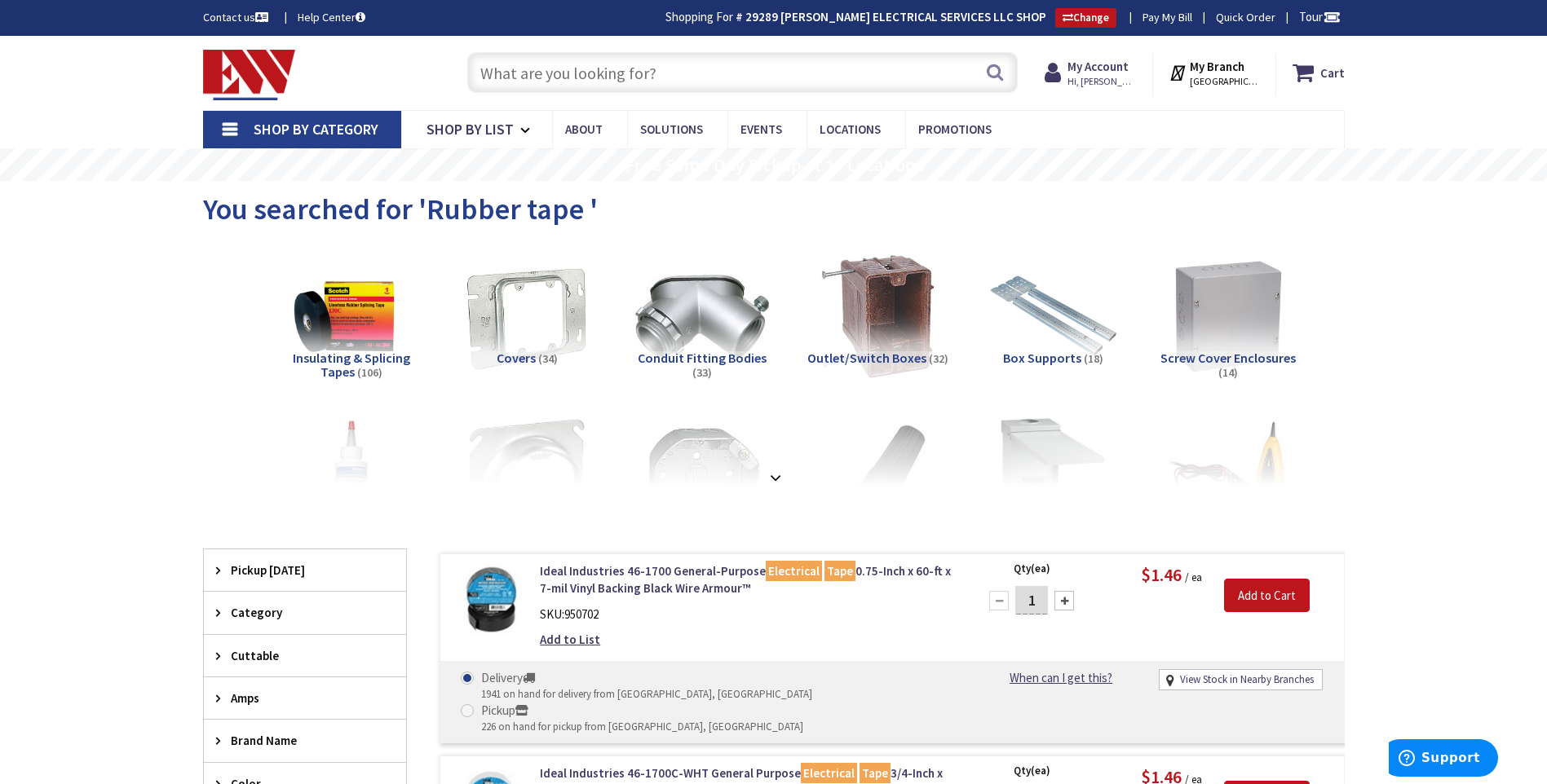
click at [633, 80] on input "text" at bounding box center [742, 73] width 550 height 41
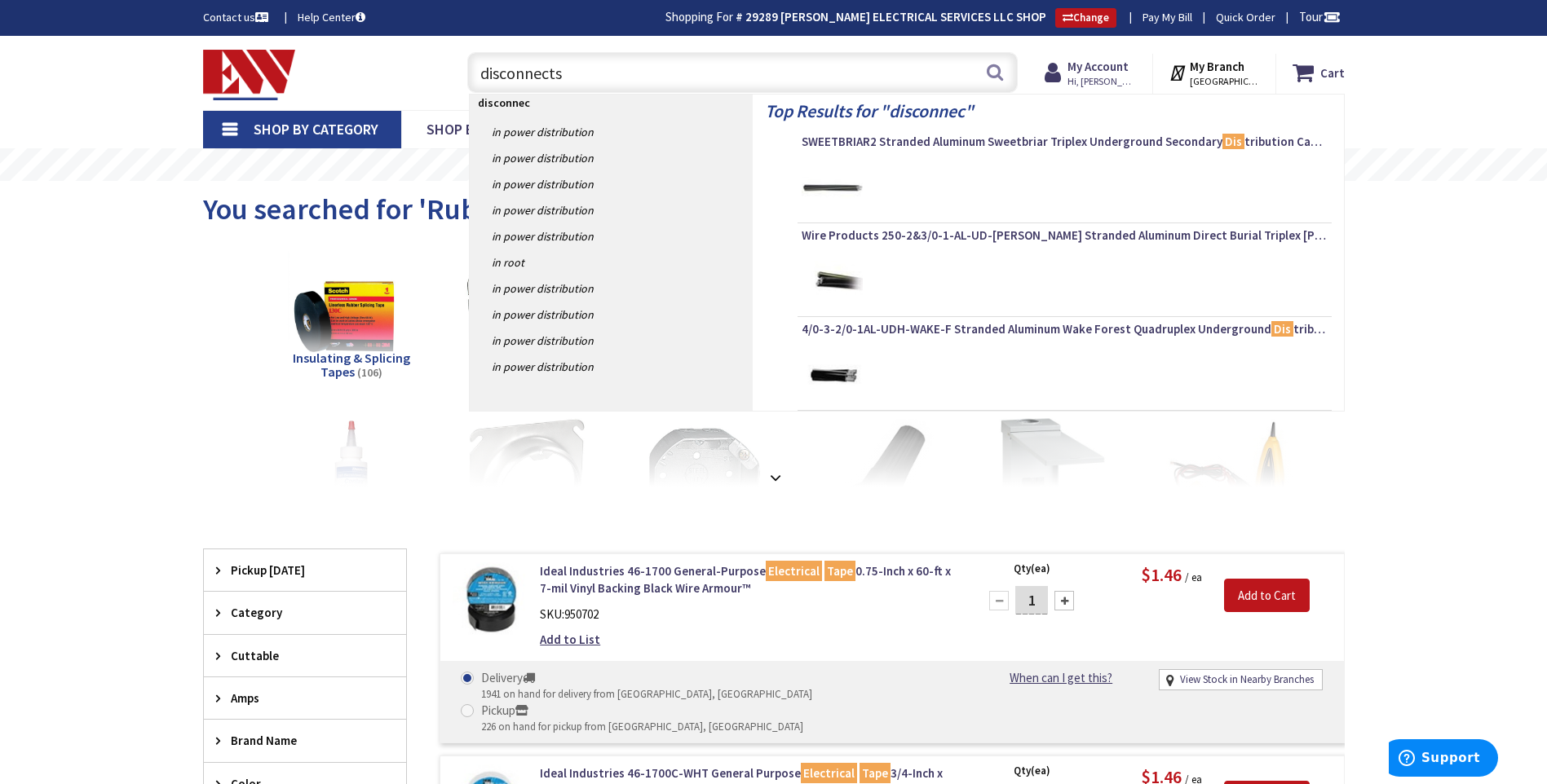
type input "disconnects"
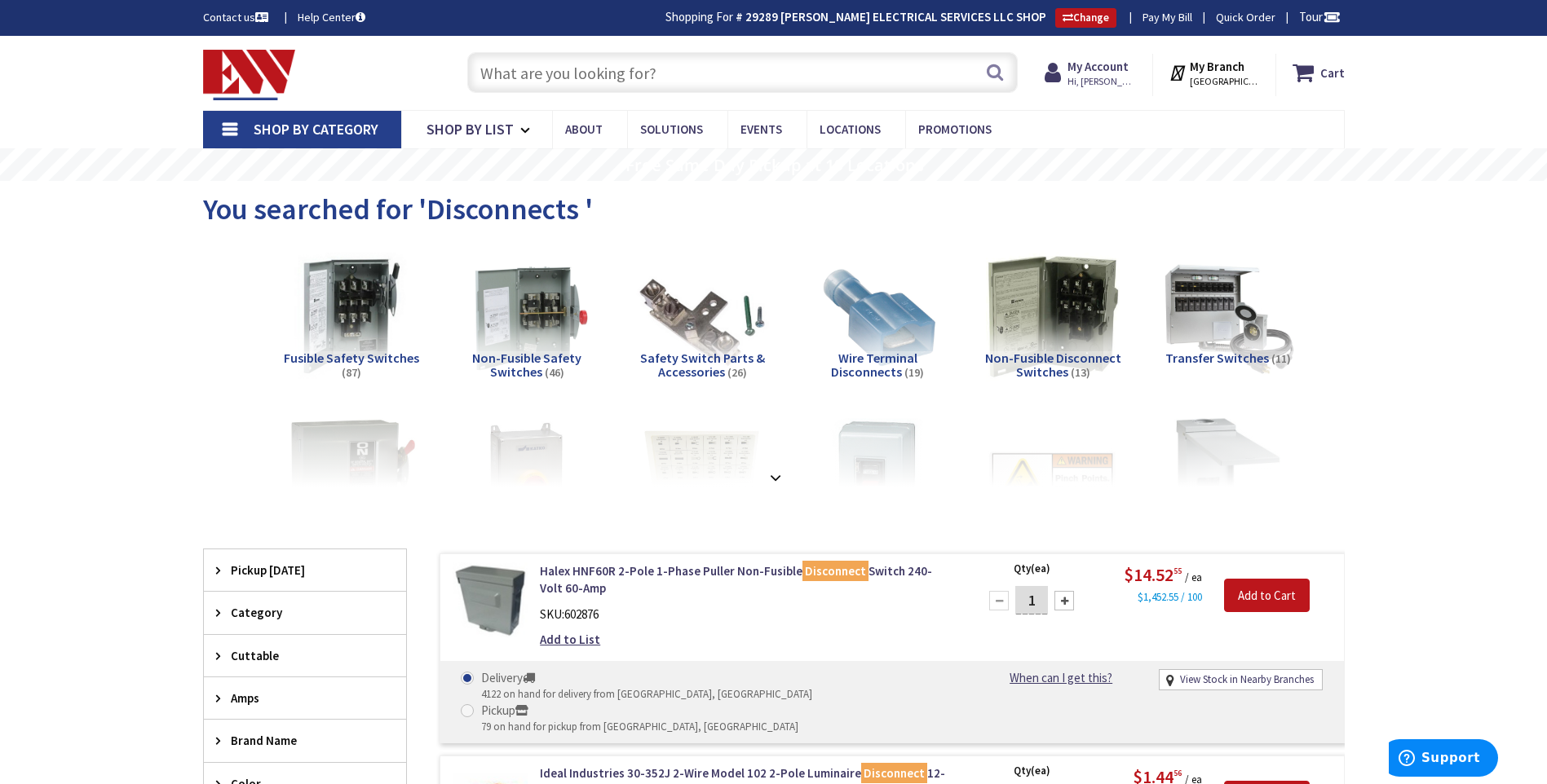
drag, startPoint x: 614, startPoint y: 83, endPoint x: 614, endPoint y: 63, distance: 20.0
click at [614, 83] on input "text" at bounding box center [742, 73] width 550 height 41
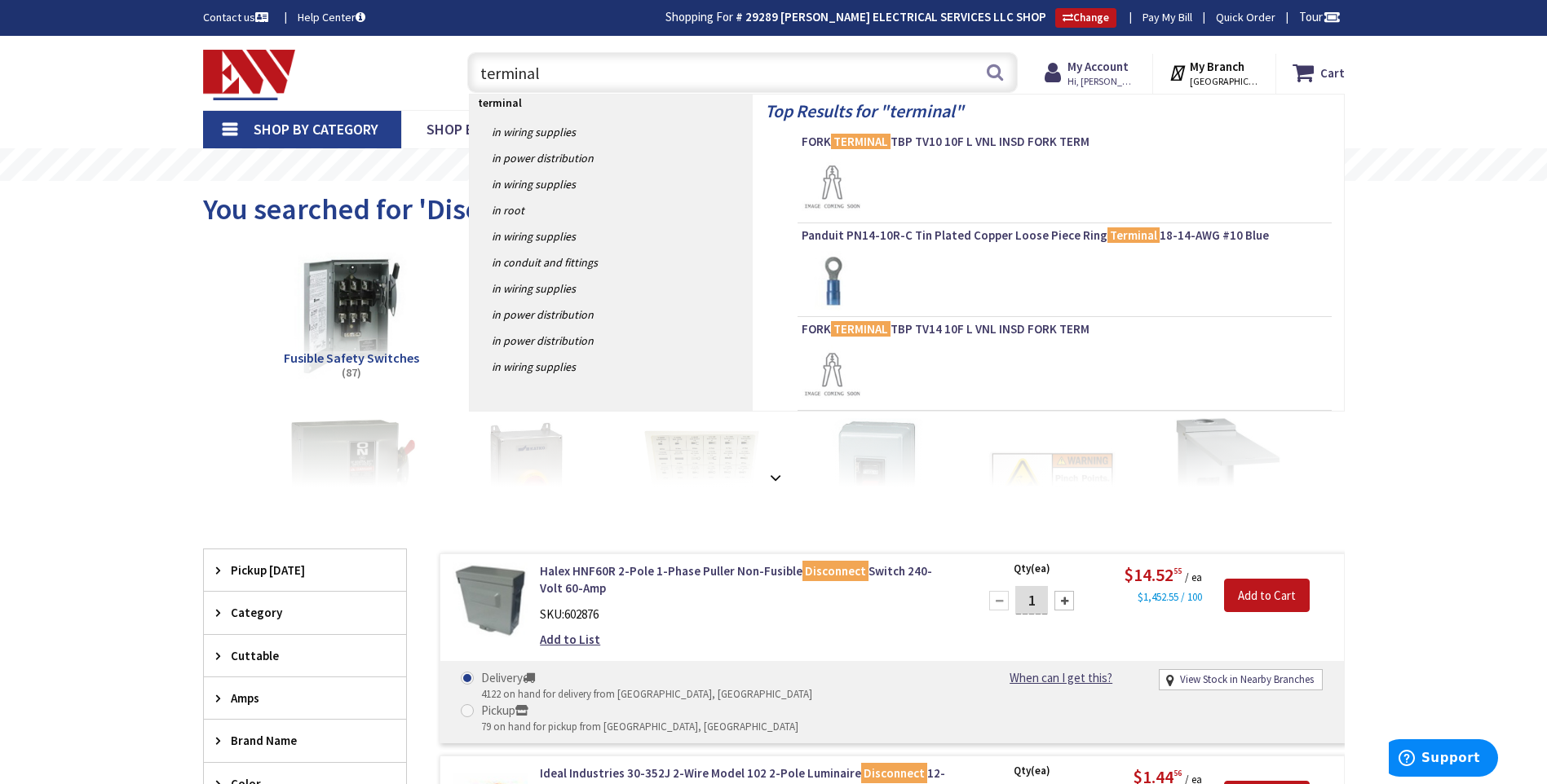
type input "terminal"
